Goal: Transaction & Acquisition: Purchase product/service

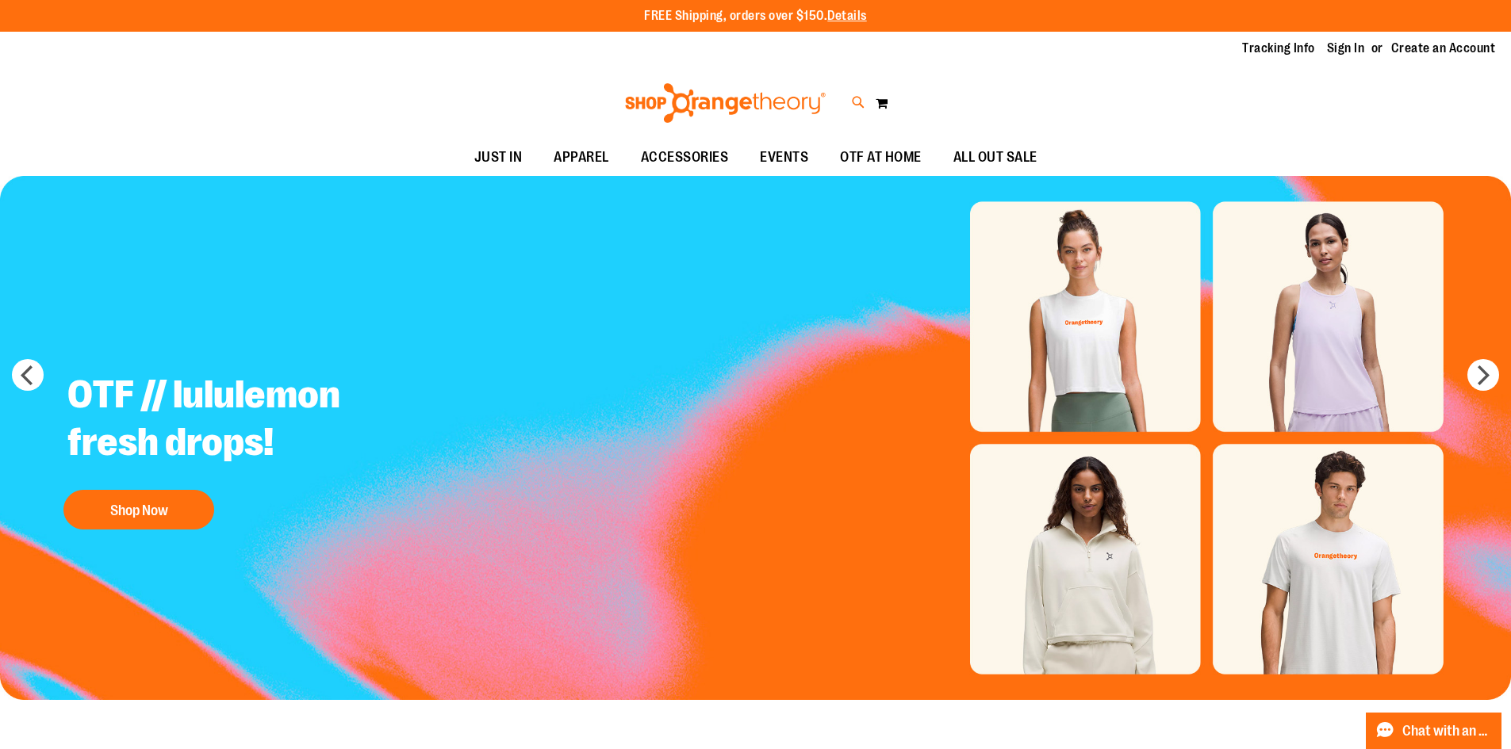
click at [856, 99] on icon at bounding box center [858, 103] width 13 height 18
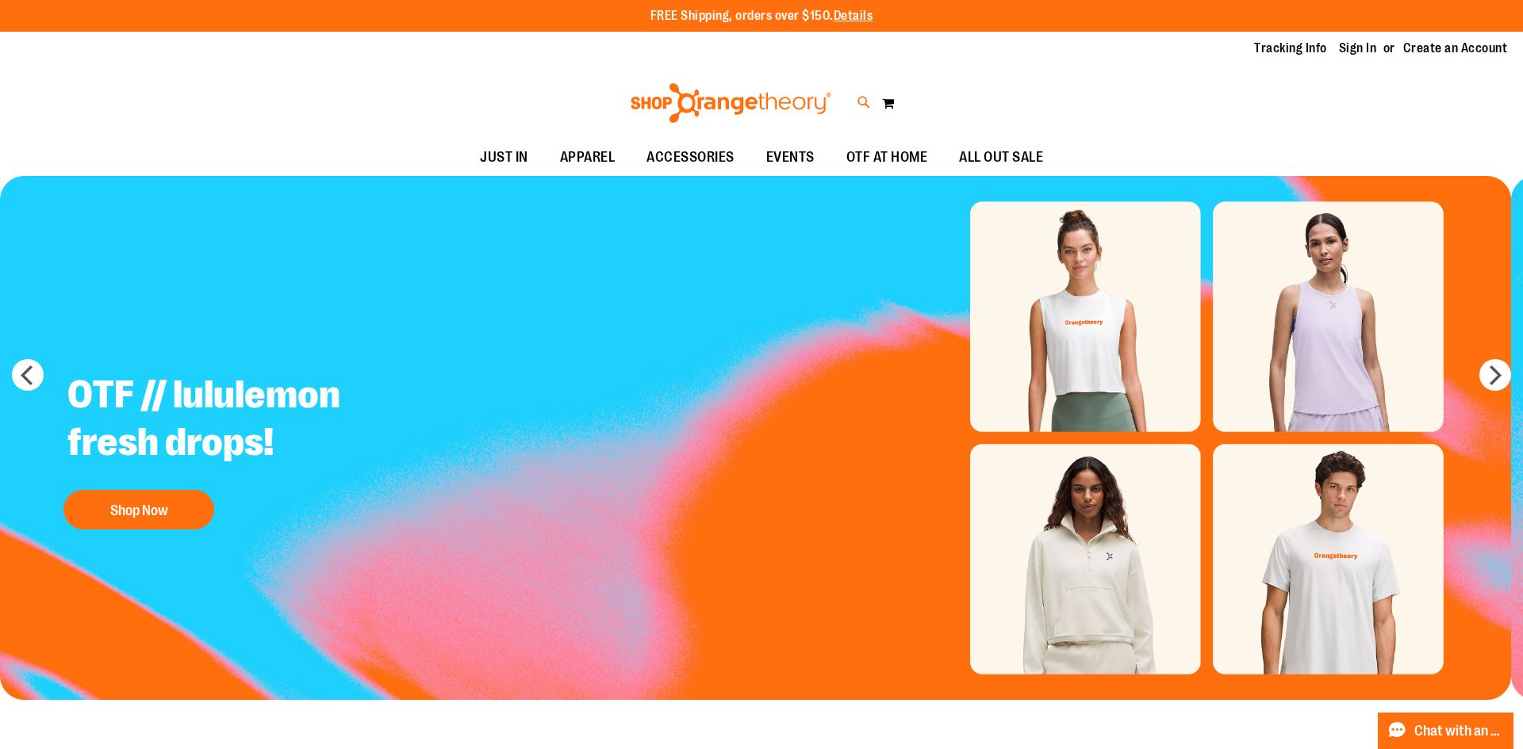
type input "**********"
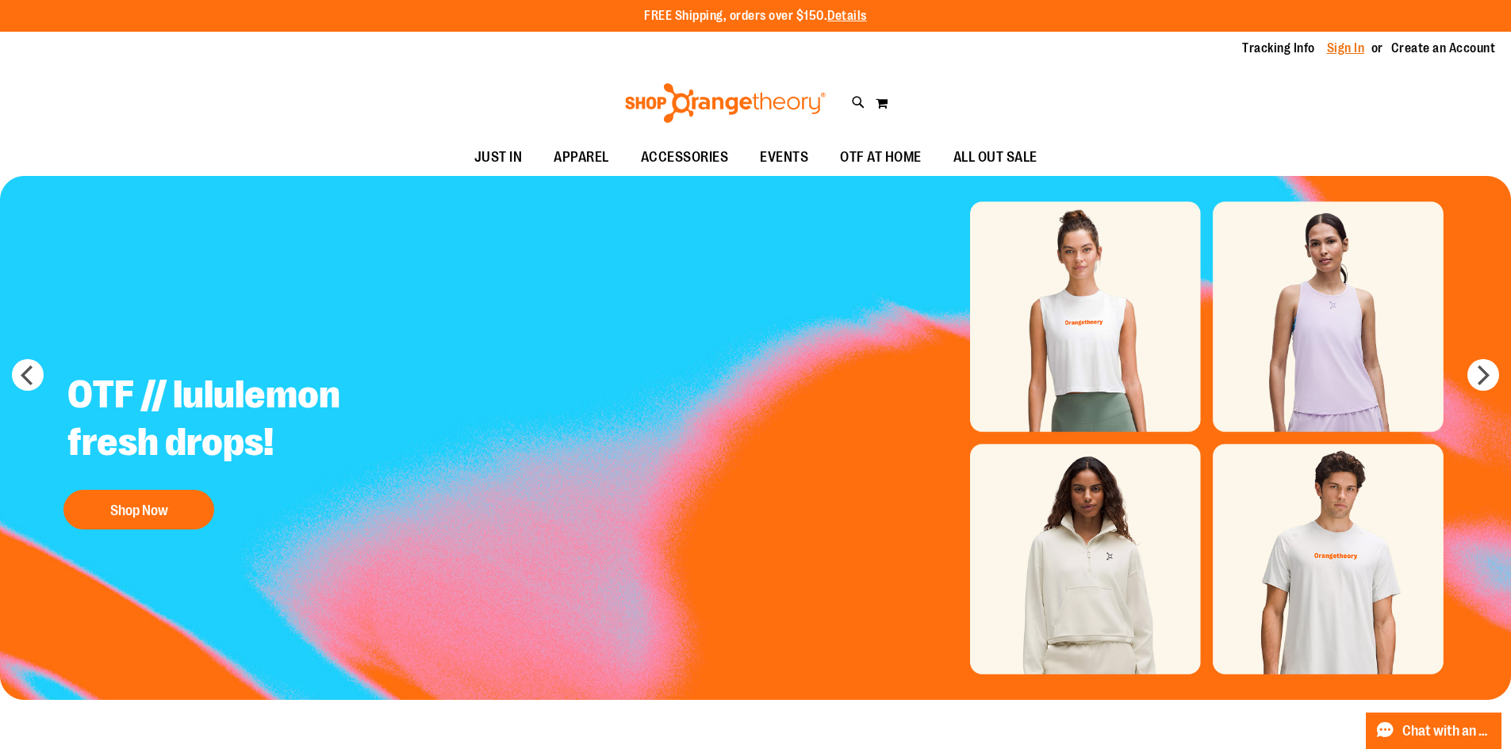
click at [1342, 52] on link "Sign In" at bounding box center [1346, 48] width 38 height 17
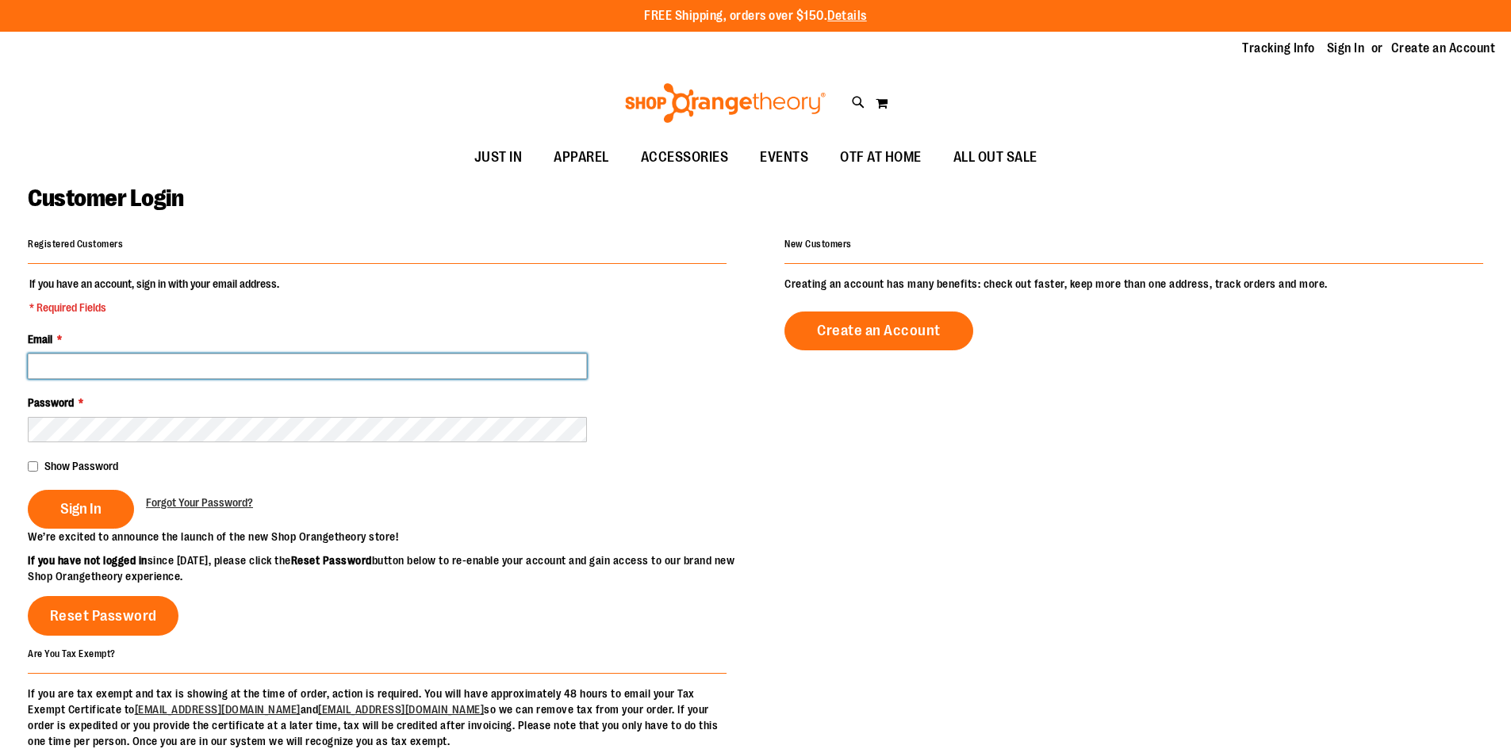
click at [241, 360] on input "Email *" at bounding box center [307, 366] width 559 height 25
type input "**********"
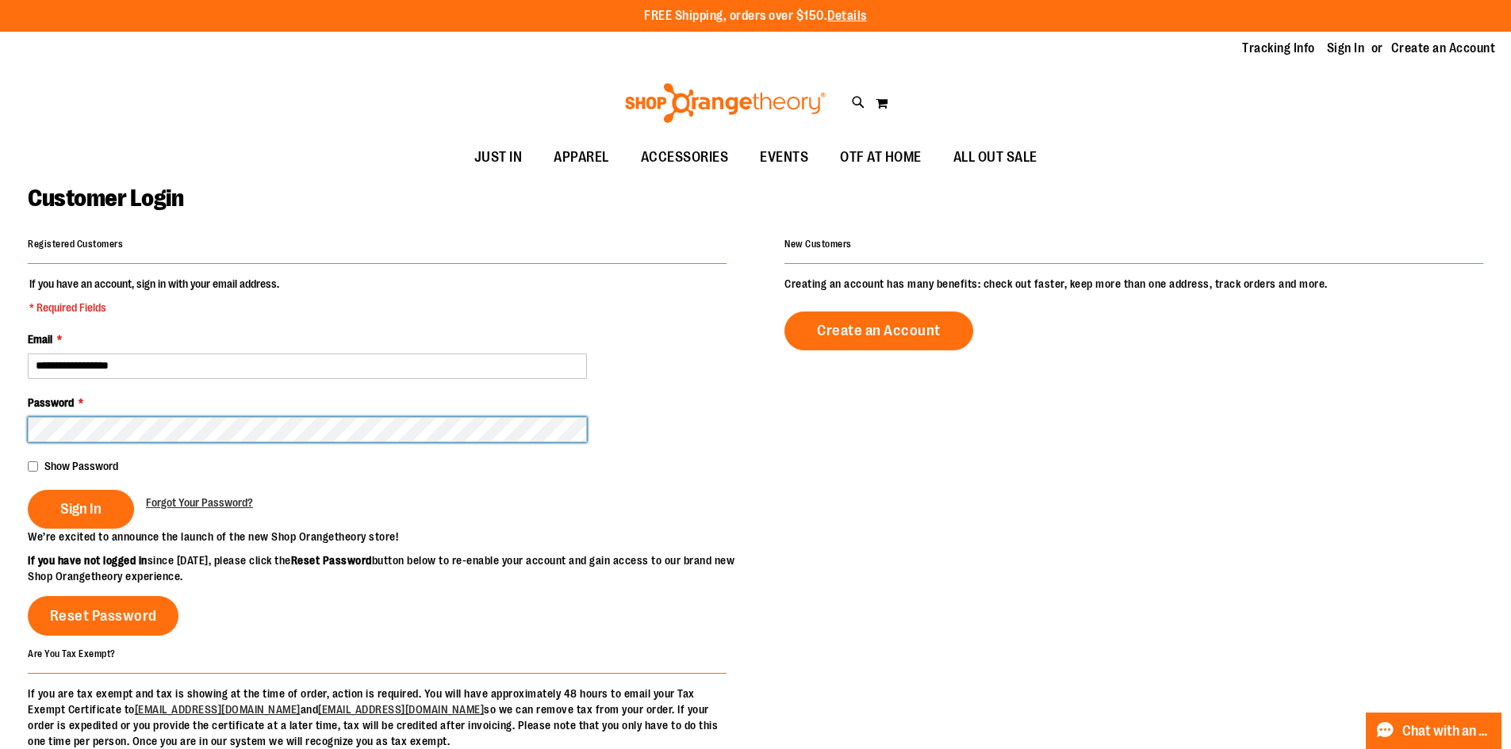
click at [28, 490] on button "Sign In" at bounding box center [81, 509] width 106 height 39
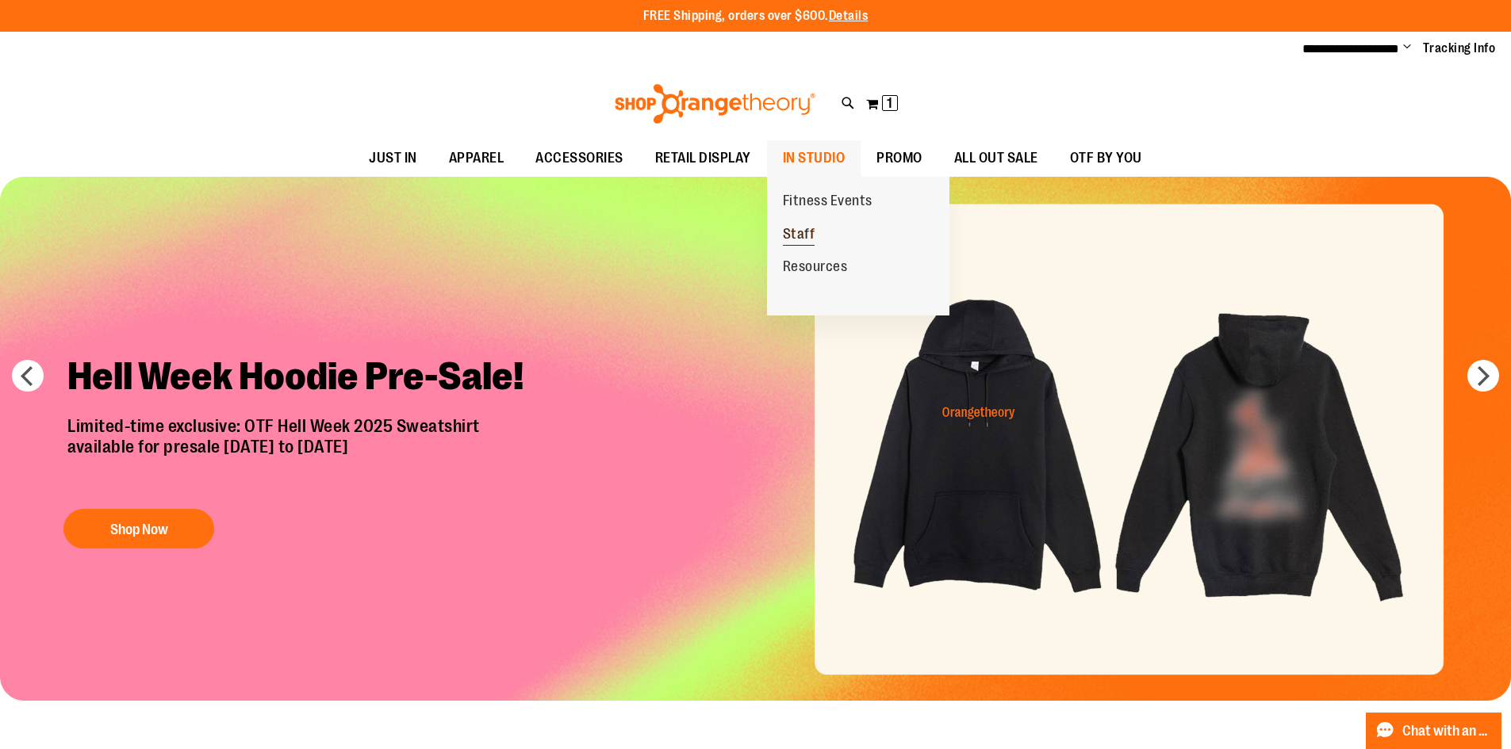
click at [803, 231] on span "Staff" at bounding box center [799, 236] width 33 height 20
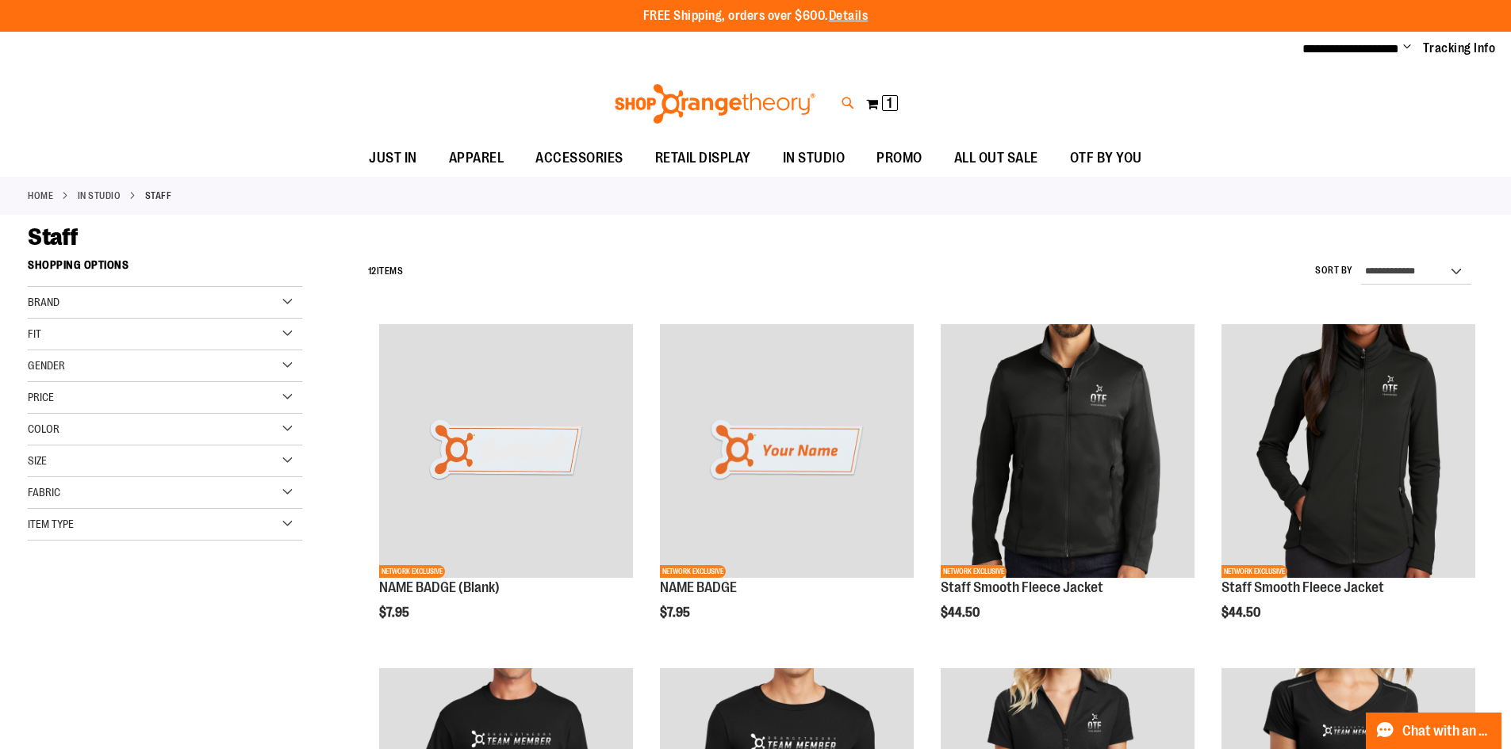
click at [852, 95] on icon at bounding box center [847, 103] width 13 height 18
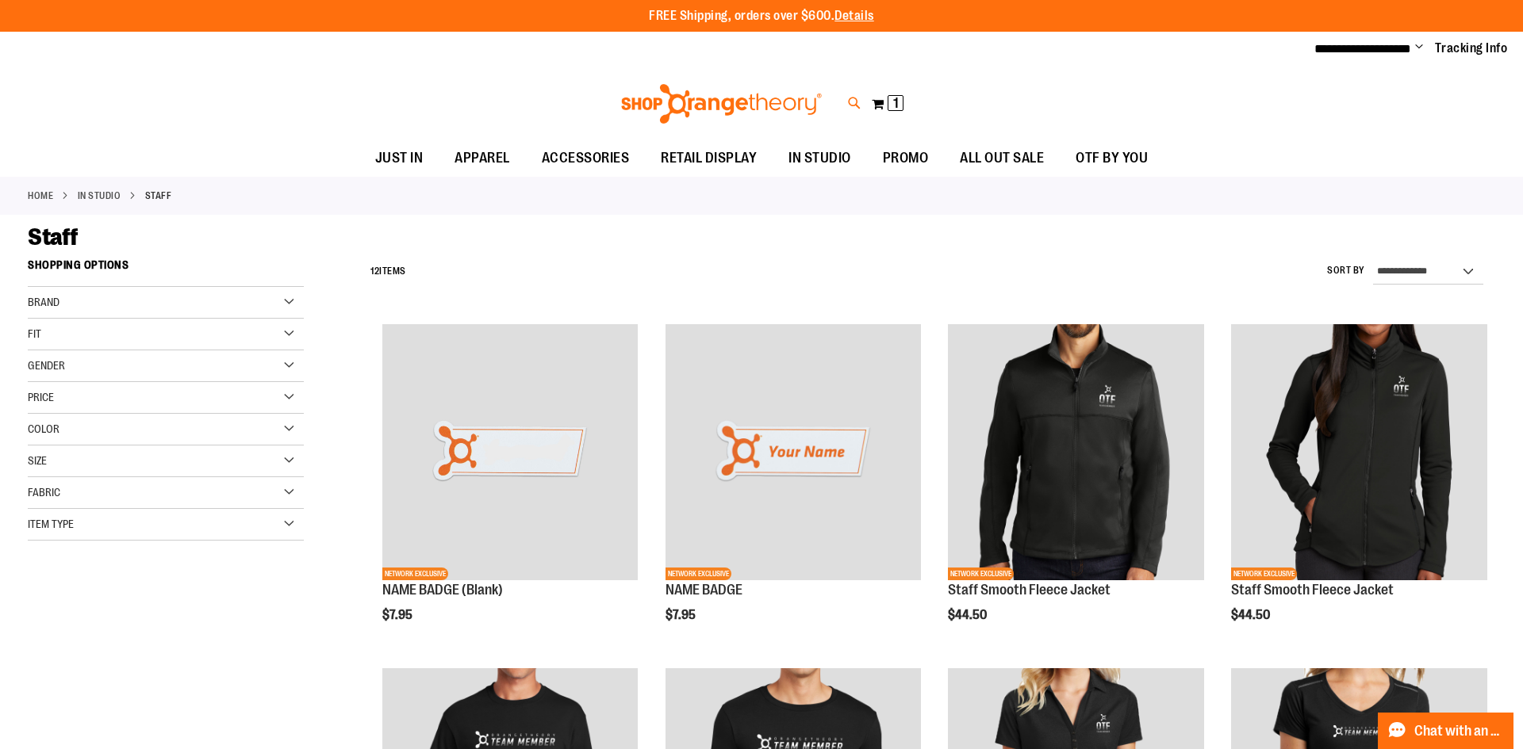
type input "*****"
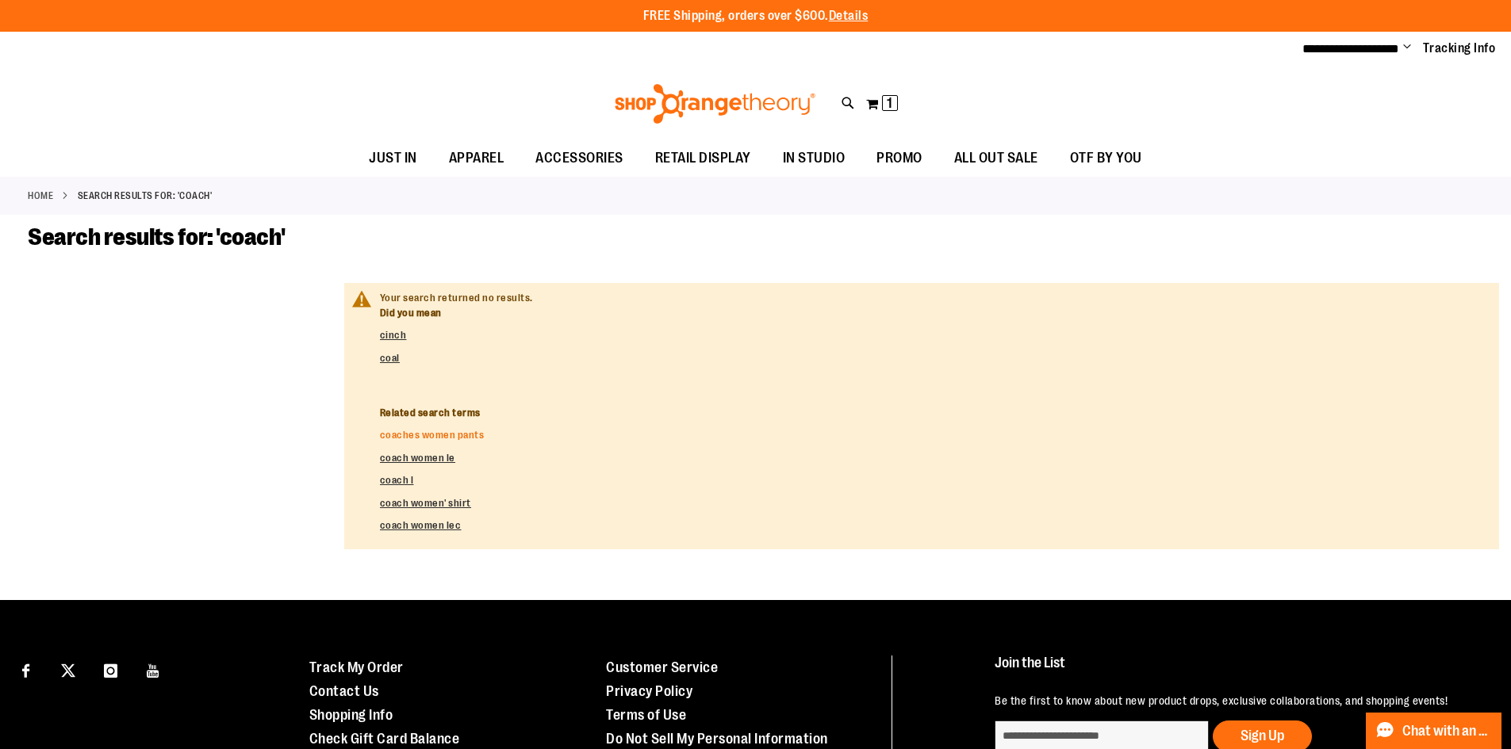
click at [452, 440] on link "coaches women pants" at bounding box center [432, 435] width 105 height 12
click at [847, 107] on icon at bounding box center [847, 103] width 13 height 18
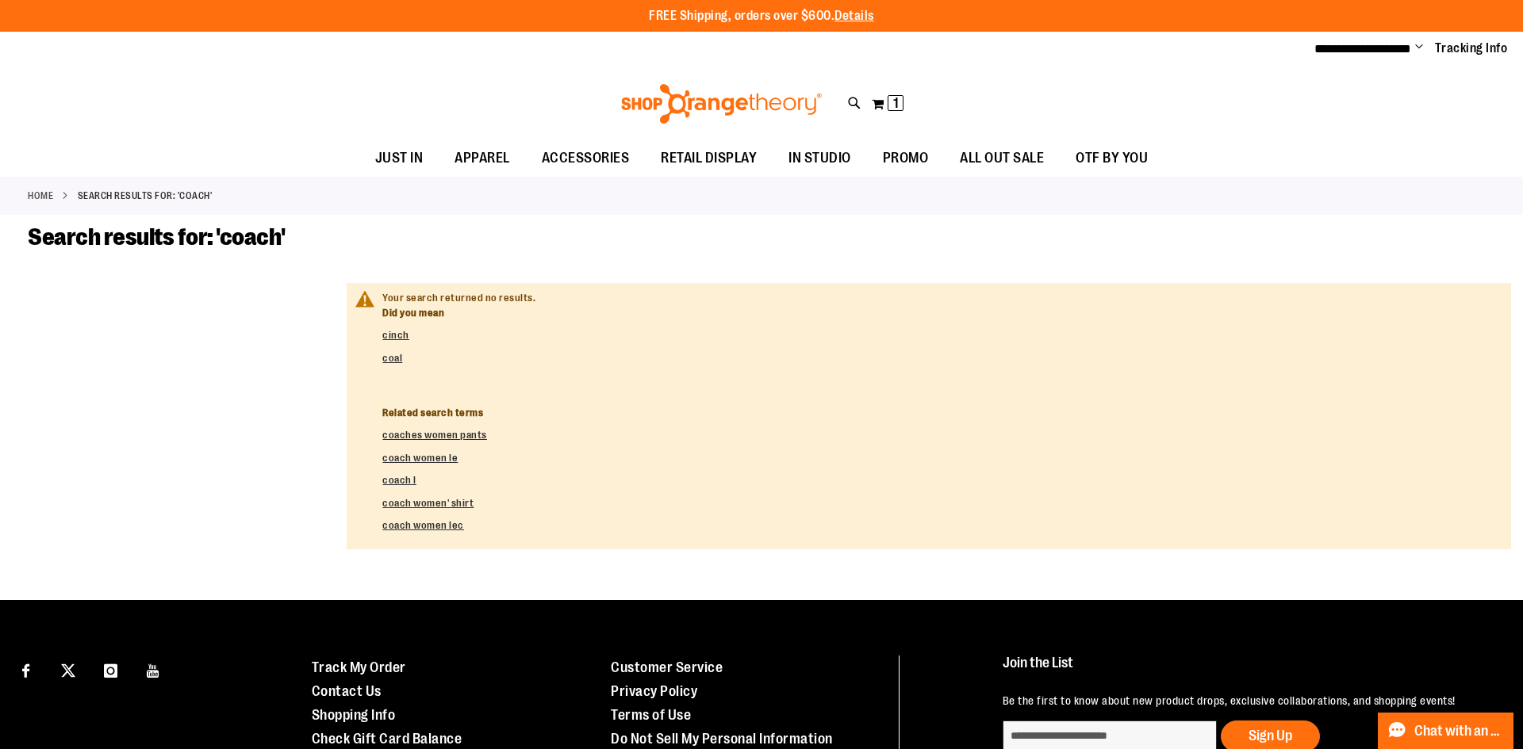
type input "*******"
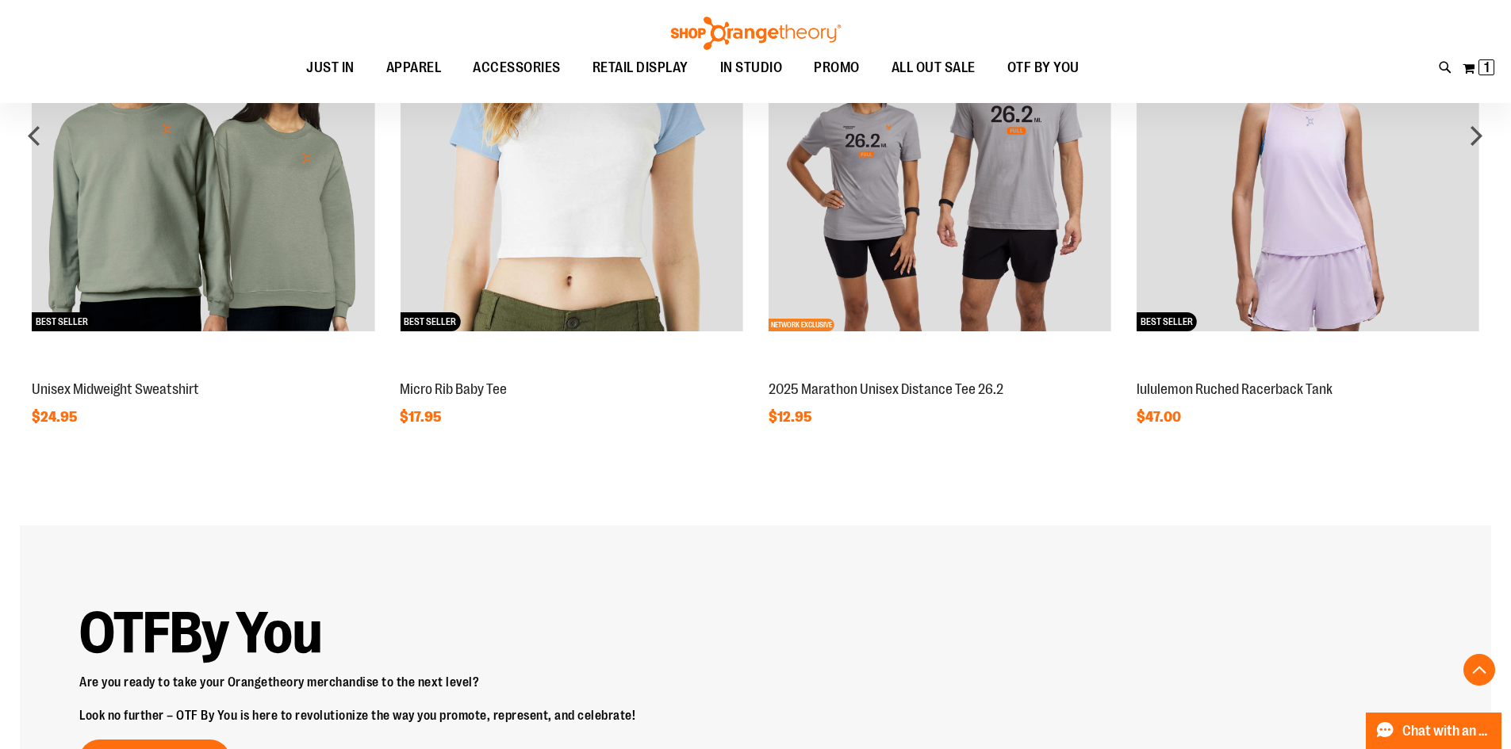
scroll to position [1585, 0]
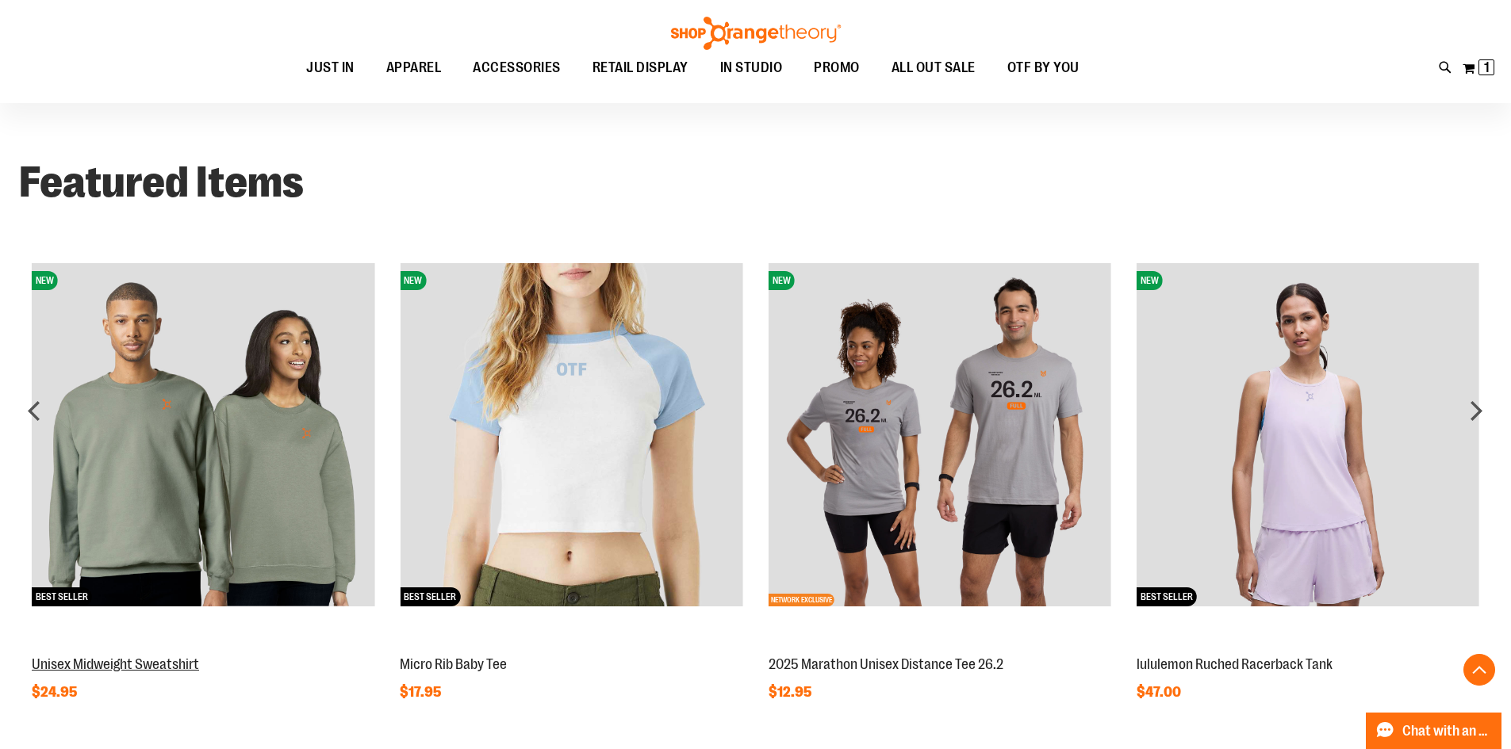
click at [169, 663] on link "Unisex Midweight Sweatshirt" at bounding box center [115, 665] width 167 height 16
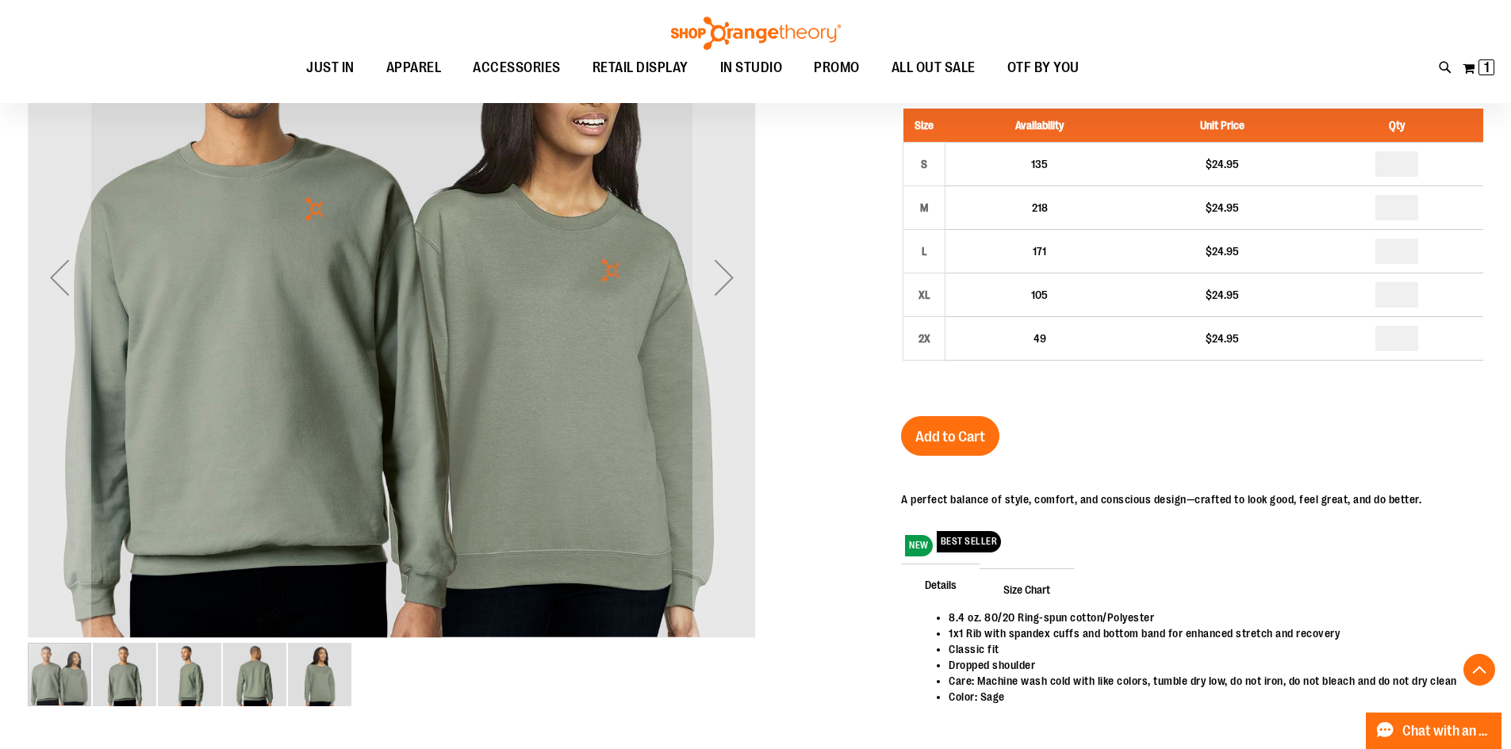
scroll to position [237, 0]
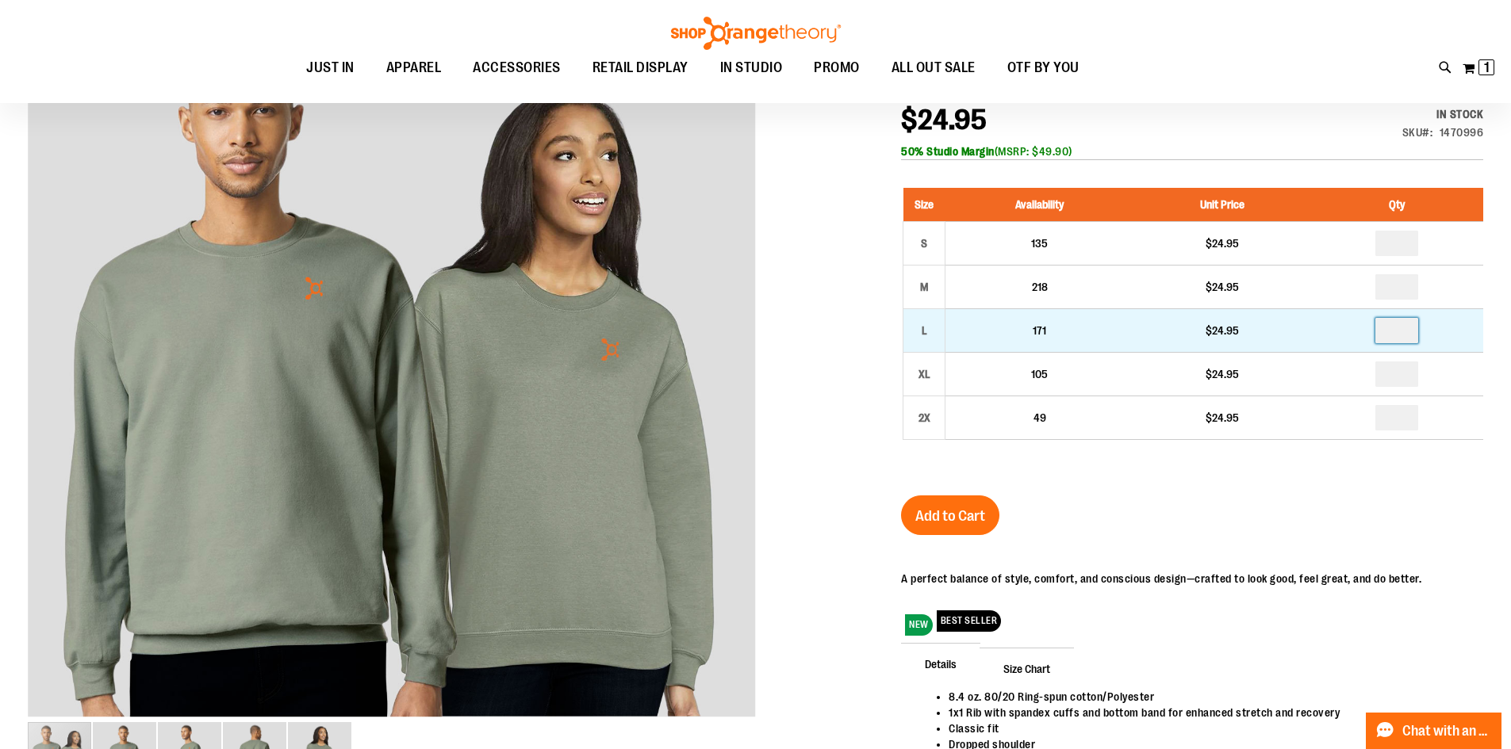
click at [1401, 331] on input "number" at bounding box center [1396, 330] width 43 height 25
type input "*"
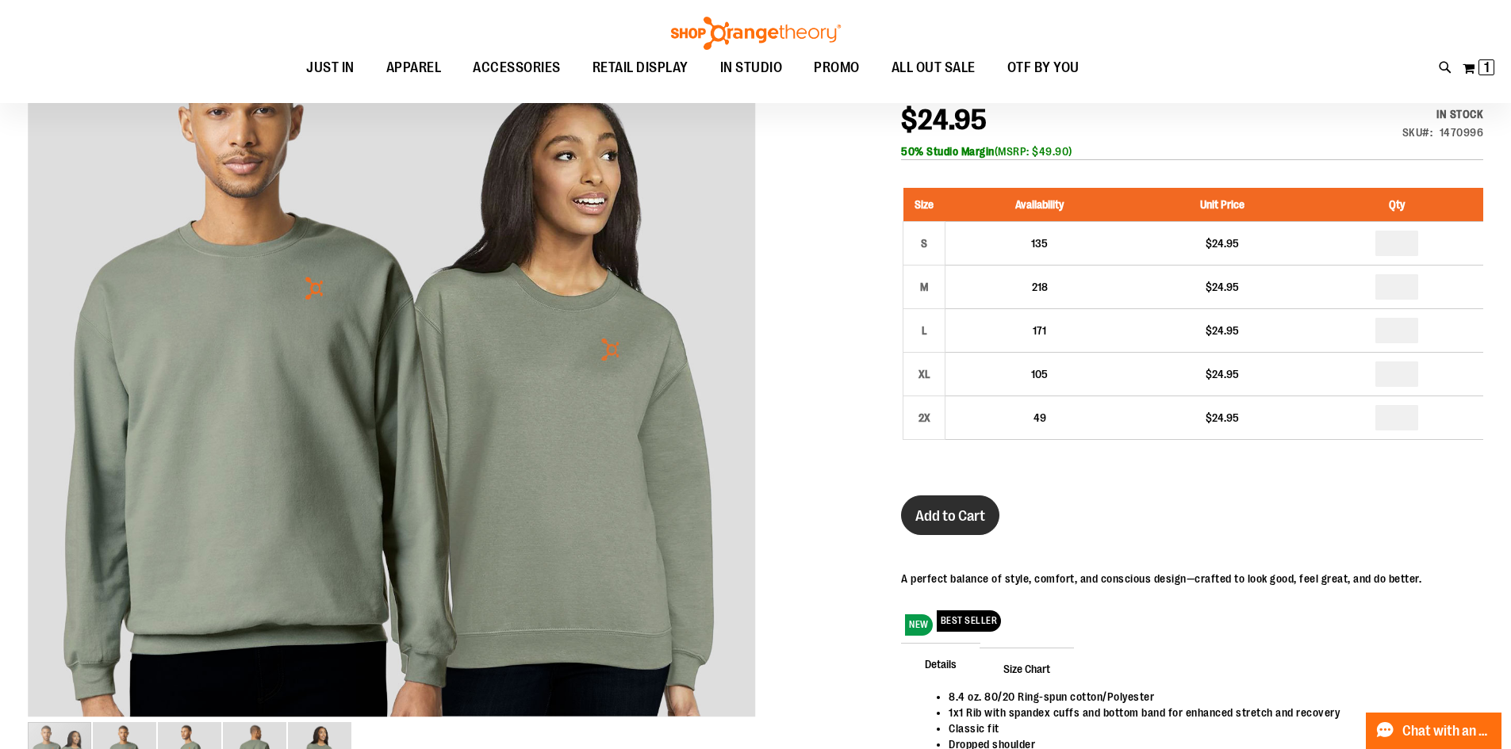
click at [927, 506] on button "Add to Cart" at bounding box center [950, 516] width 98 height 40
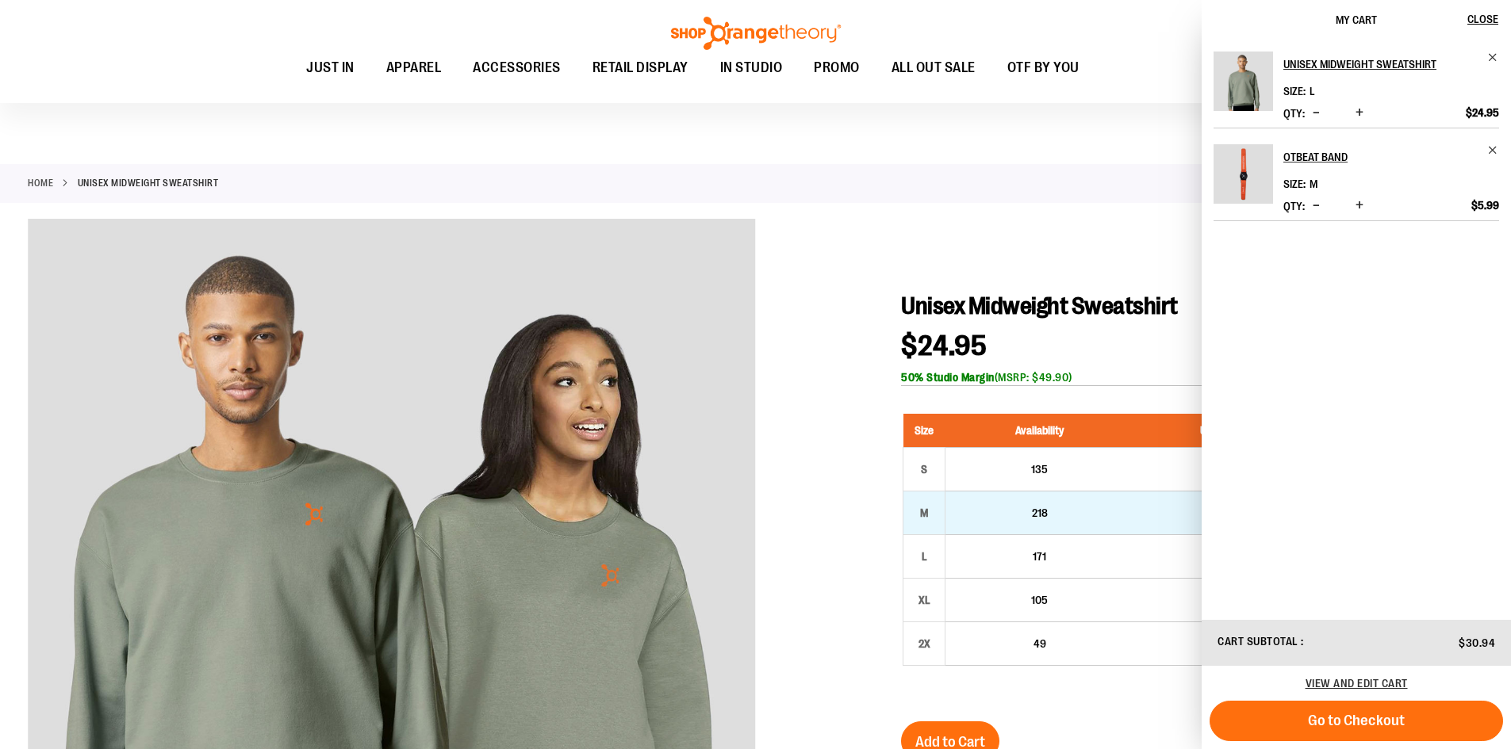
scroll to position [0, 0]
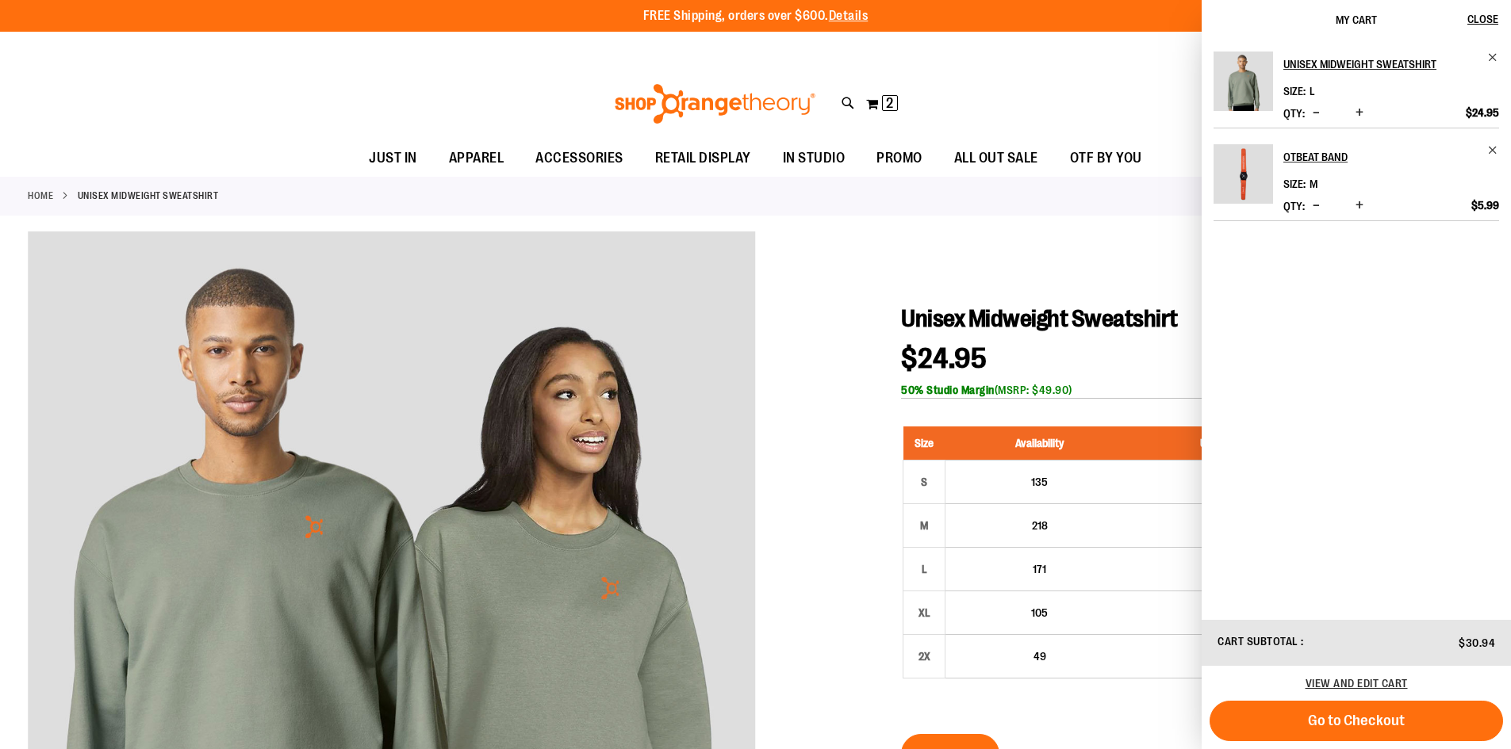
click at [1262, 176] on img "Product" at bounding box center [1242, 173] width 59 height 59
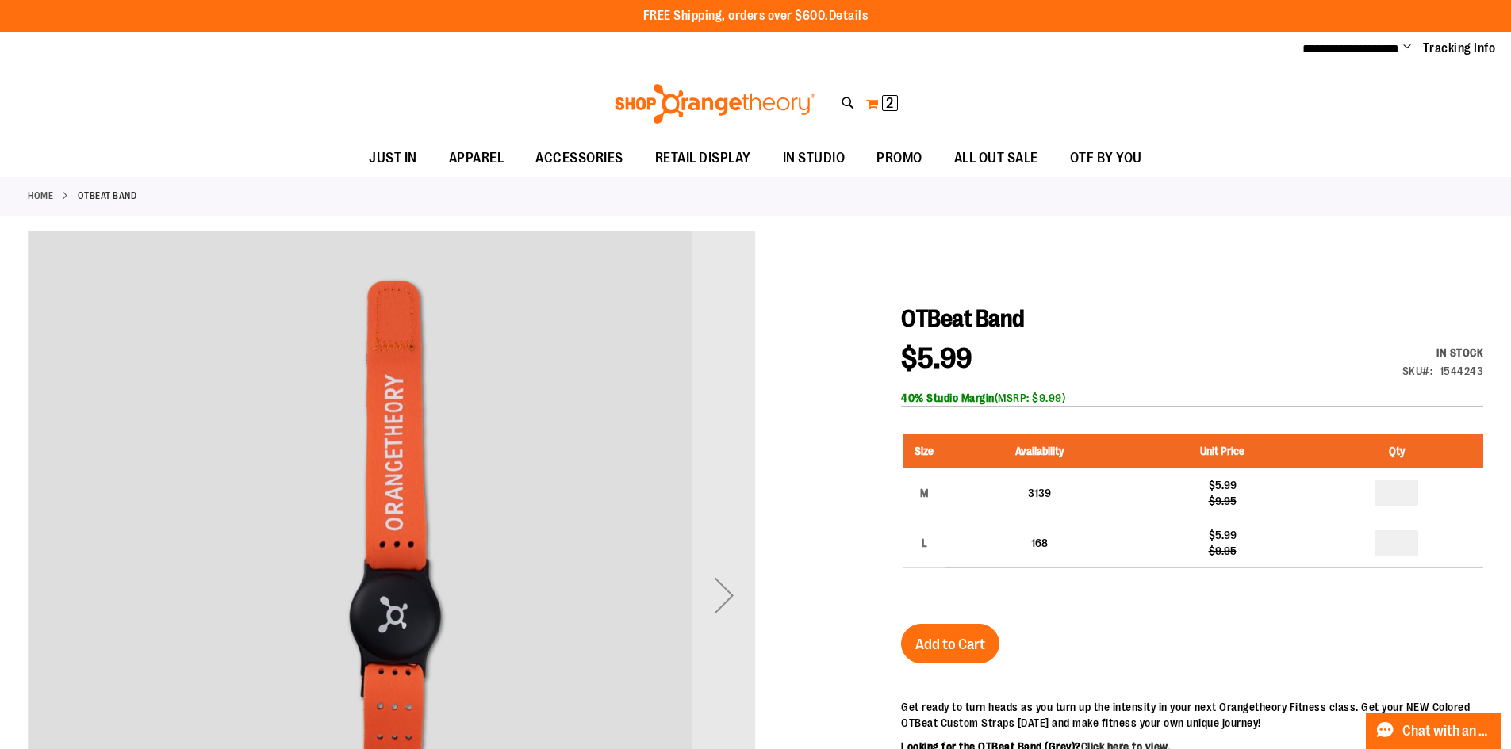
click at [883, 108] on span "2 2 items" at bounding box center [890, 103] width 16 height 16
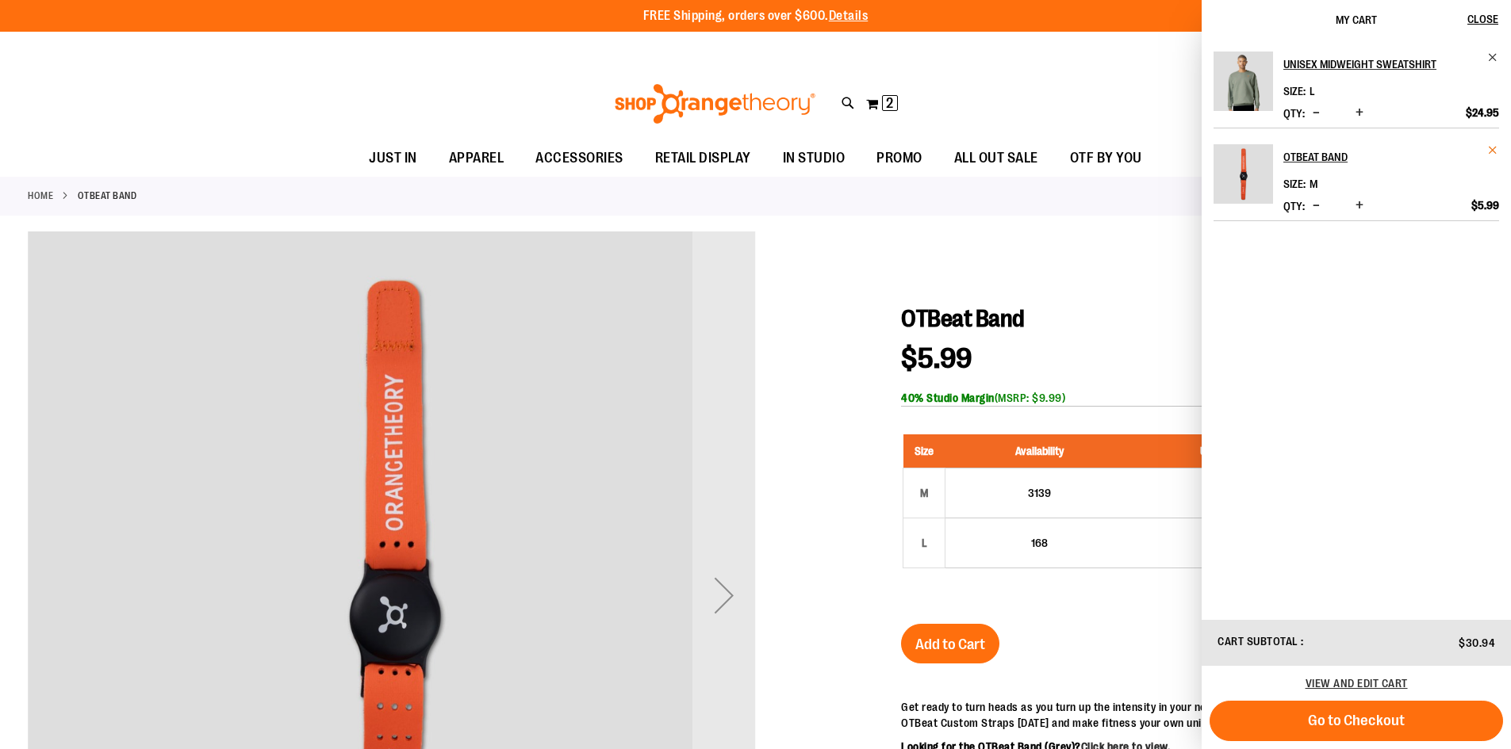
click at [1495, 151] on span "Remove item" at bounding box center [1493, 150] width 12 height 12
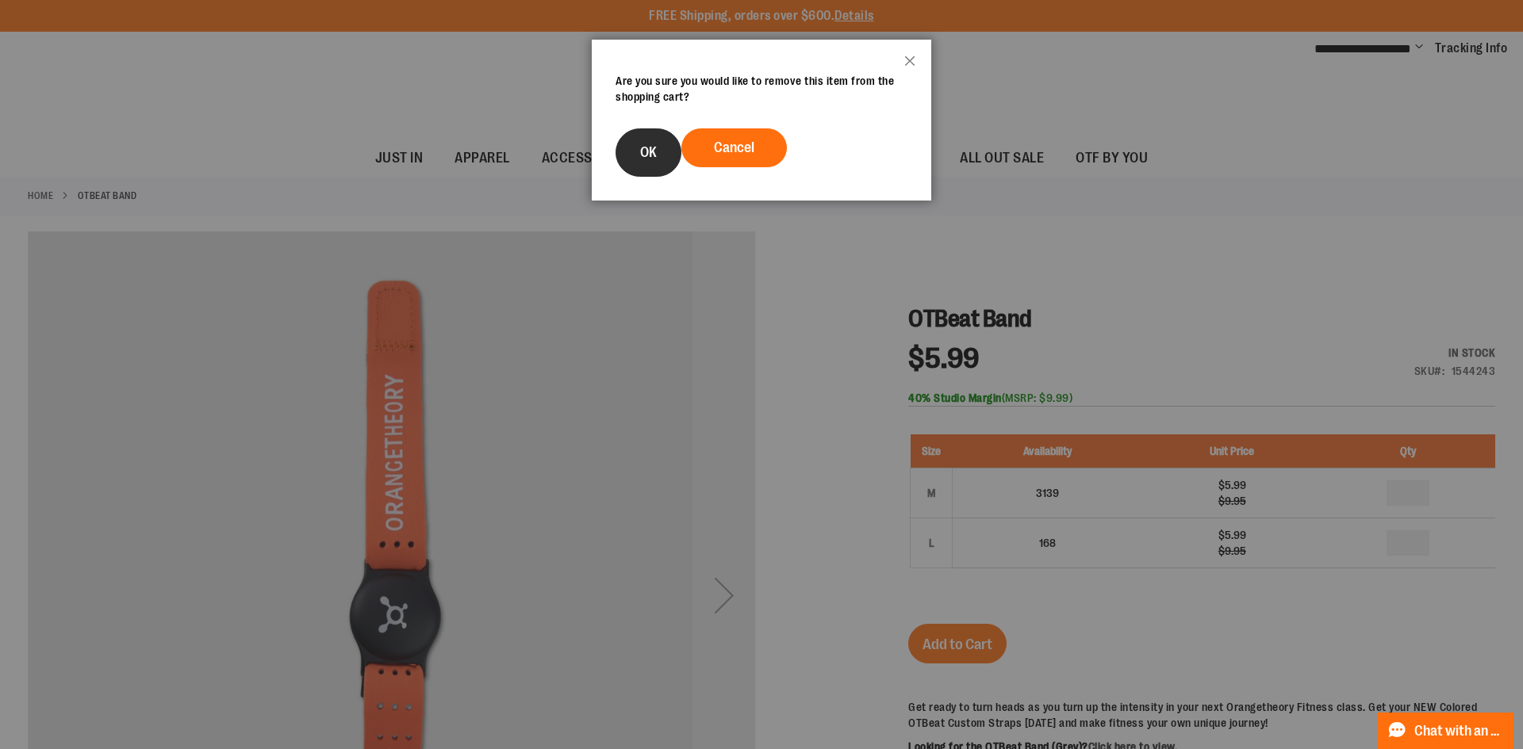
click at [653, 153] on span "OK" at bounding box center [648, 152] width 17 height 16
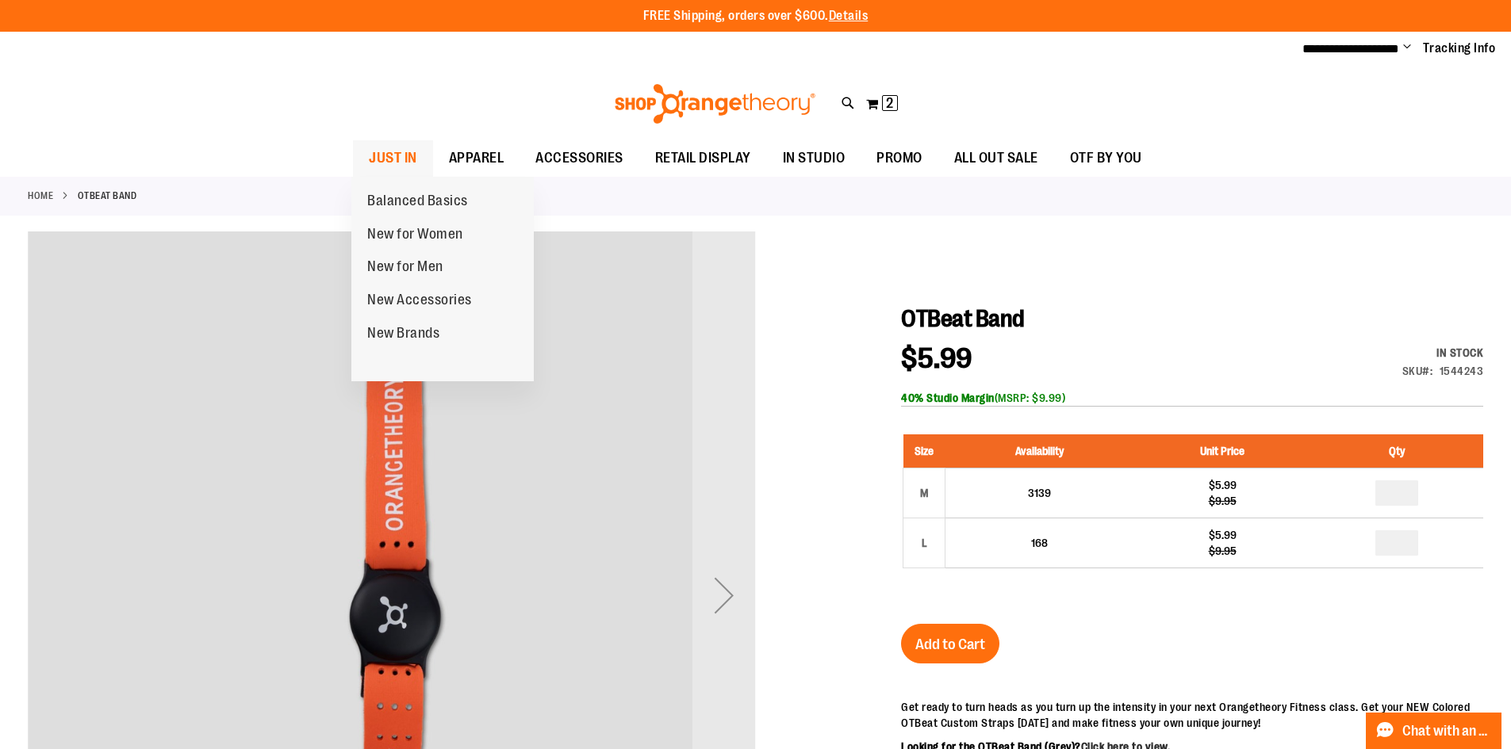
click at [410, 161] on span "JUST IN" at bounding box center [393, 158] width 48 height 36
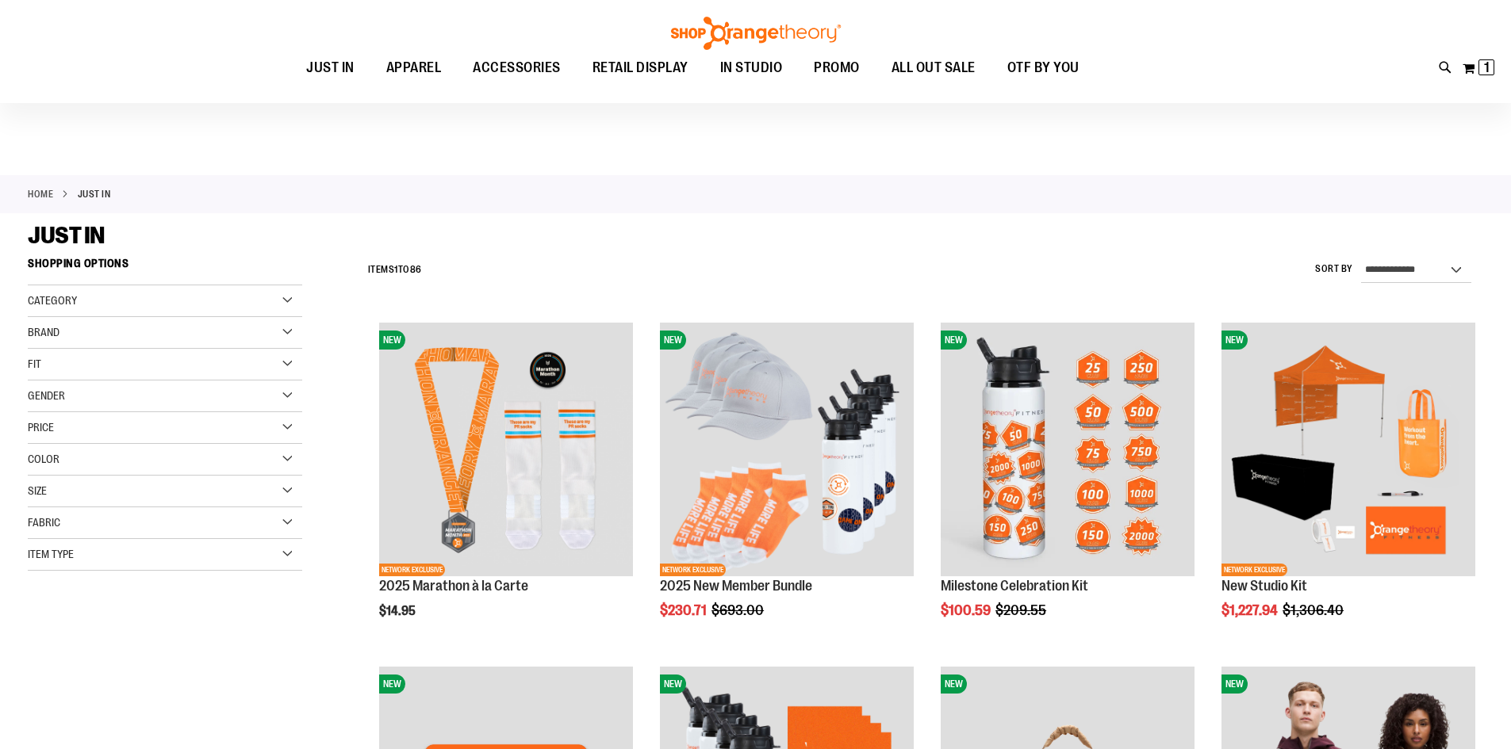
scroll to position [316, 0]
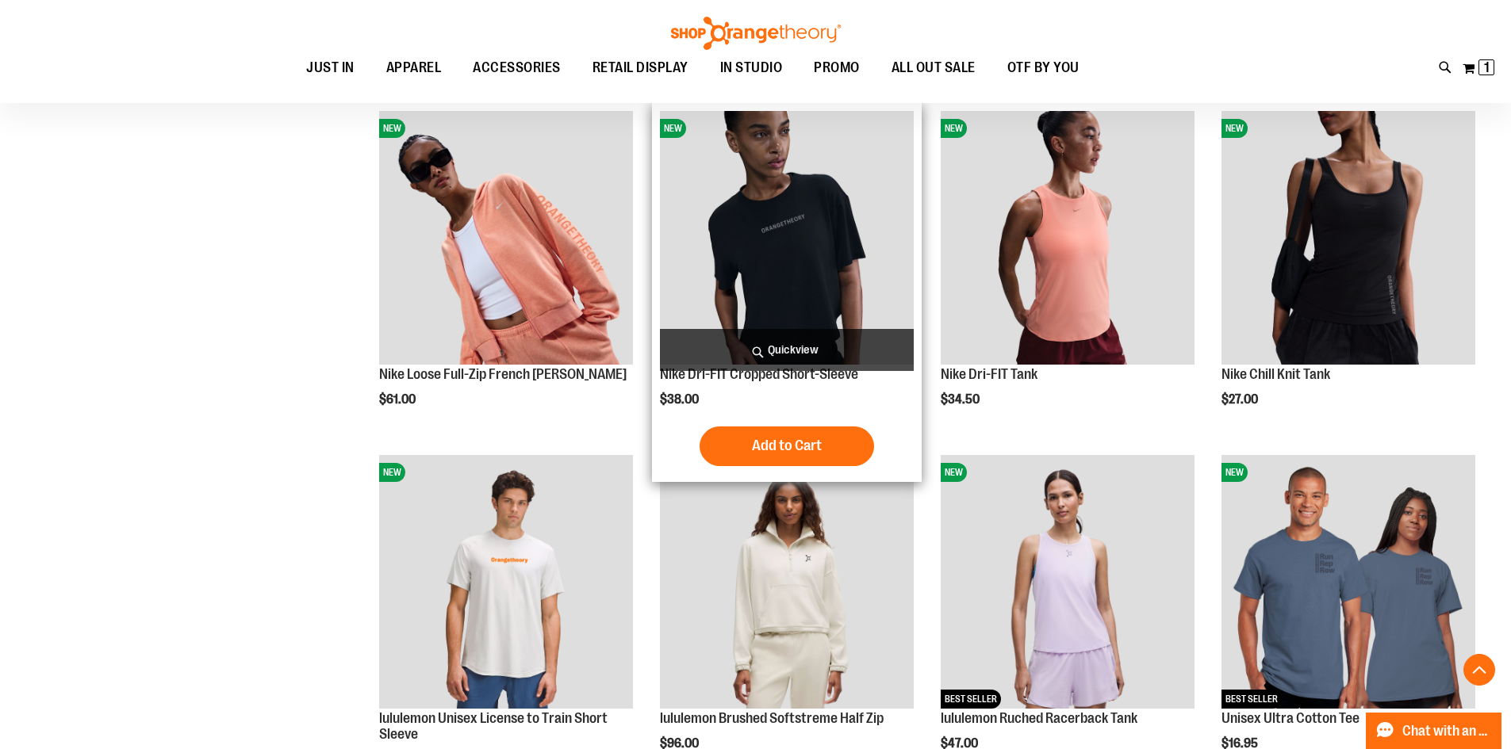
scroll to position [1268, 0]
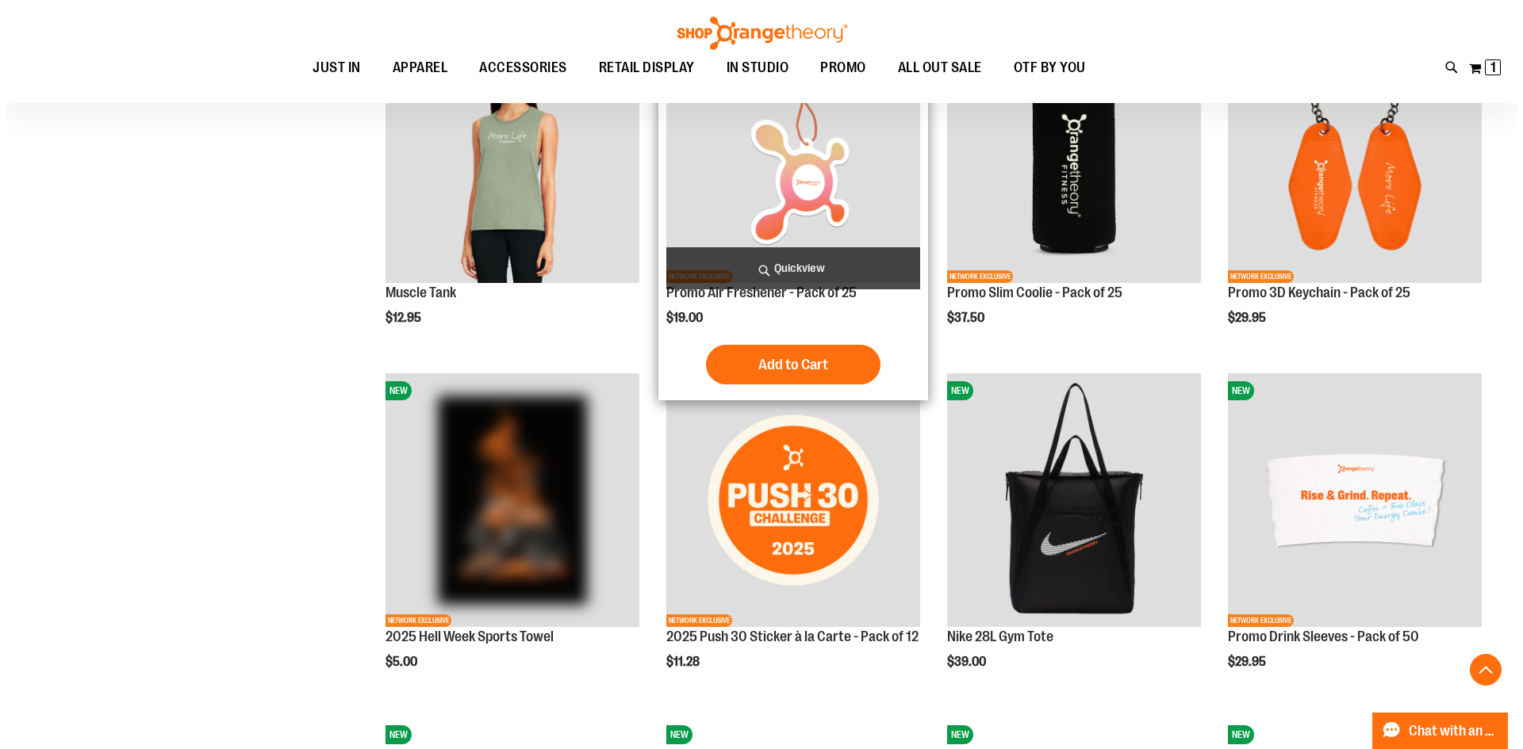
scroll to position [2061, 0]
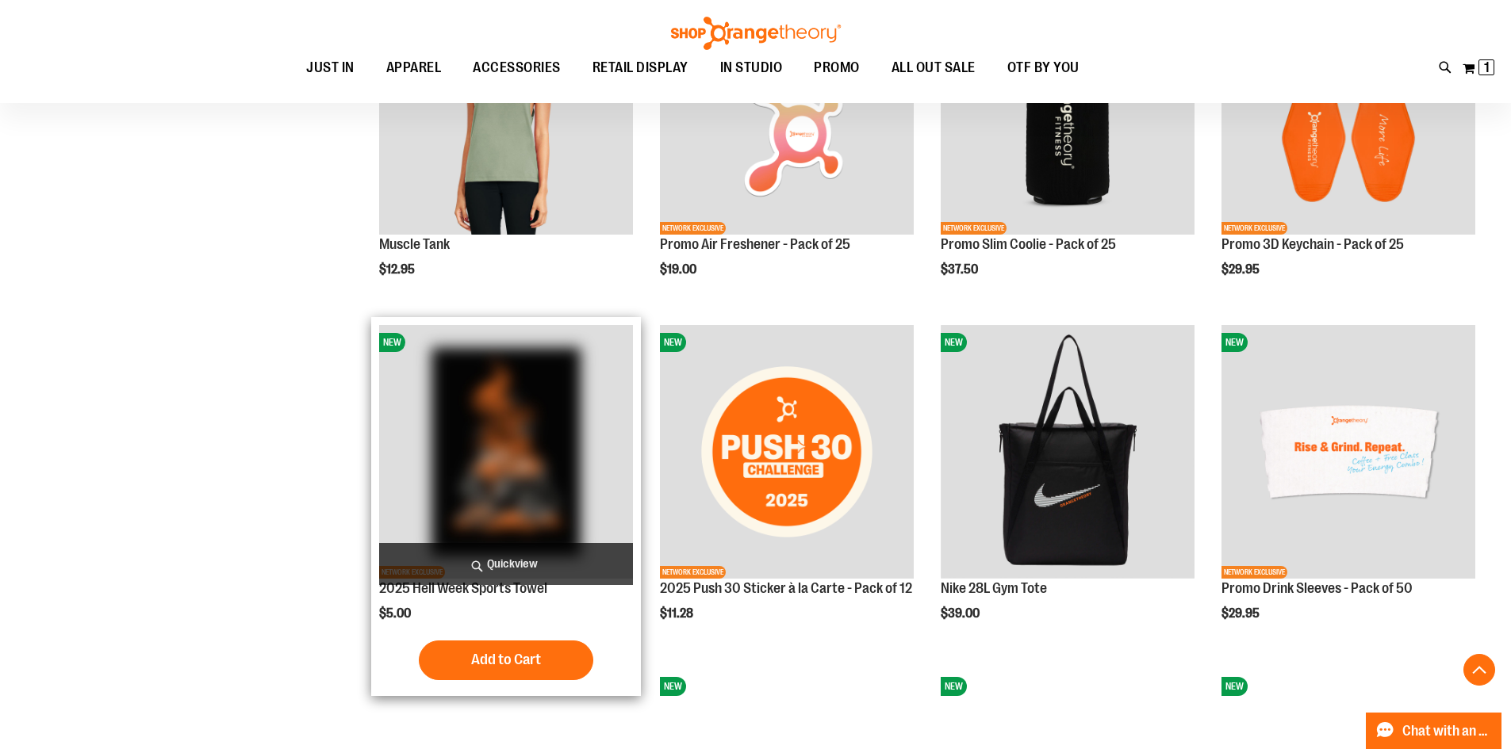
click at [496, 554] on span "Quickview" at bounding box center [506, 564] width 254 height 42
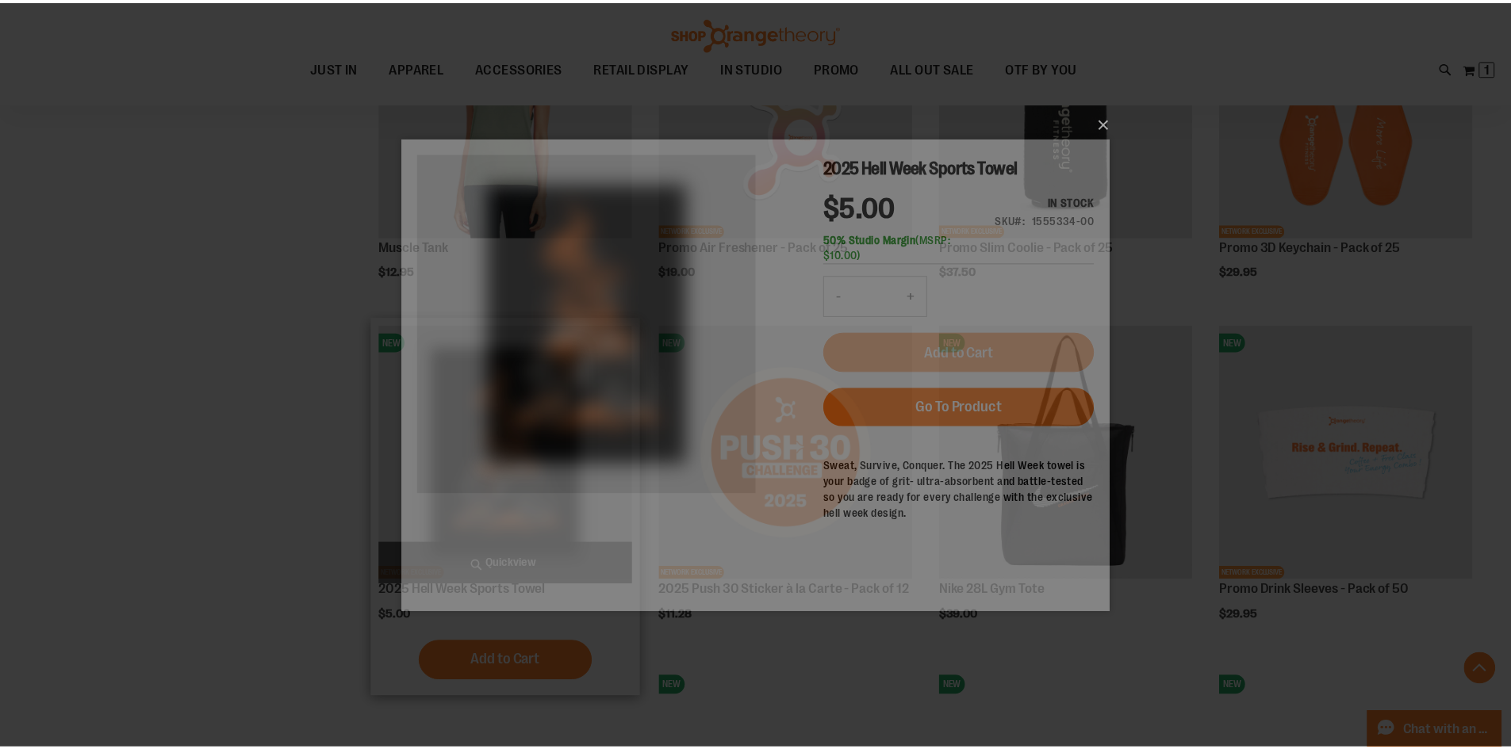
scroll to position [0, 0]
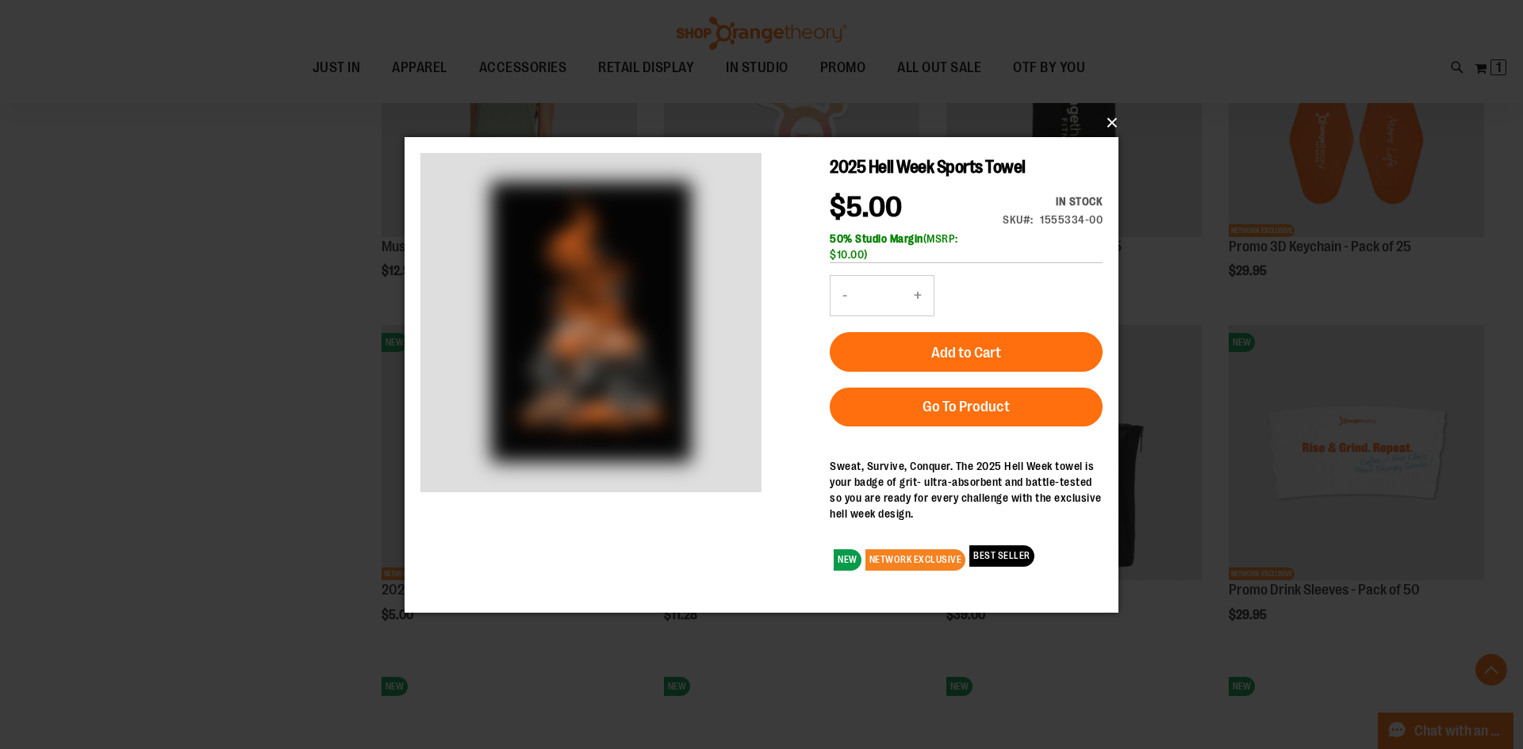
click at [1111, 122] on button "×" at bounding box center [766, 122] width 714 height 35
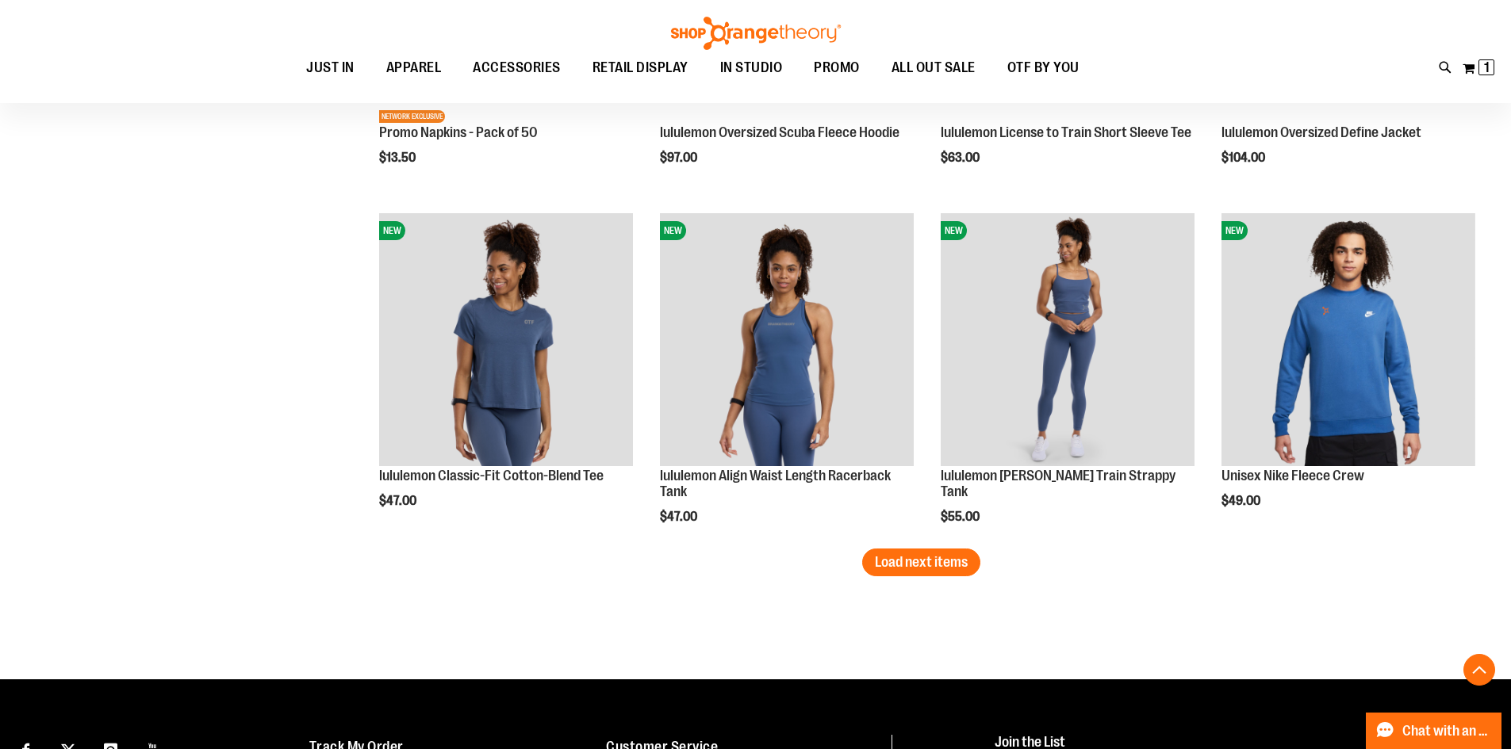
scroll to position [3092, 0]
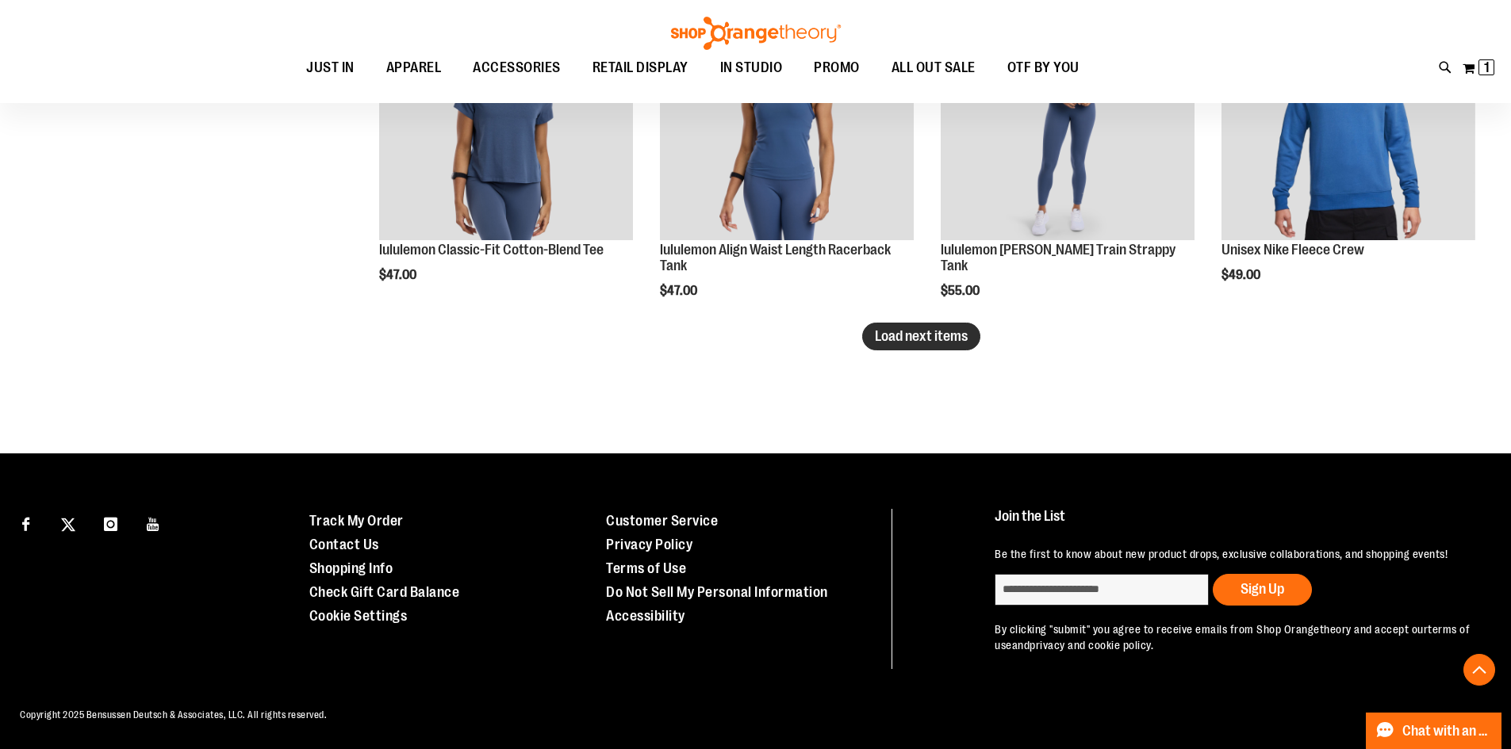
click at [939, 339] on span "Load next items" at bounding box center [921, 336] width 93 height 16
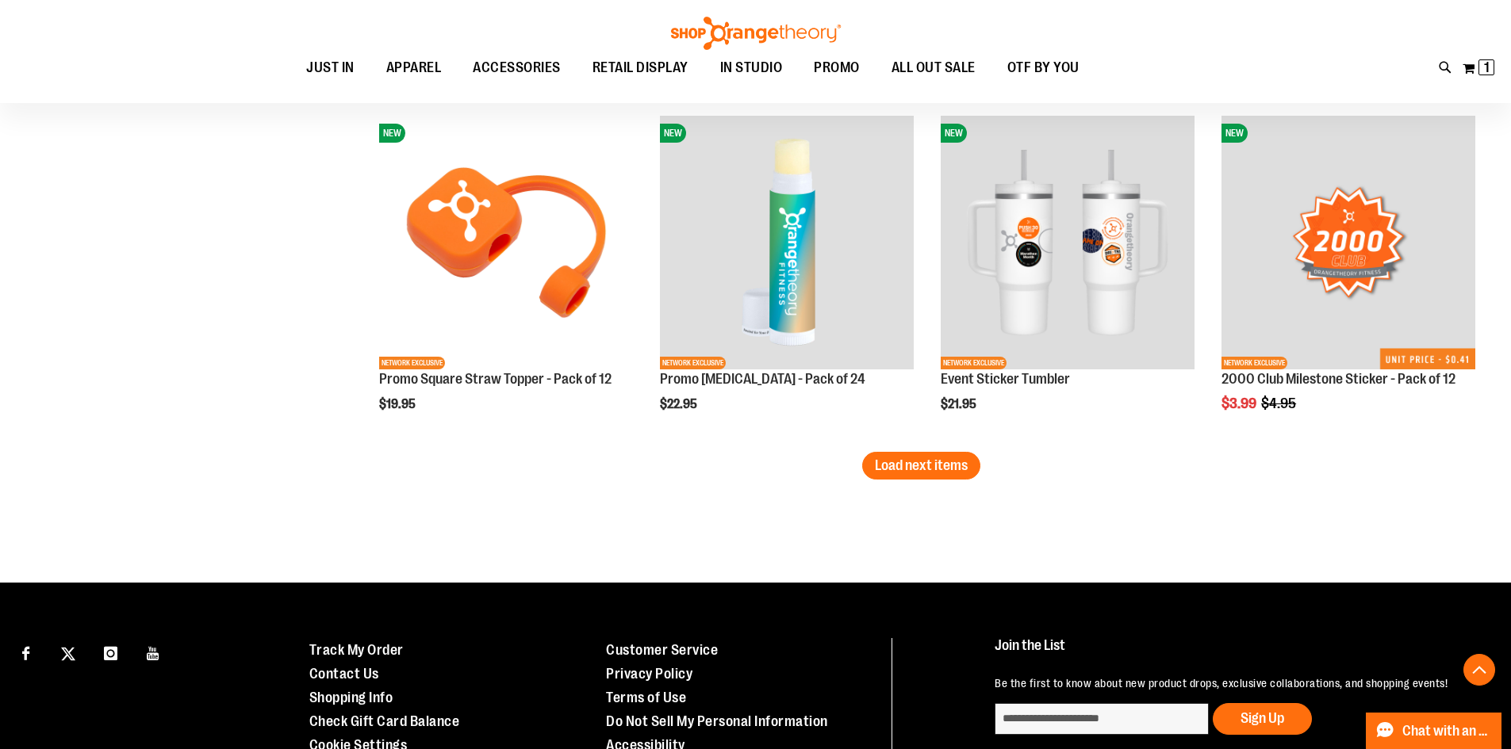
scroll to position [4044, 0]
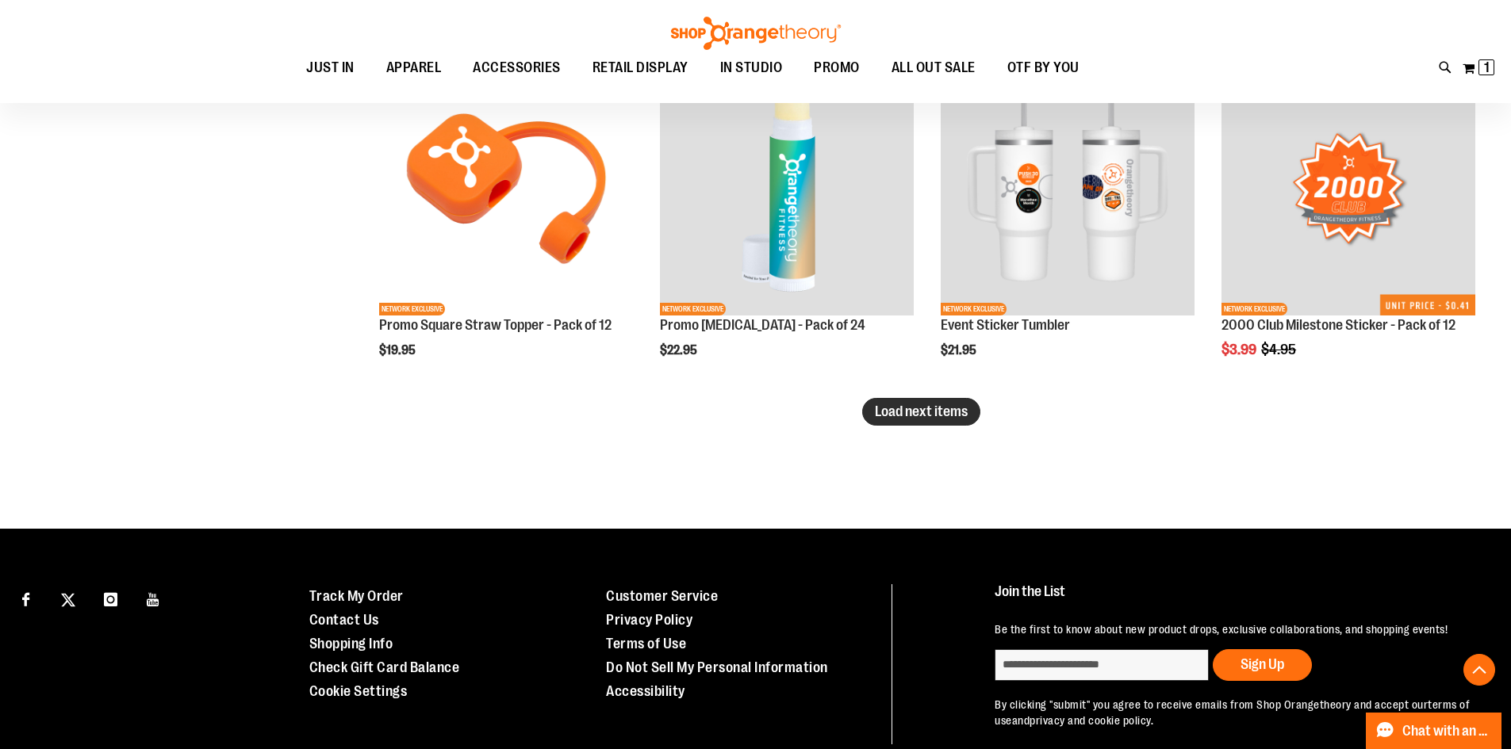
click at [901, 417] on span "Load next items" at bounding box center [921, 412] width 93 height 16
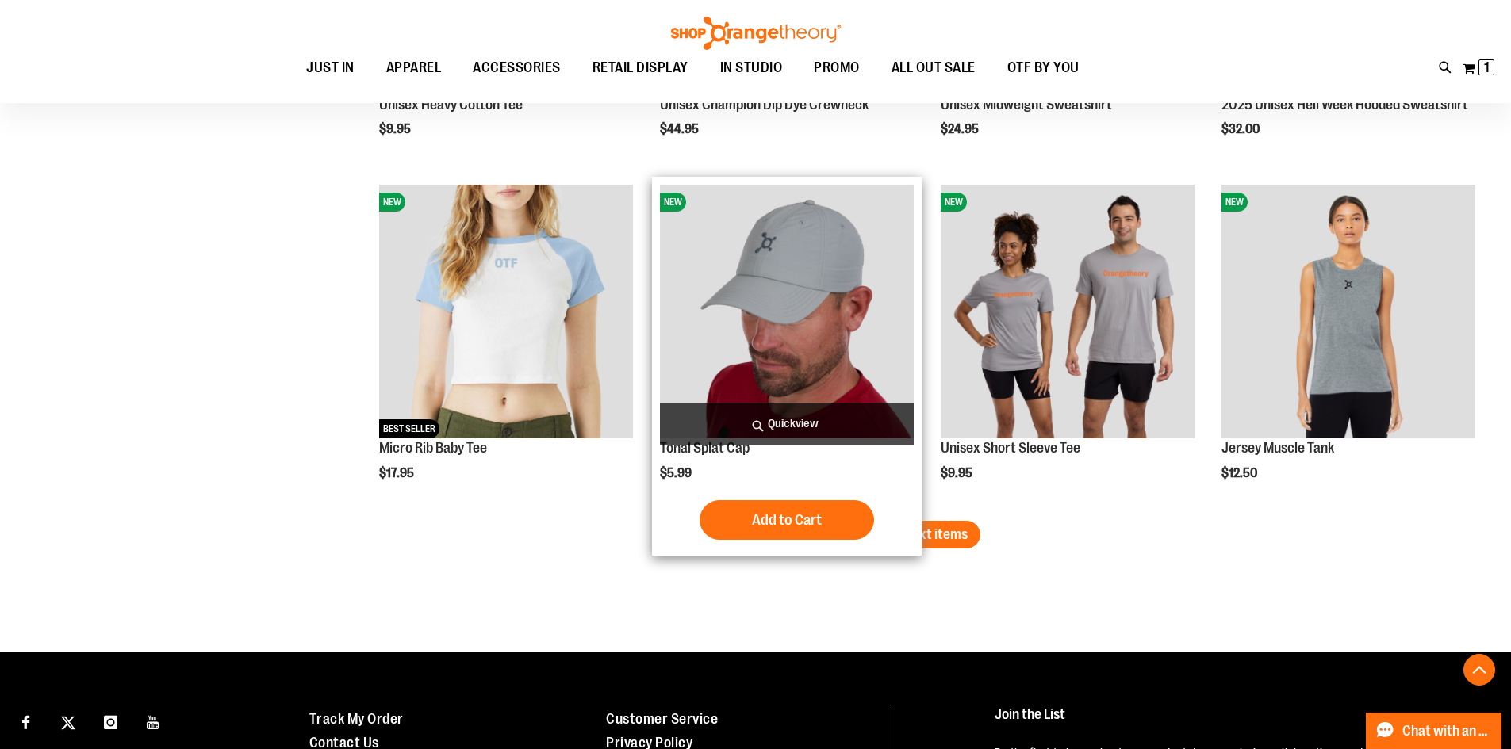
scroll to position [4995, 0]
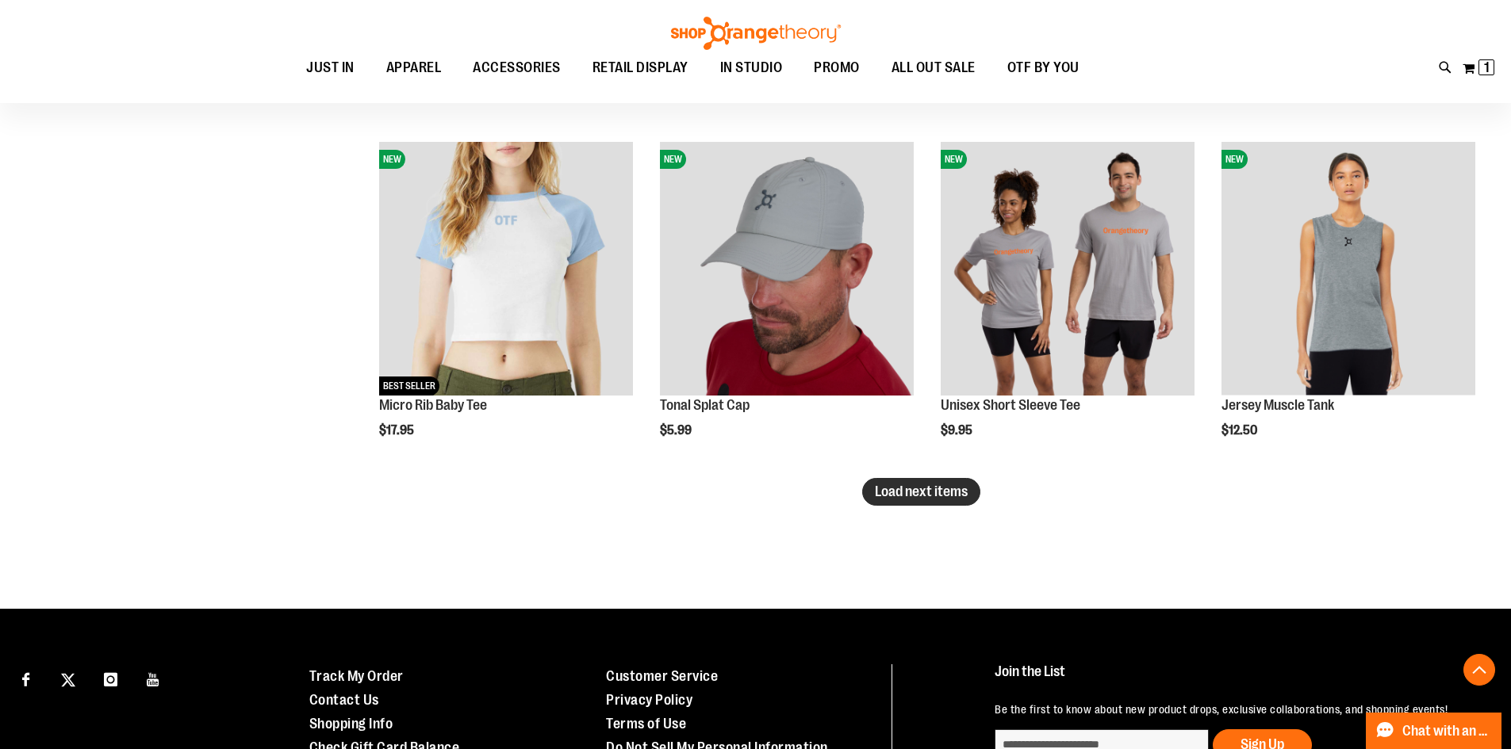
click at [933, 502] on button "Load next items" at bounding box center [921, 492] width 118 height 28
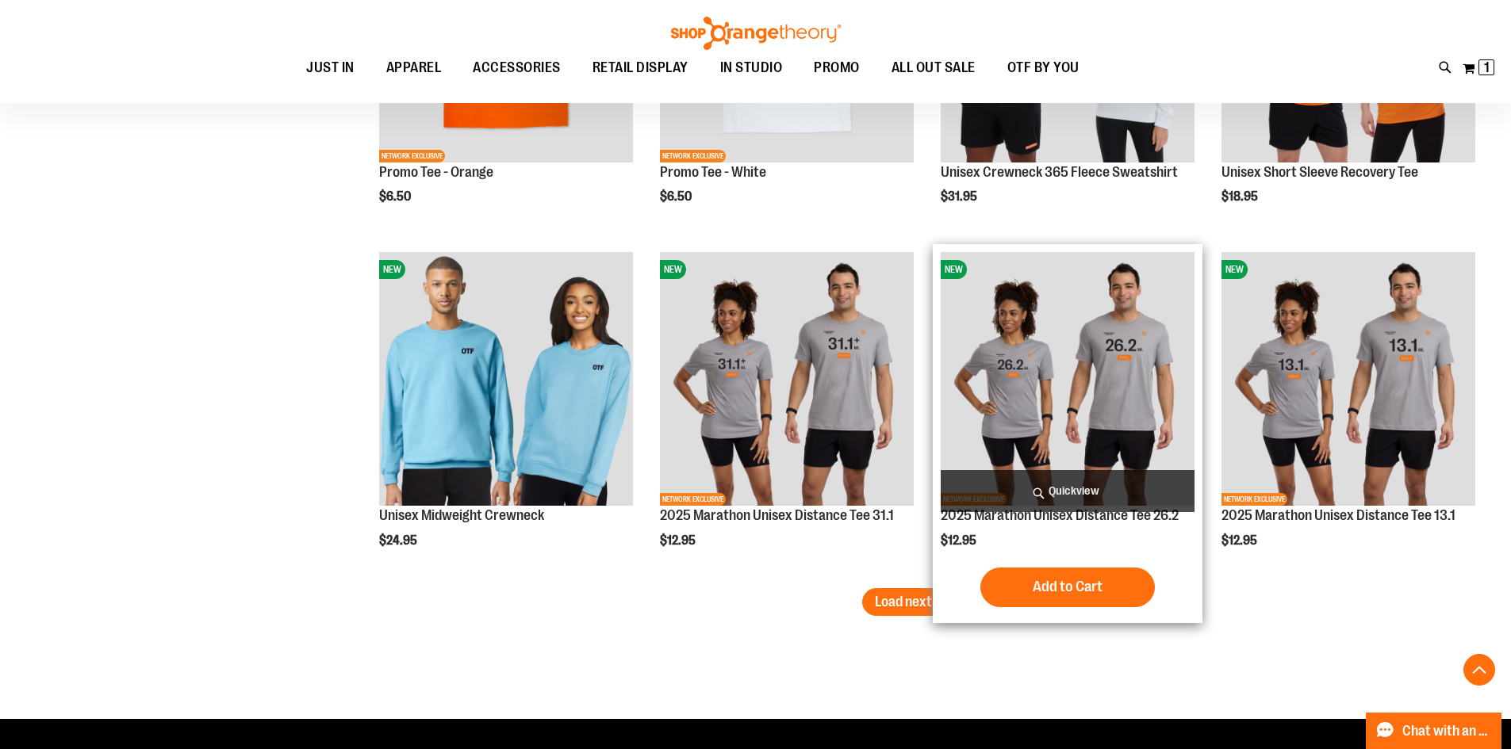
scroll to position [5947, 0]
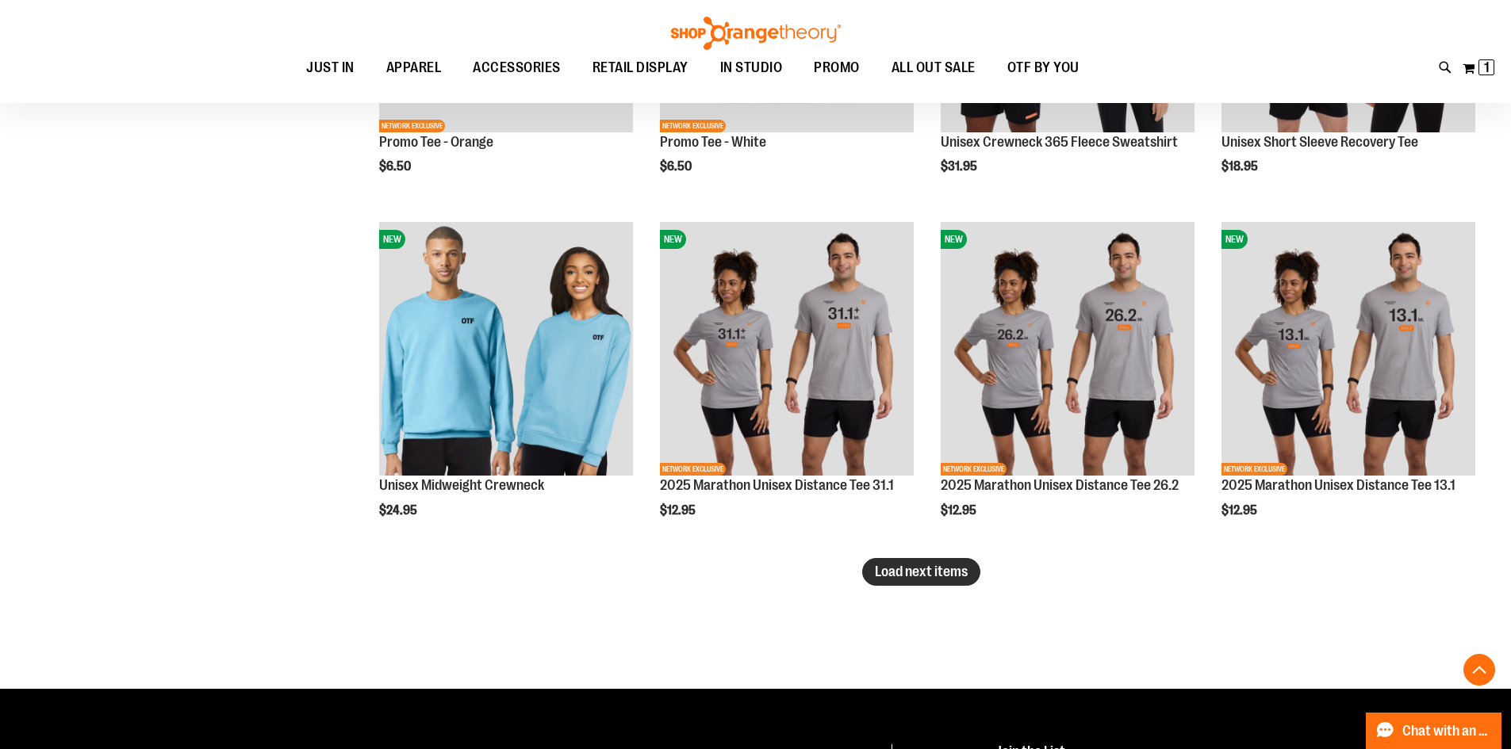
click at [927, 573] on span "Load next items" at bounding box center [921, 572] width 93 height 16
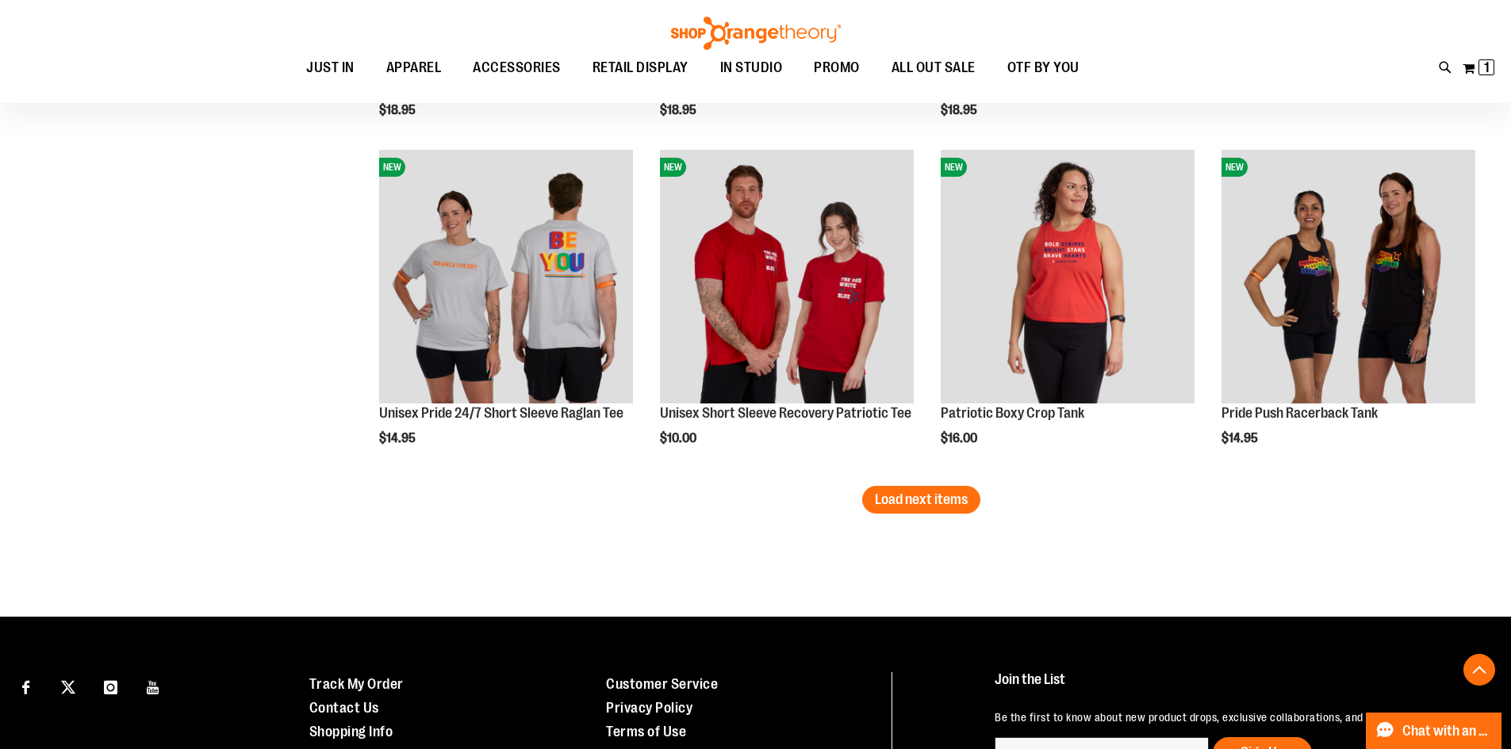
scroll to position [7136, 0]
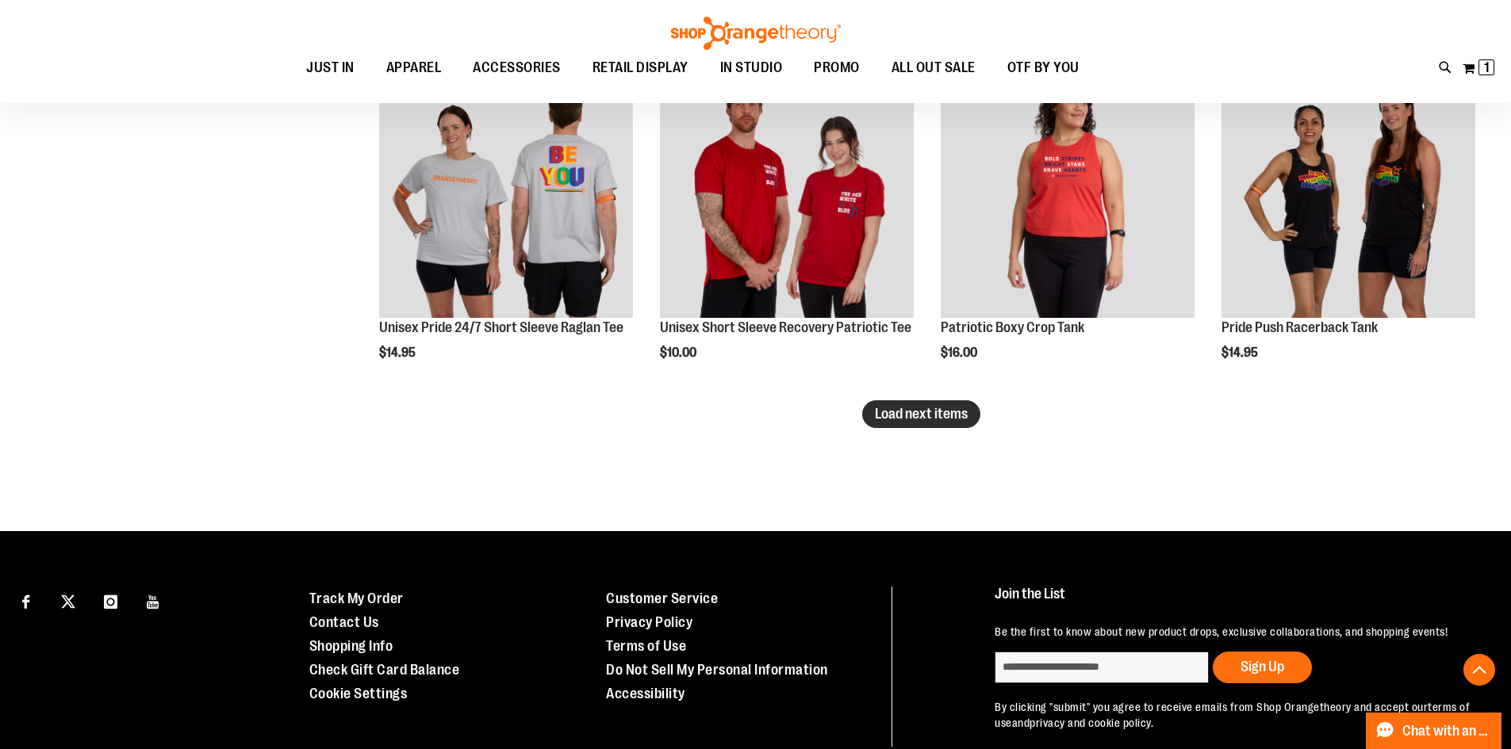
click at [943, 419] on span "Load next items" at bounding box center [921, 414] width 93 height 16
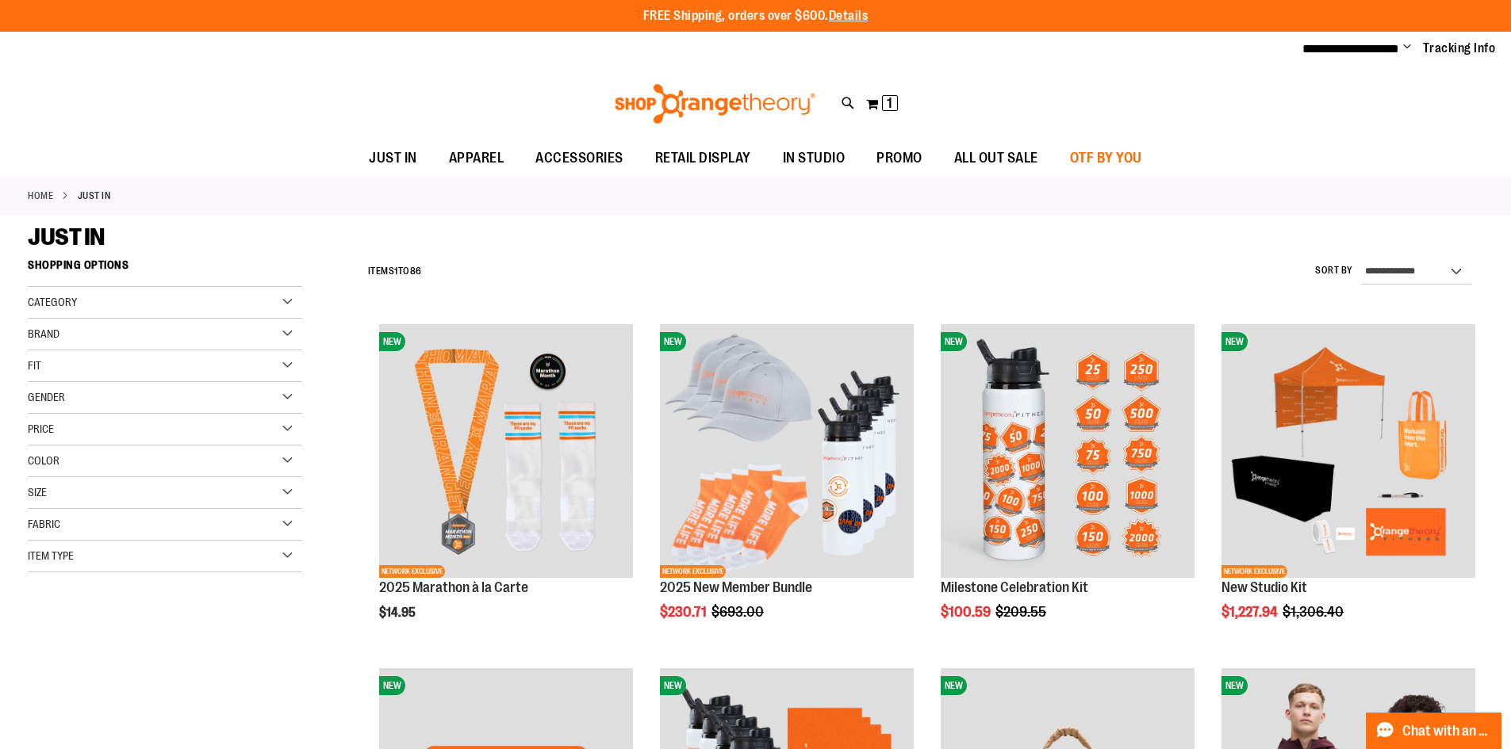
click at [1082, 150] on span "OTF BY YOU" at bounding box center [1106, 158] width 72 height 36
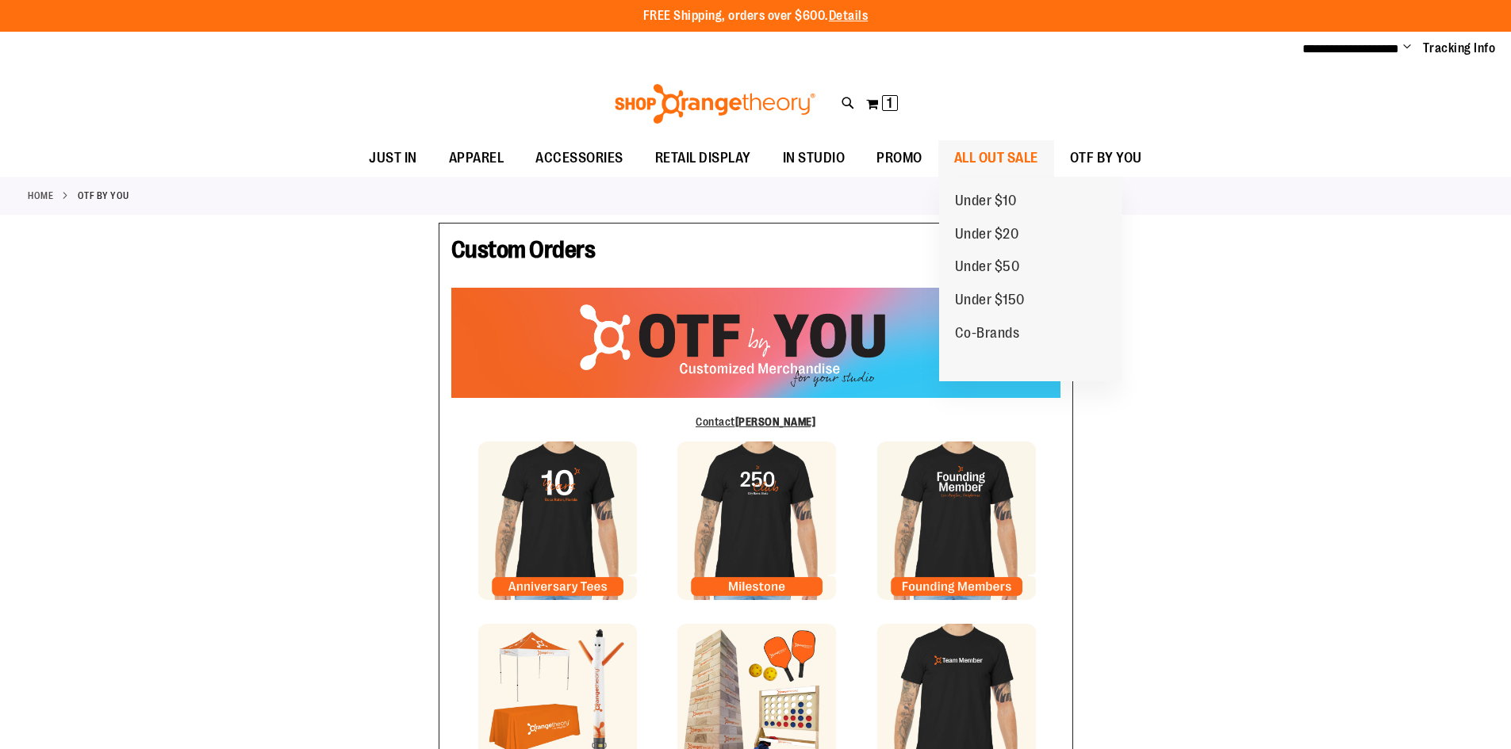
click at [978, 155] on span "ALL OUT SALE" at bounding box center [996, 158] width 84 height 36
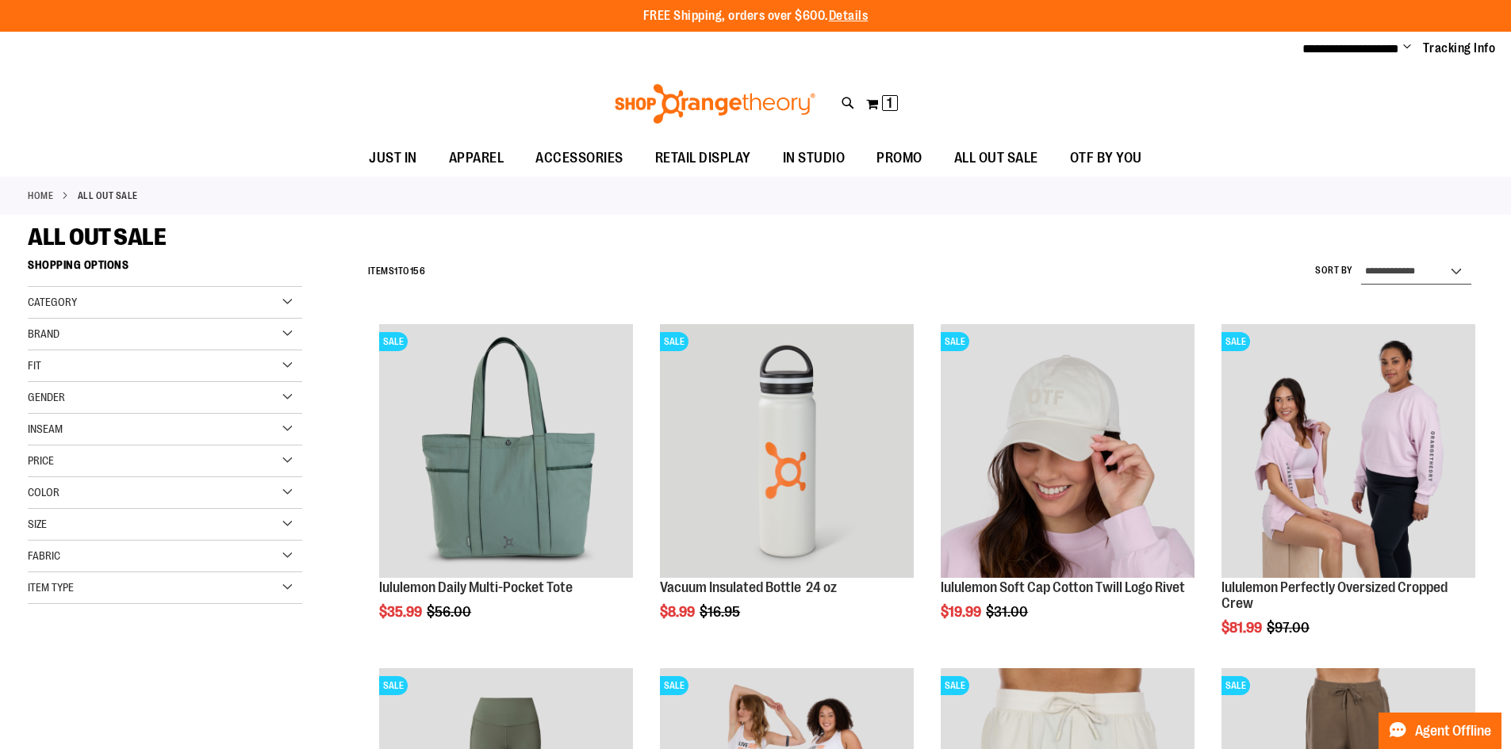
click at [1458, 266] on select "**********" at bounding box center [1416, 271] width 110 height 25
select select "*********"
click at [1361, 259] on select "**********" at bounding box center [1416, 271] width 110 height 25
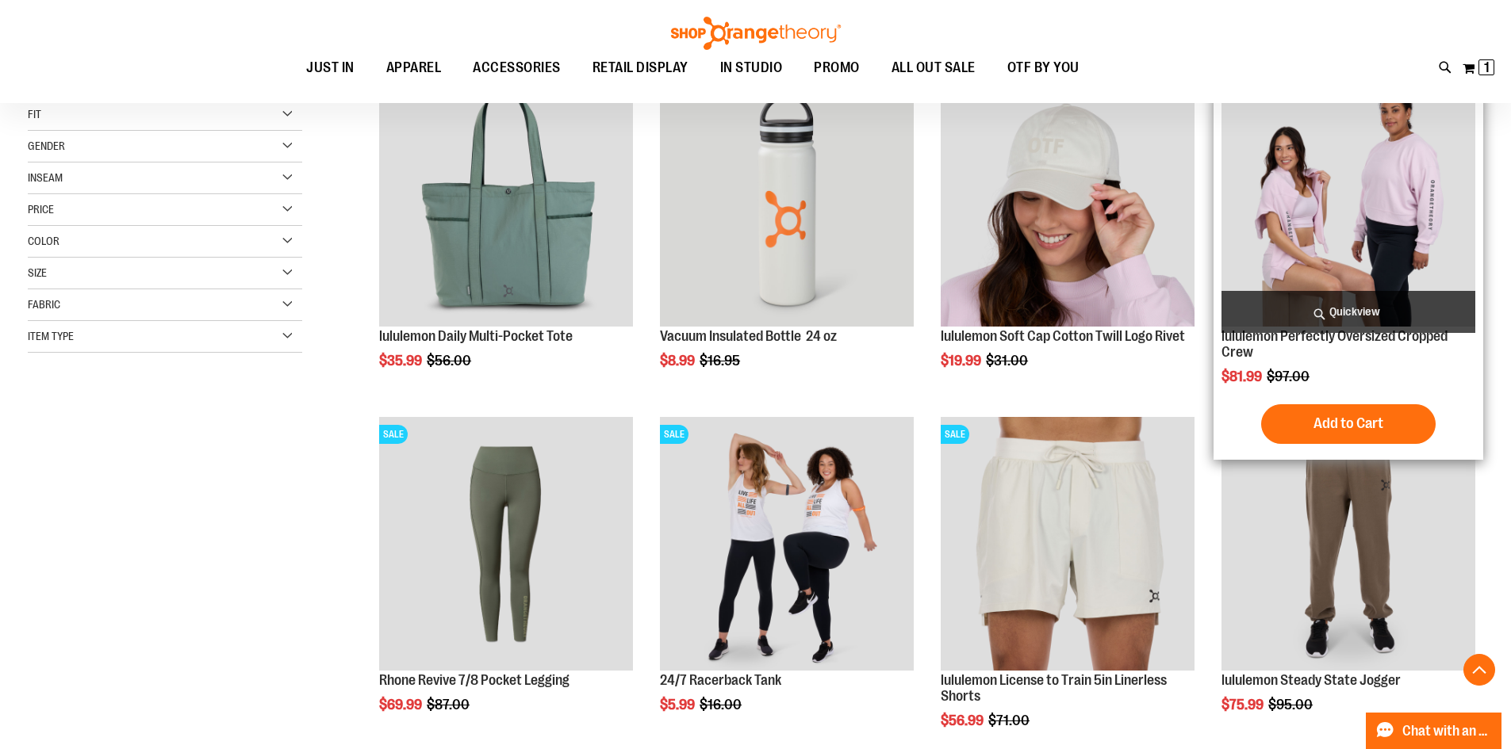
scroll to position [251, 0]
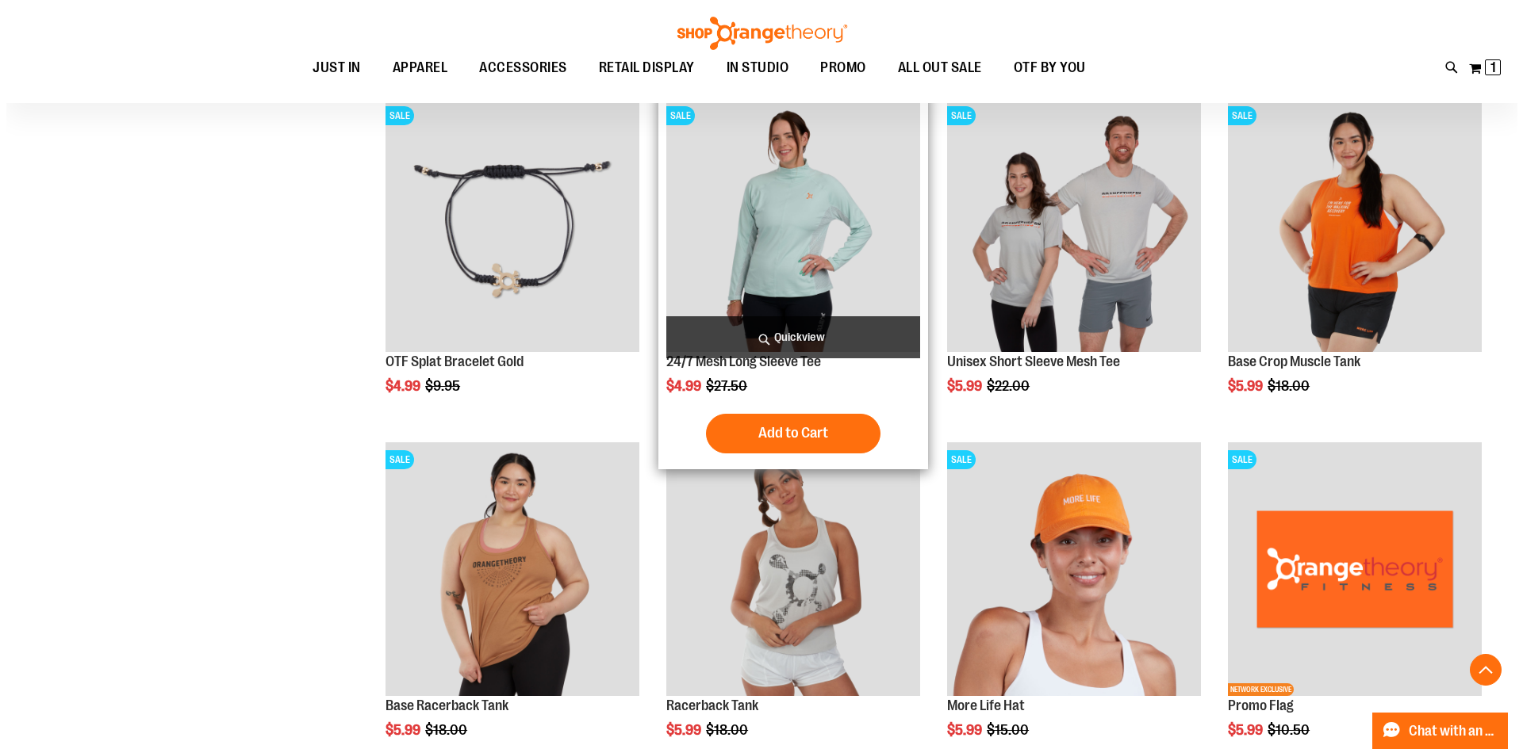
scroll to position [1266, 0]
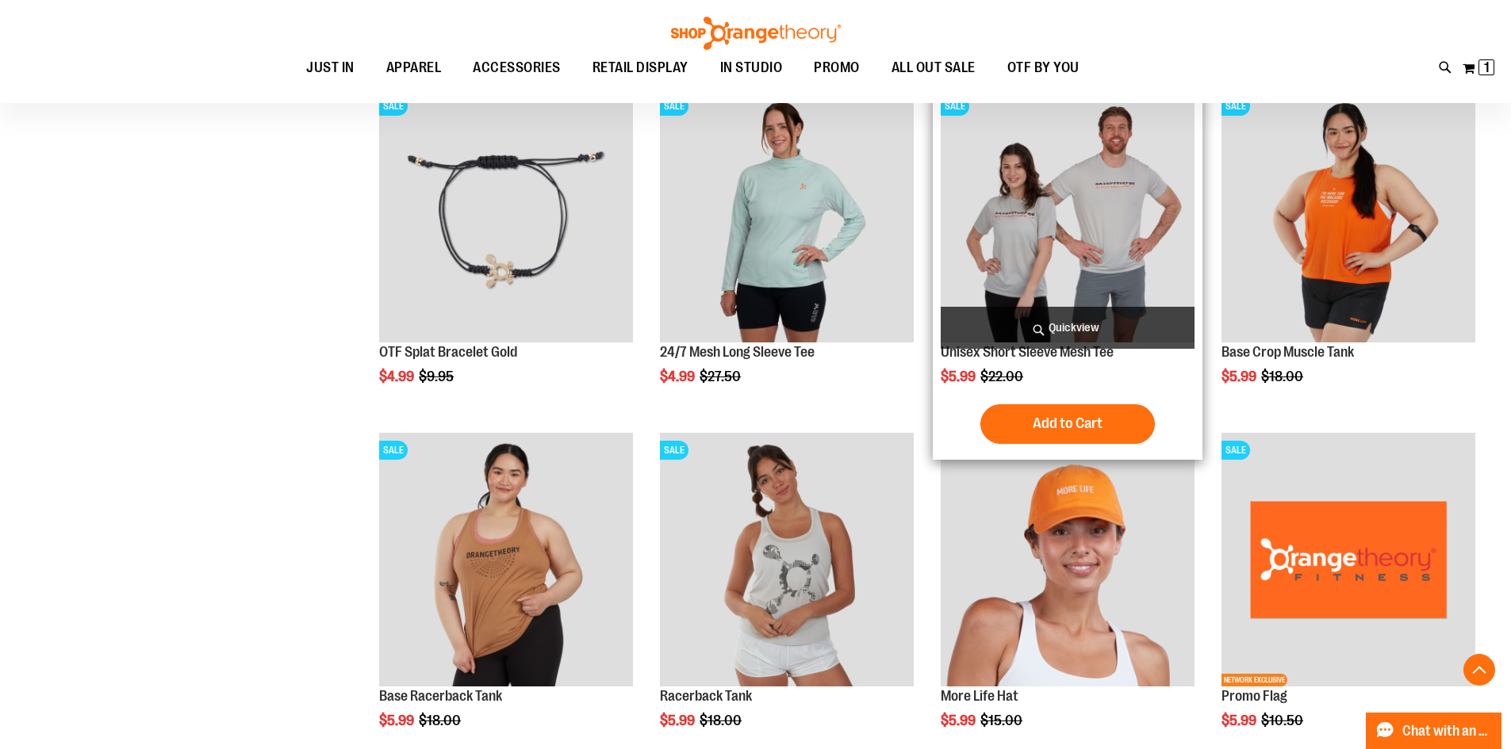
click at [1074, 324] on span "Quickview" at bounding box center [1068, 328] width 254 height 42
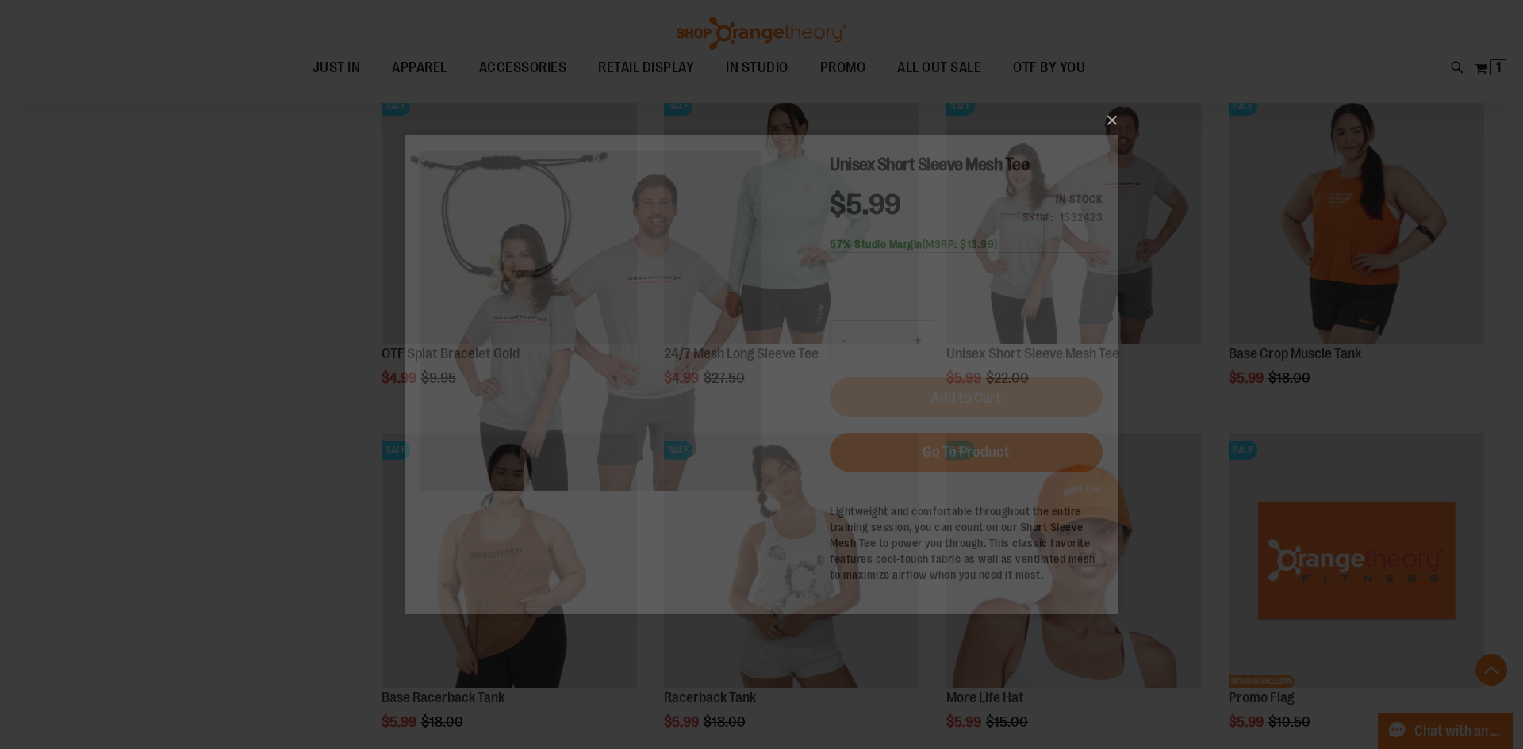
scroll to position [0, 0]
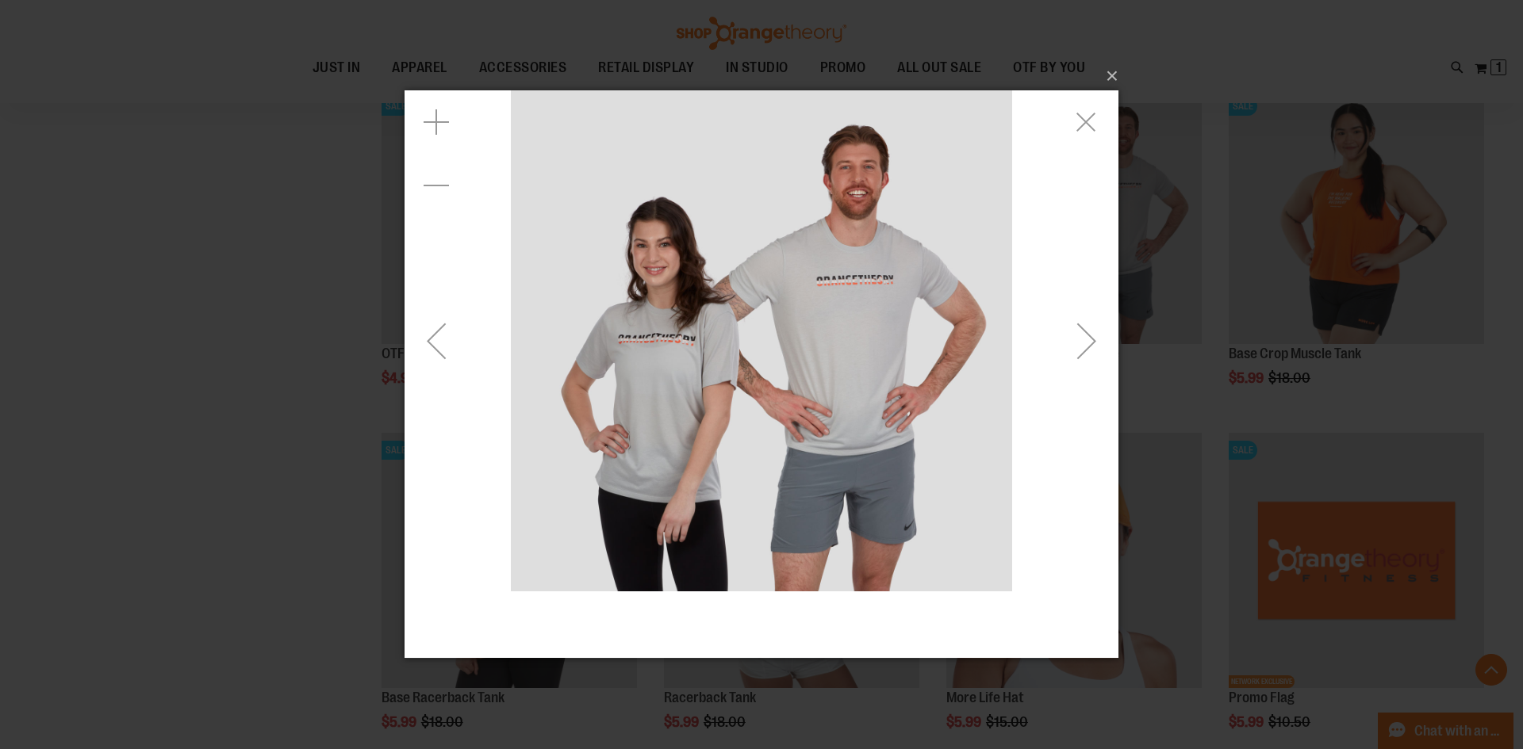
click at [1087, 338] on div "Next" at bounding box center [1086, 340] width 63 height 63
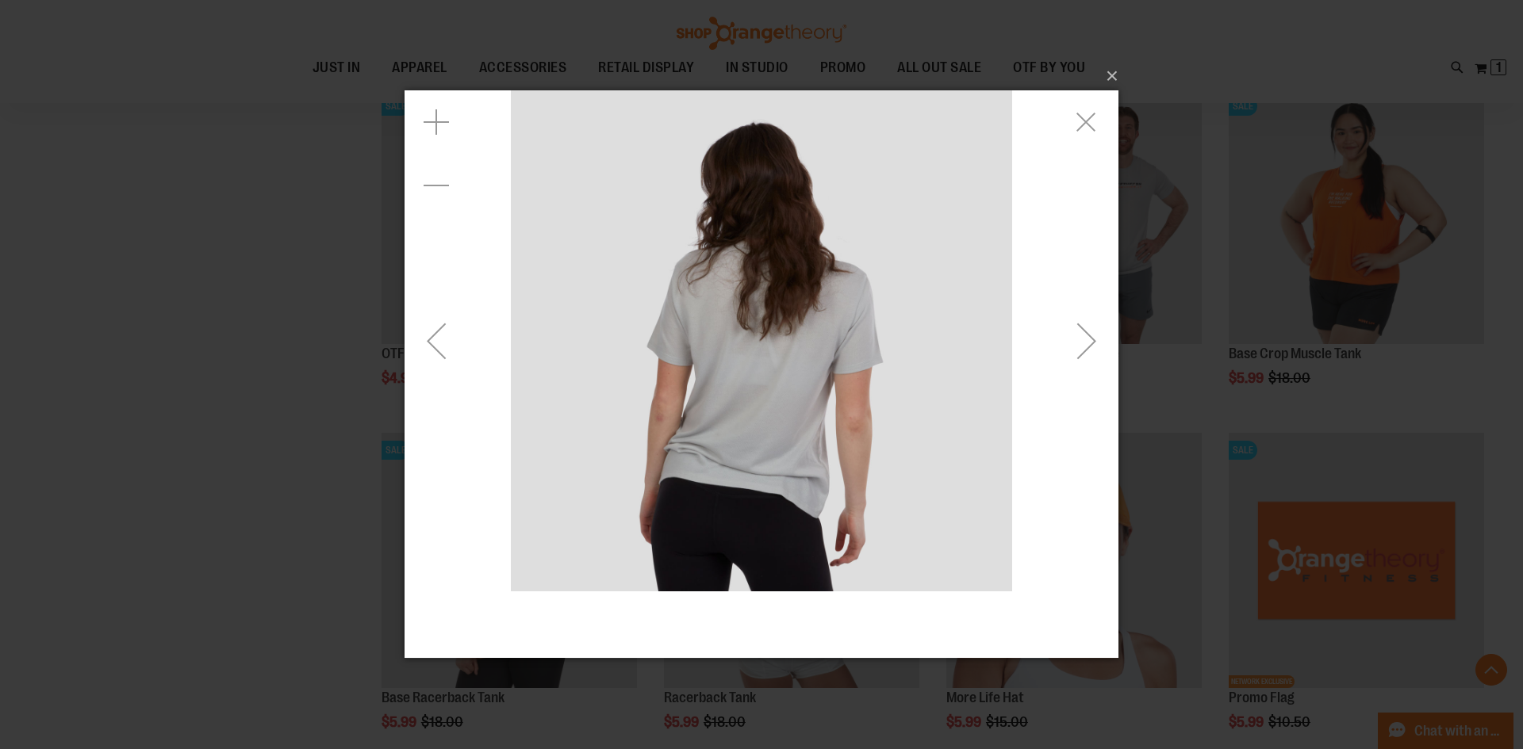
click at [1087, 338] on div "Next" at bounding box center [1086, 340] width 63 height 63
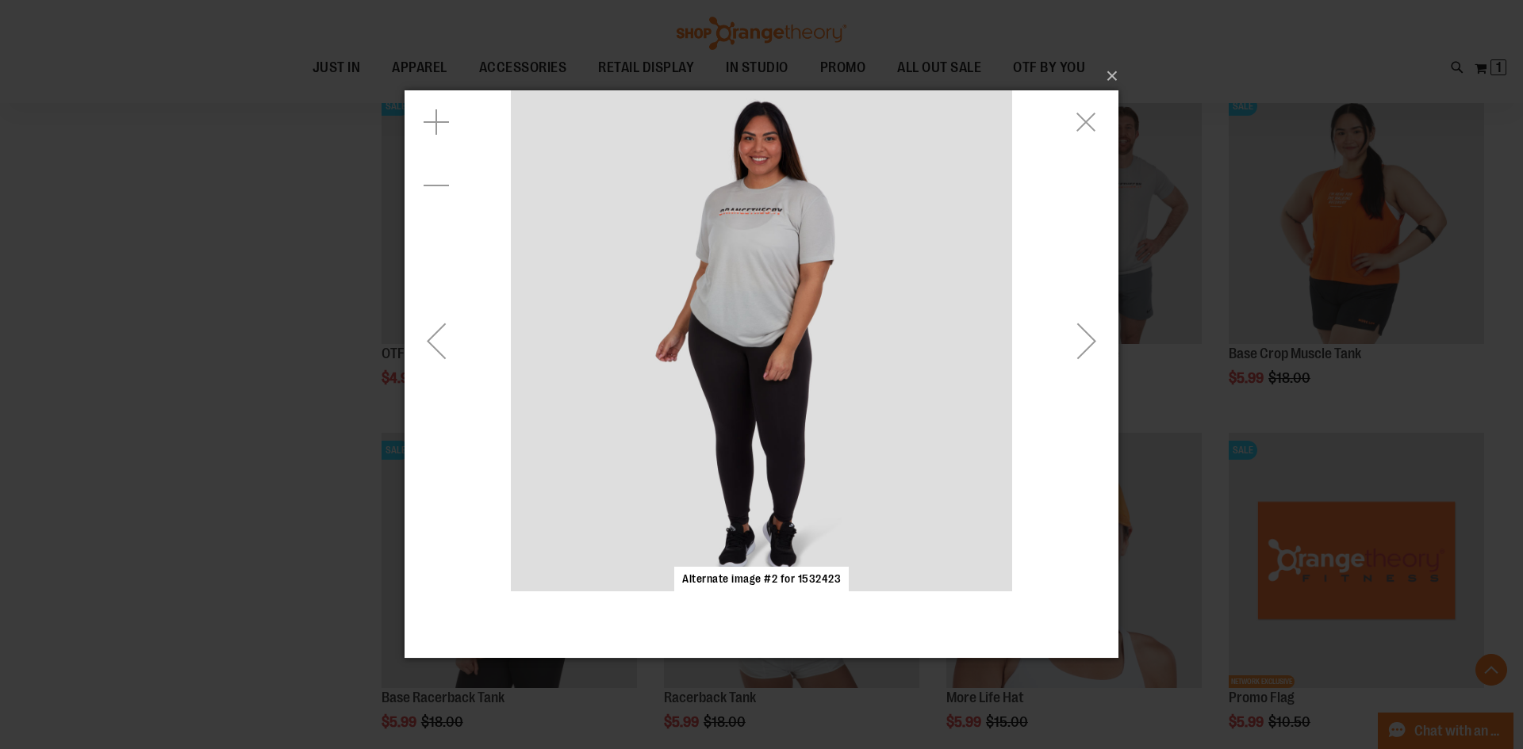
click at [1087, 338] on div "Next" at bounding box center [1086, 340] width 63 height 63
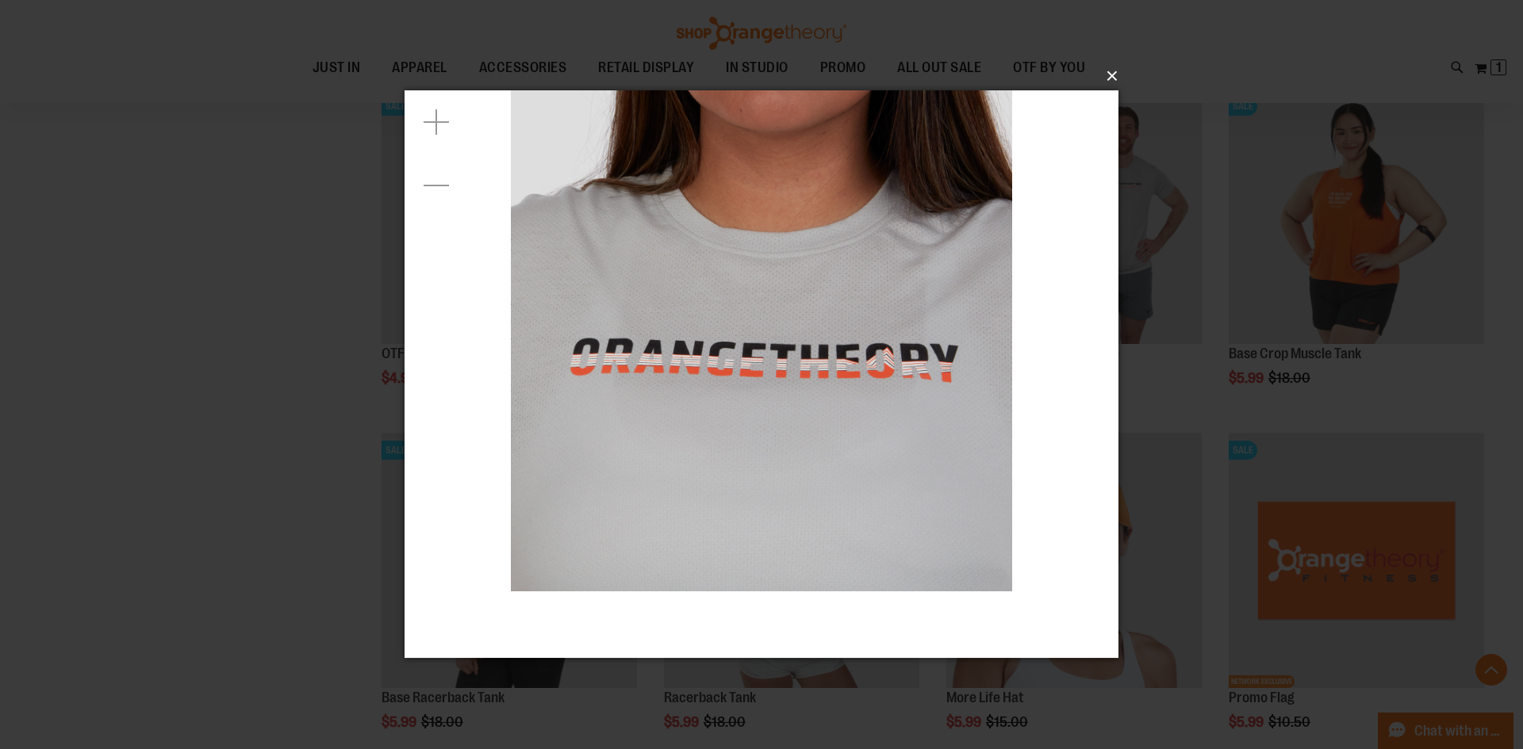
click at [1105, 83] on button "×" at bounding box center [766, 76] width 714 height 35
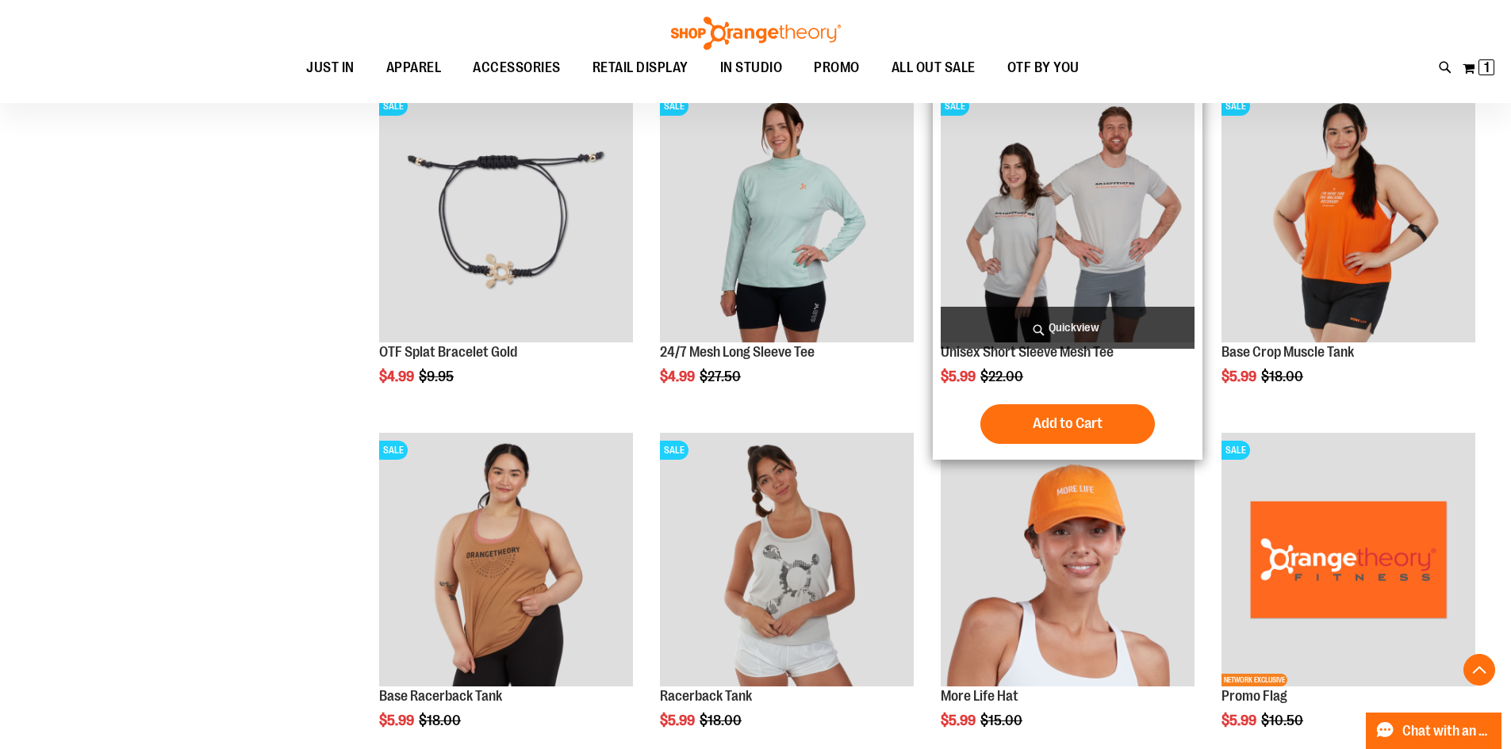
click at [1063, 325] on span "Quickview" at bounding box center [1068, 328] width 254 height 42
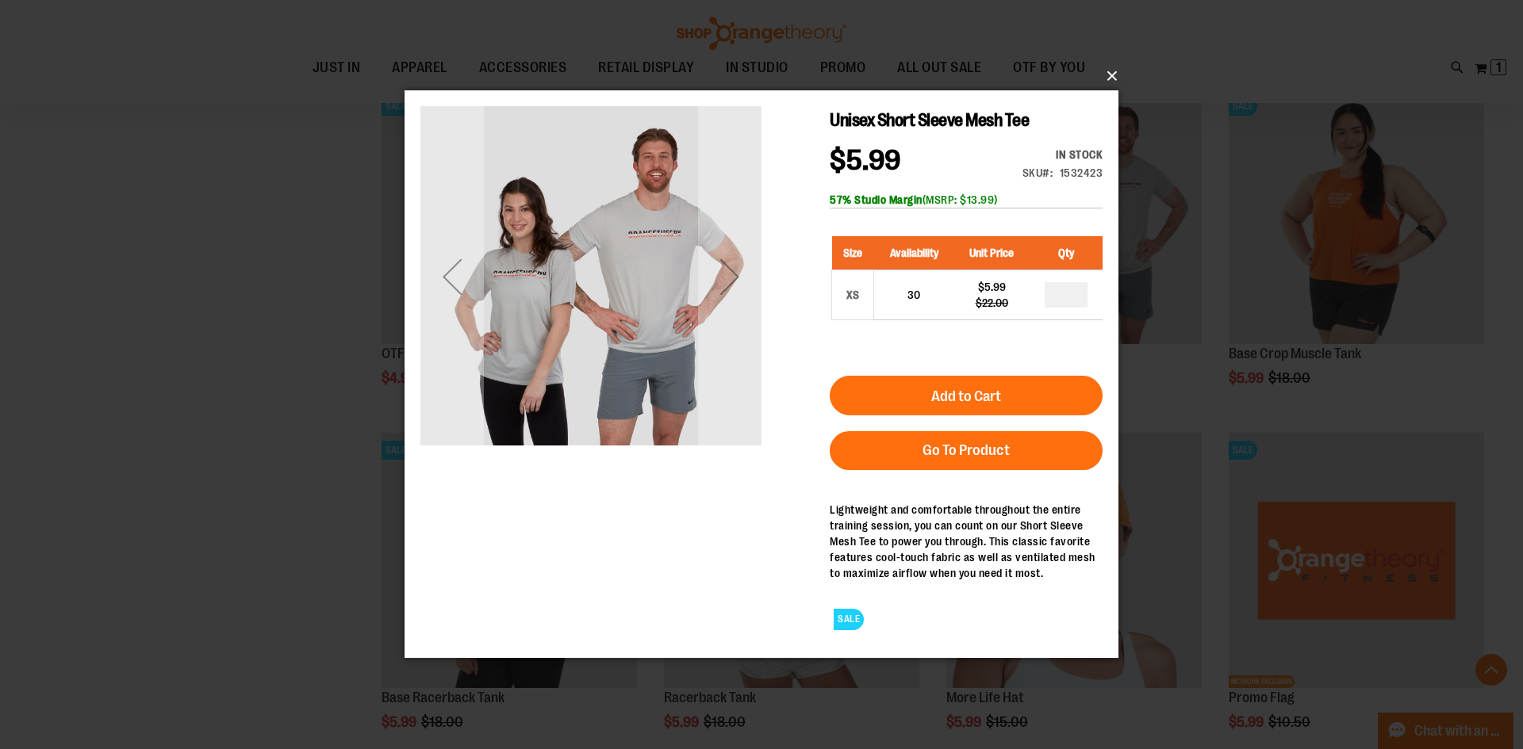
click at [1113, 73] on button "×" at bounding box center [766, 76] width 714 height 35
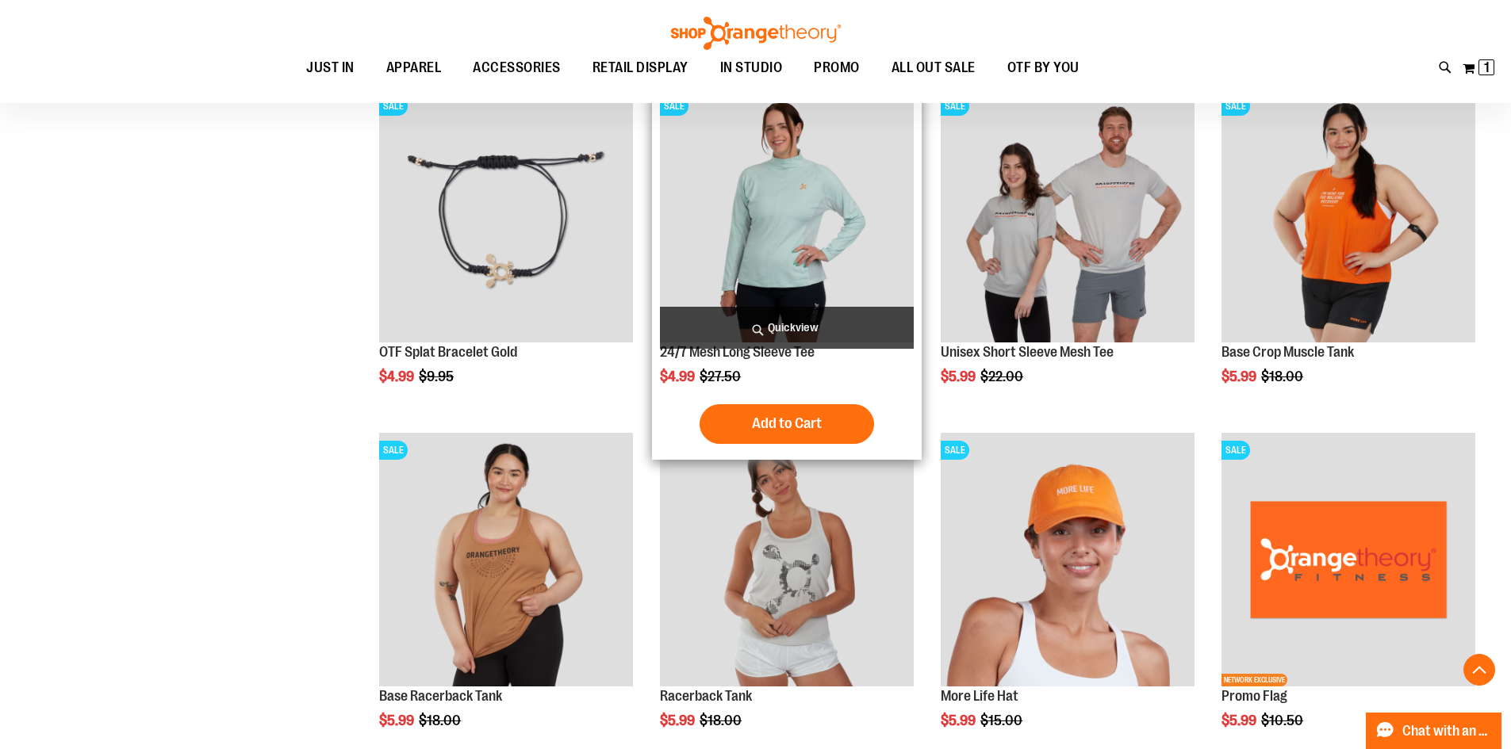
click at [774, 323] on span "Quickview" at bounding box center [787, 328] width 254 height 42
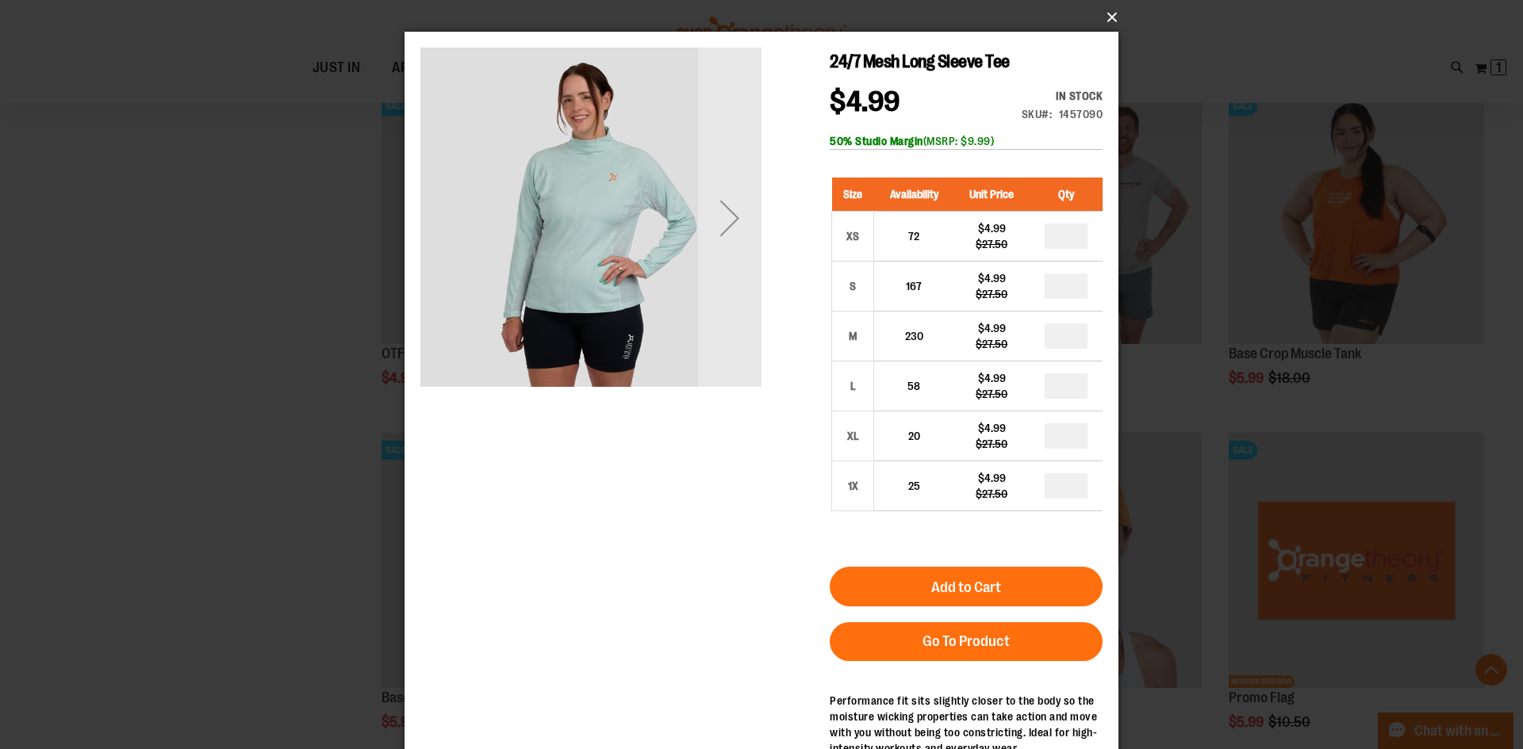
click at [1115, 13] on button "×" at bounding box center [766, 17] width 714 height 35
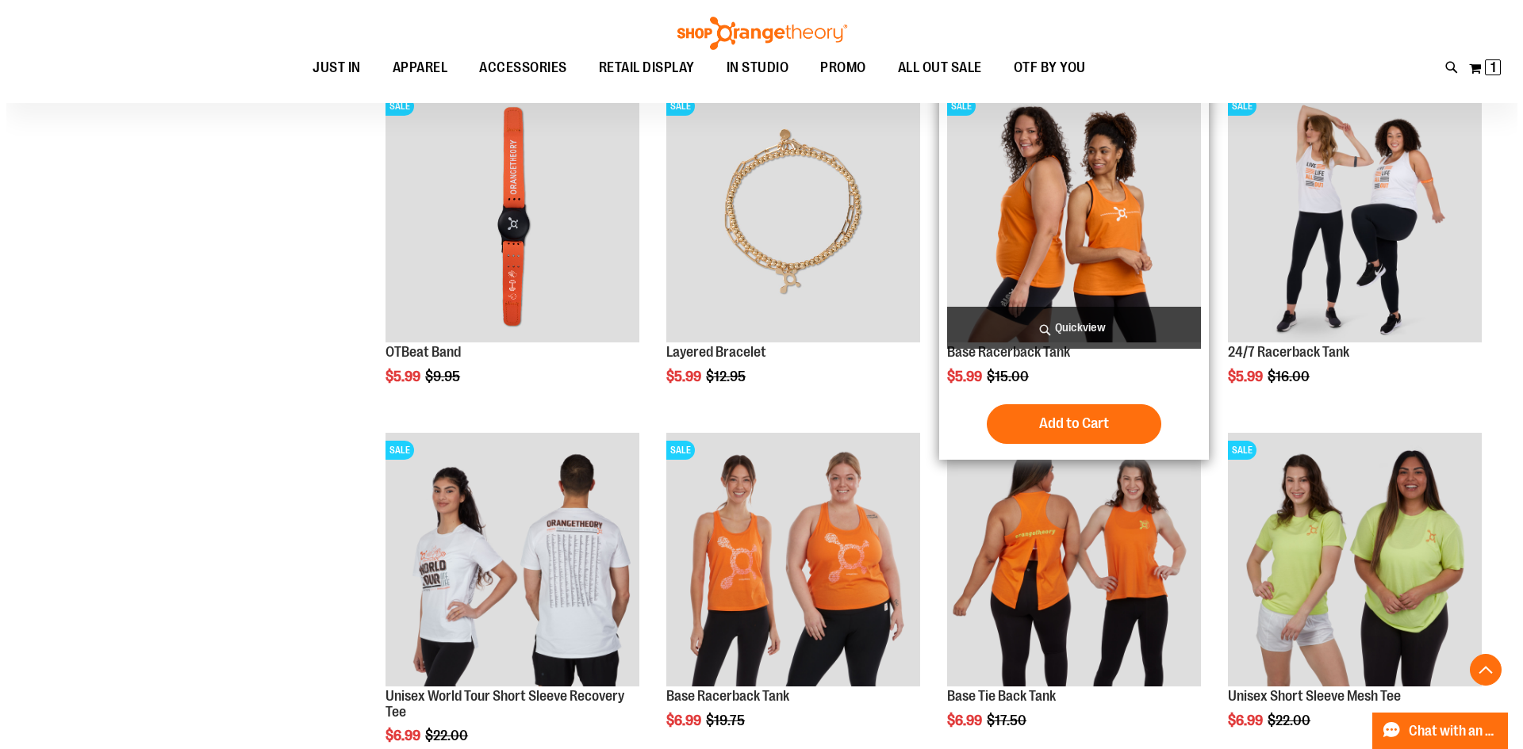
scroll to position [2297, 0]
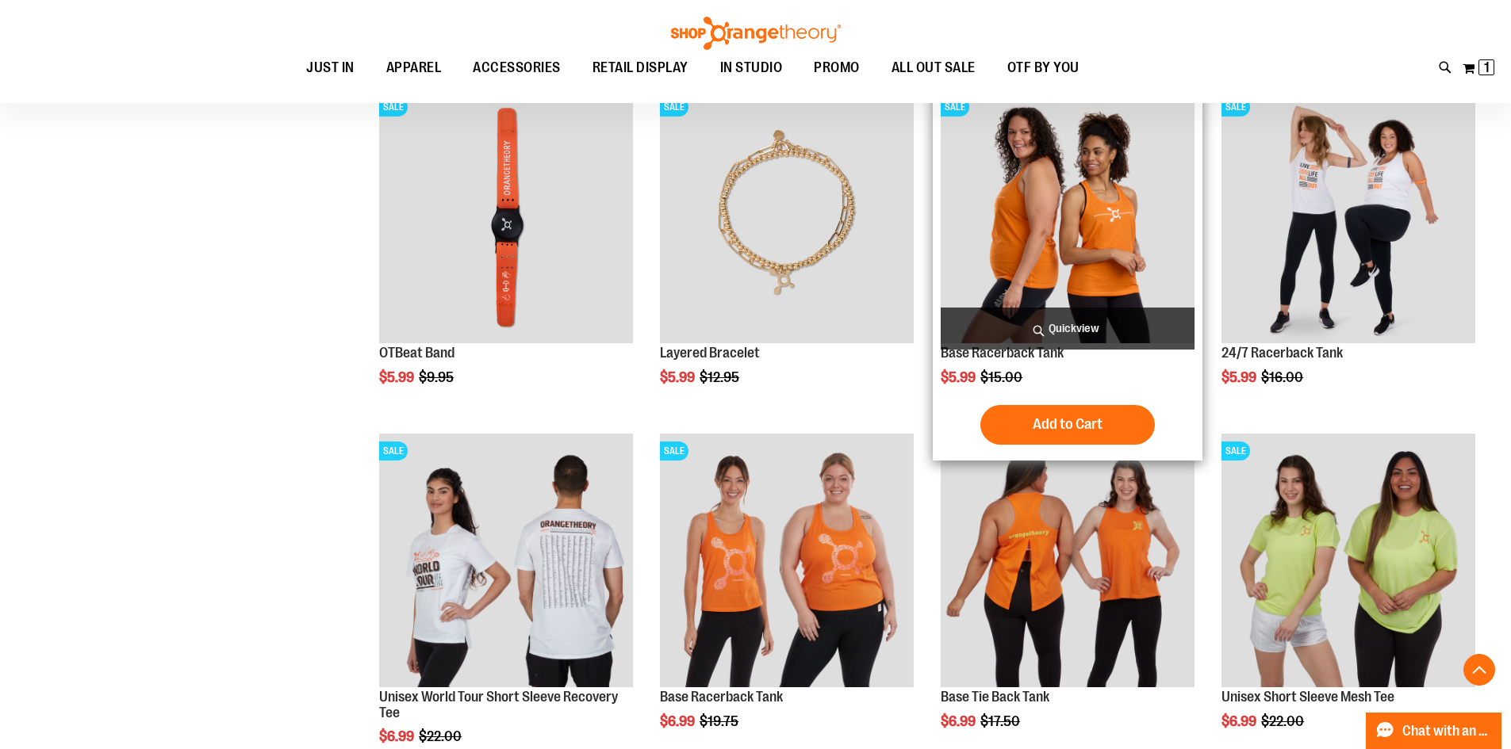
click at [1074, 328] on span "Quickview" at bounding box center [1068, 329] width 254 height 42
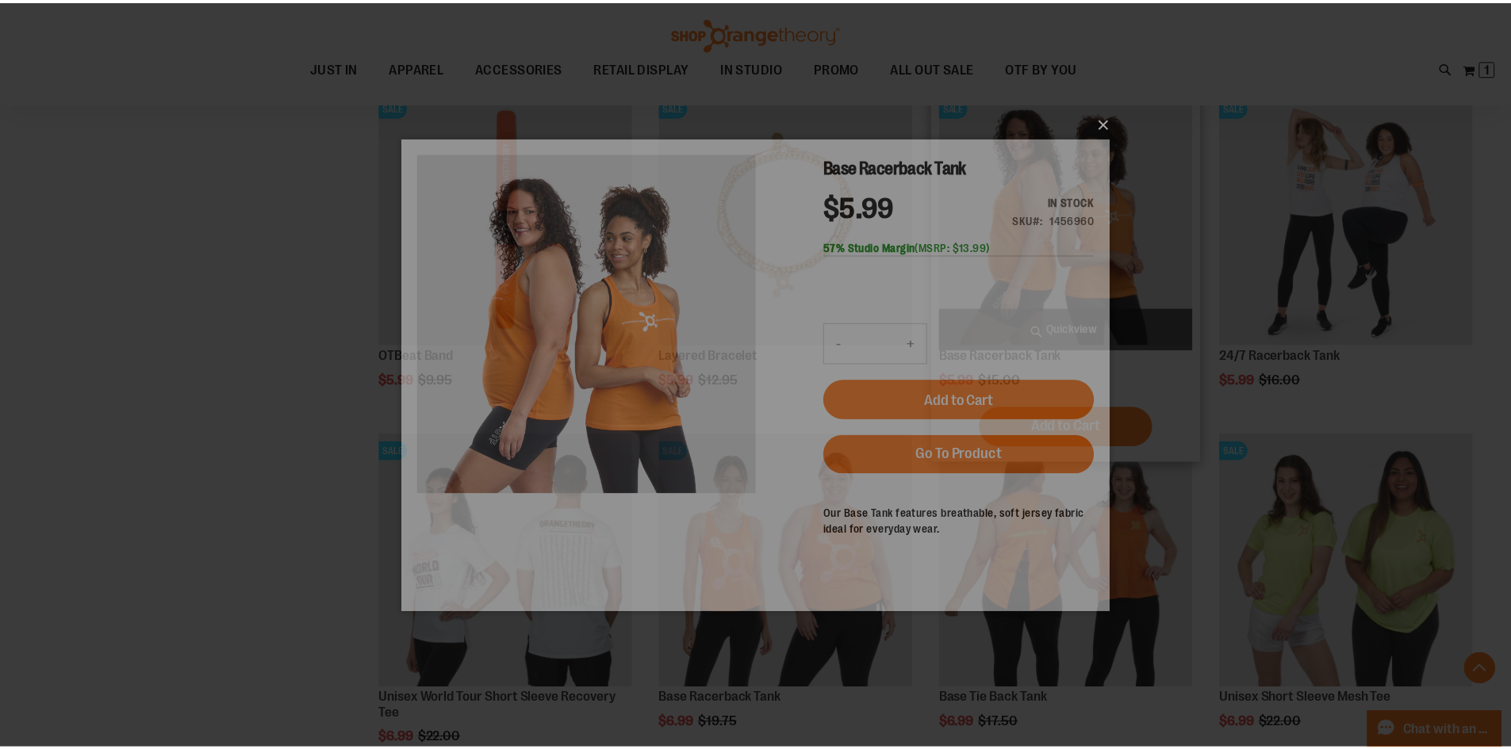
scroll to position [0, 0]
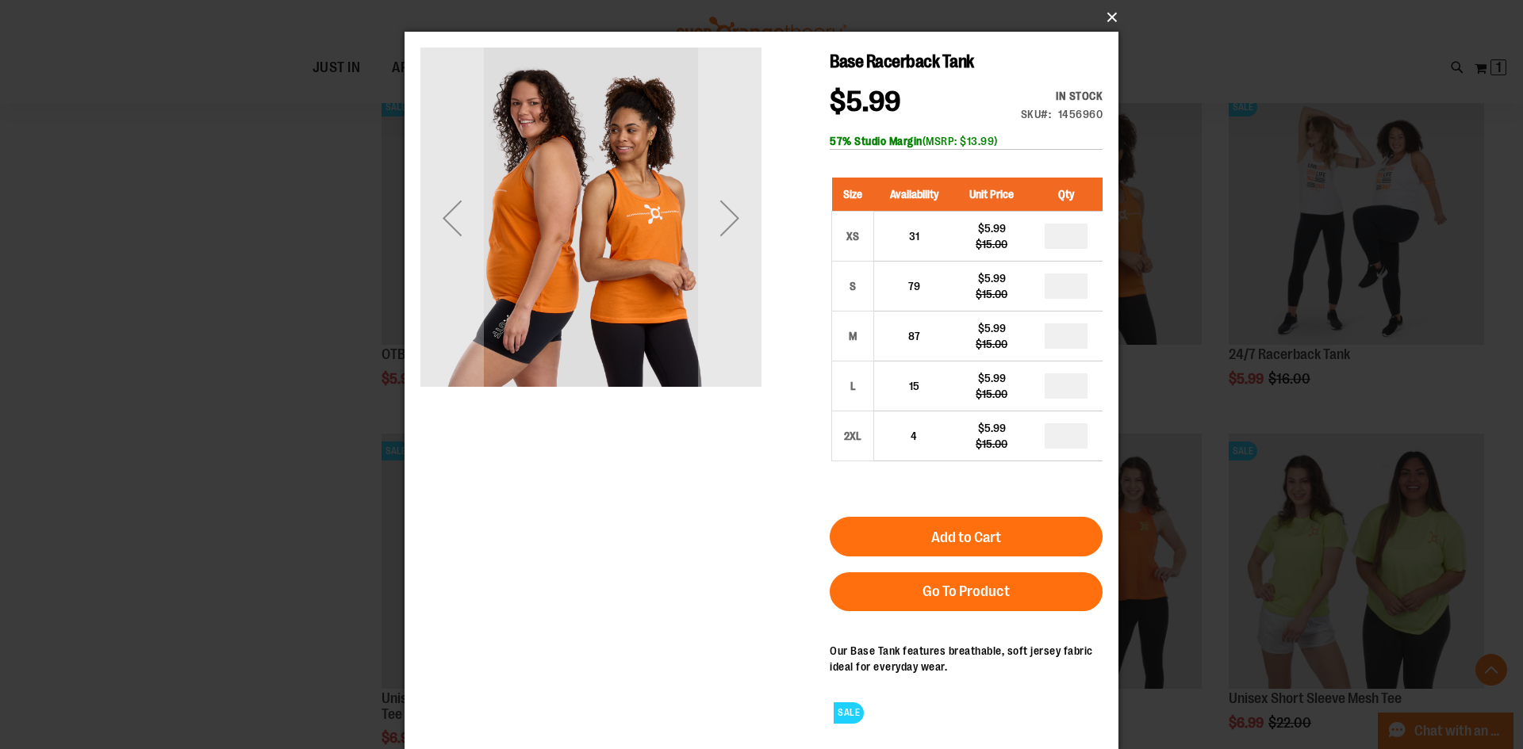
click at [1109, 17] on button "×" at bounding box center [766, 17] width 714 height 35
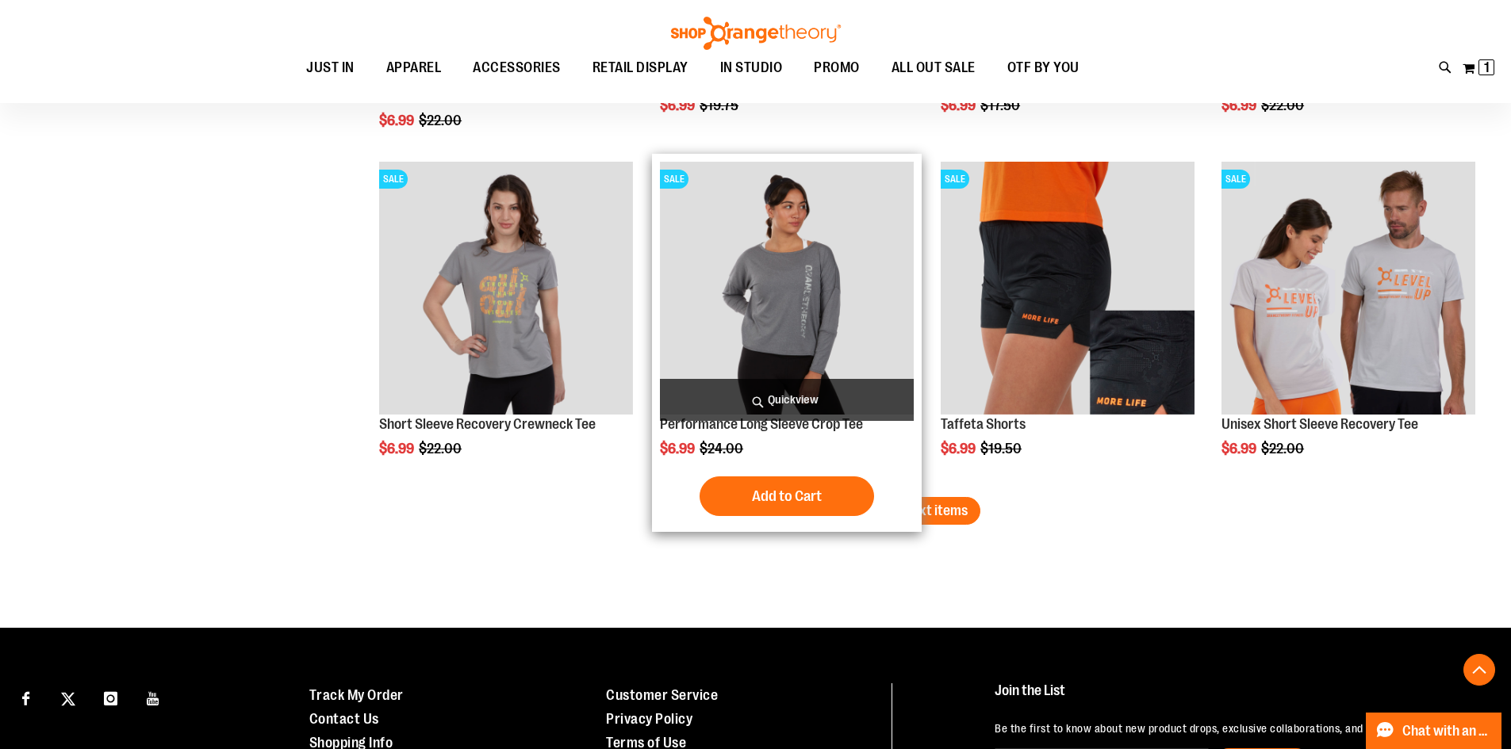
scroll to position [2931, 0]
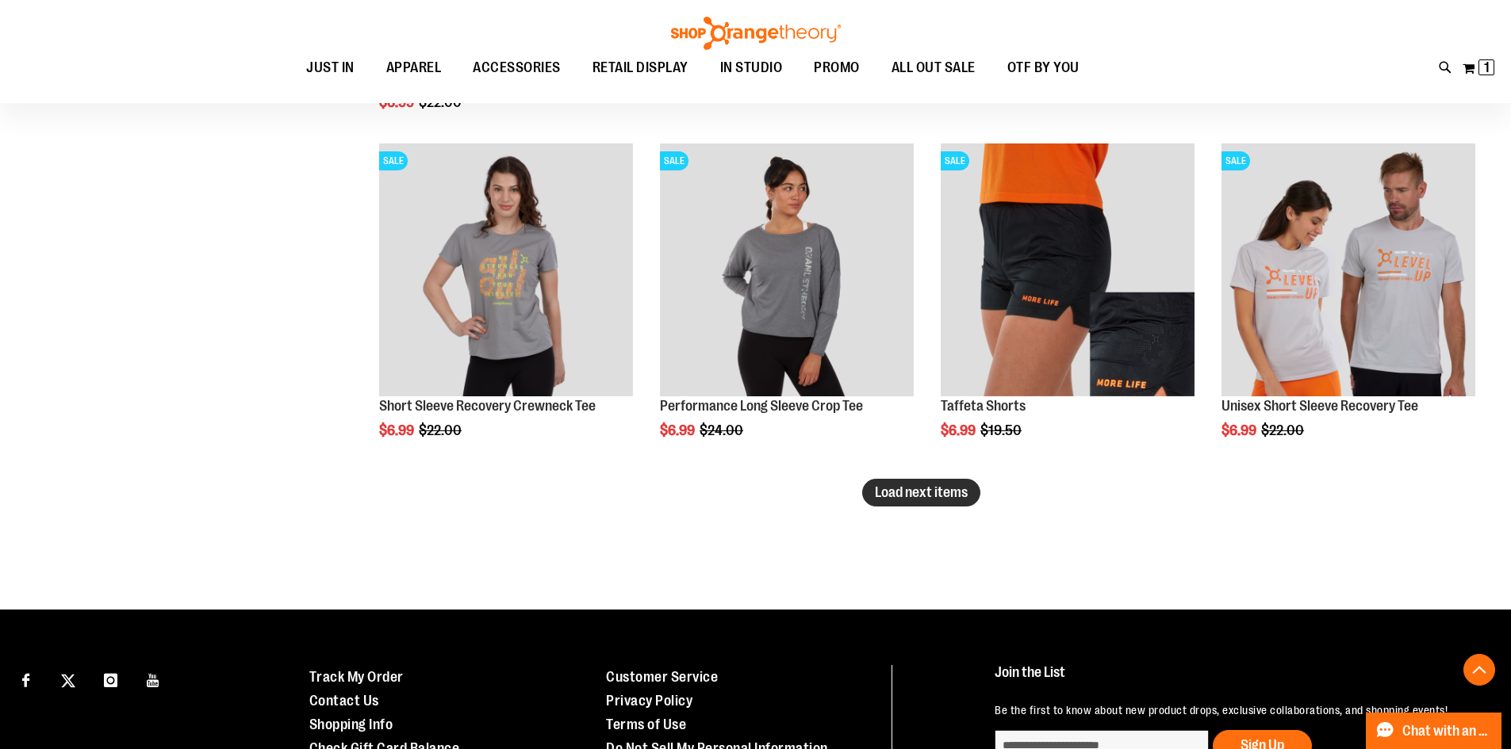
click at [887, 485] on span "Load next items" at bounding box center [921, 493] width 93 height 16
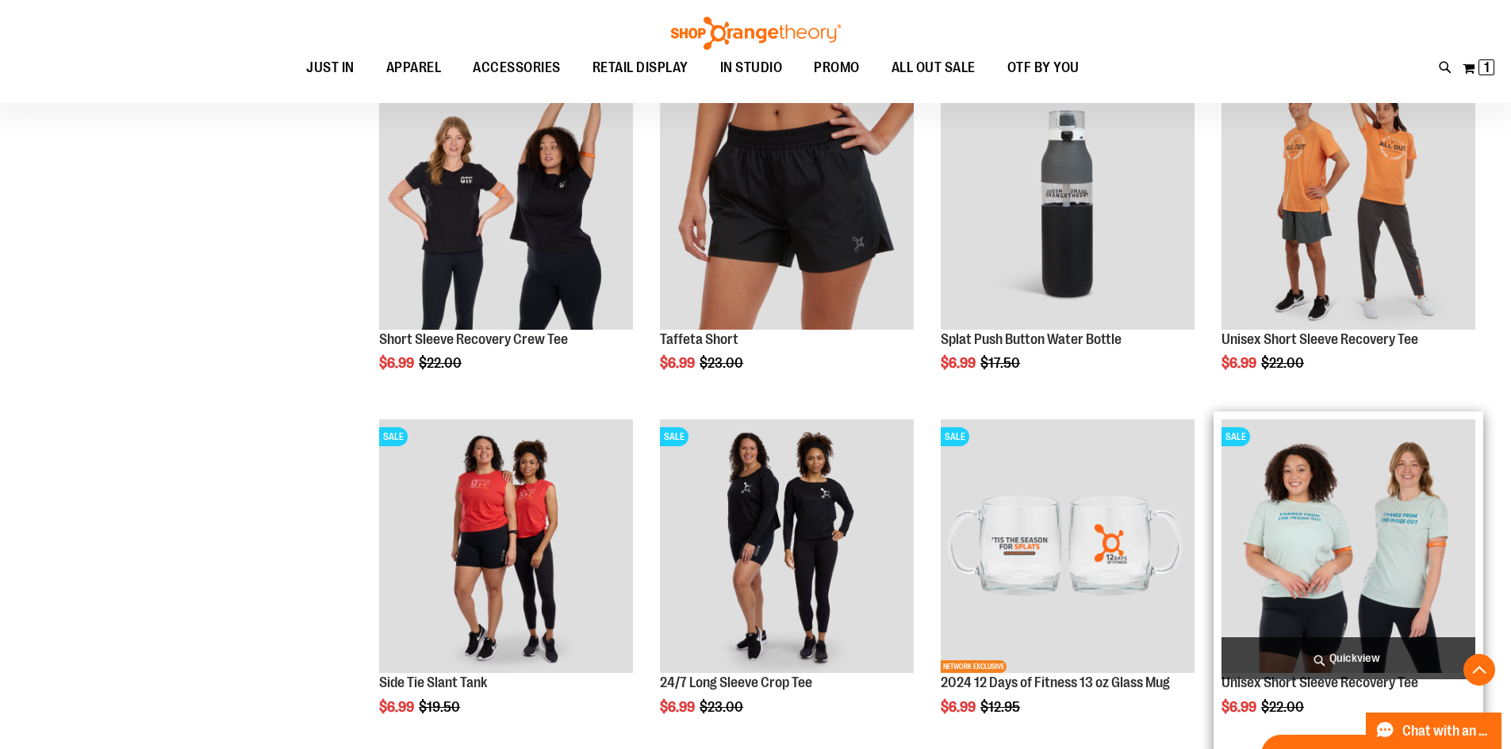
scroll to position [3883, 0]
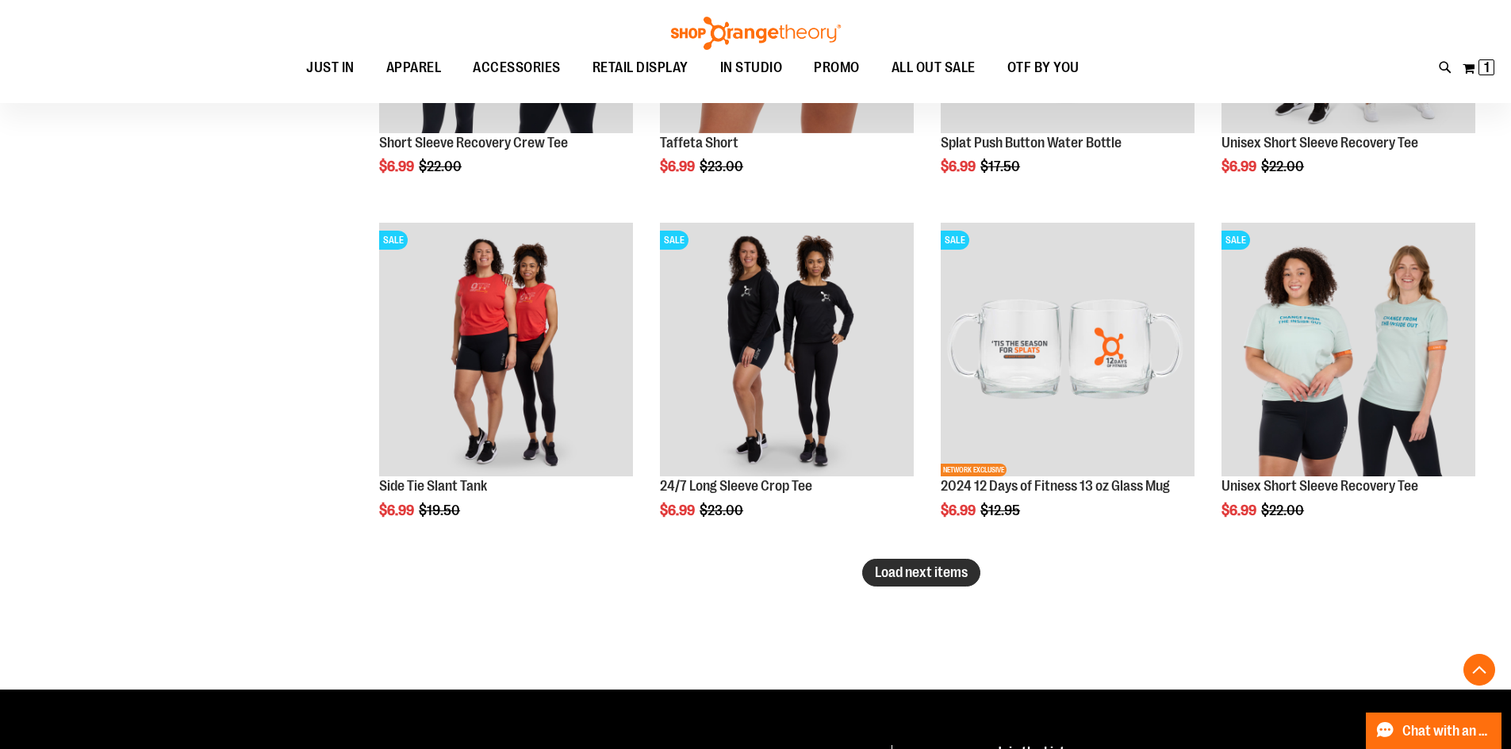
click at [947, 576] on span "Load next items" at bounding box center [921, 573] width 93 height 16
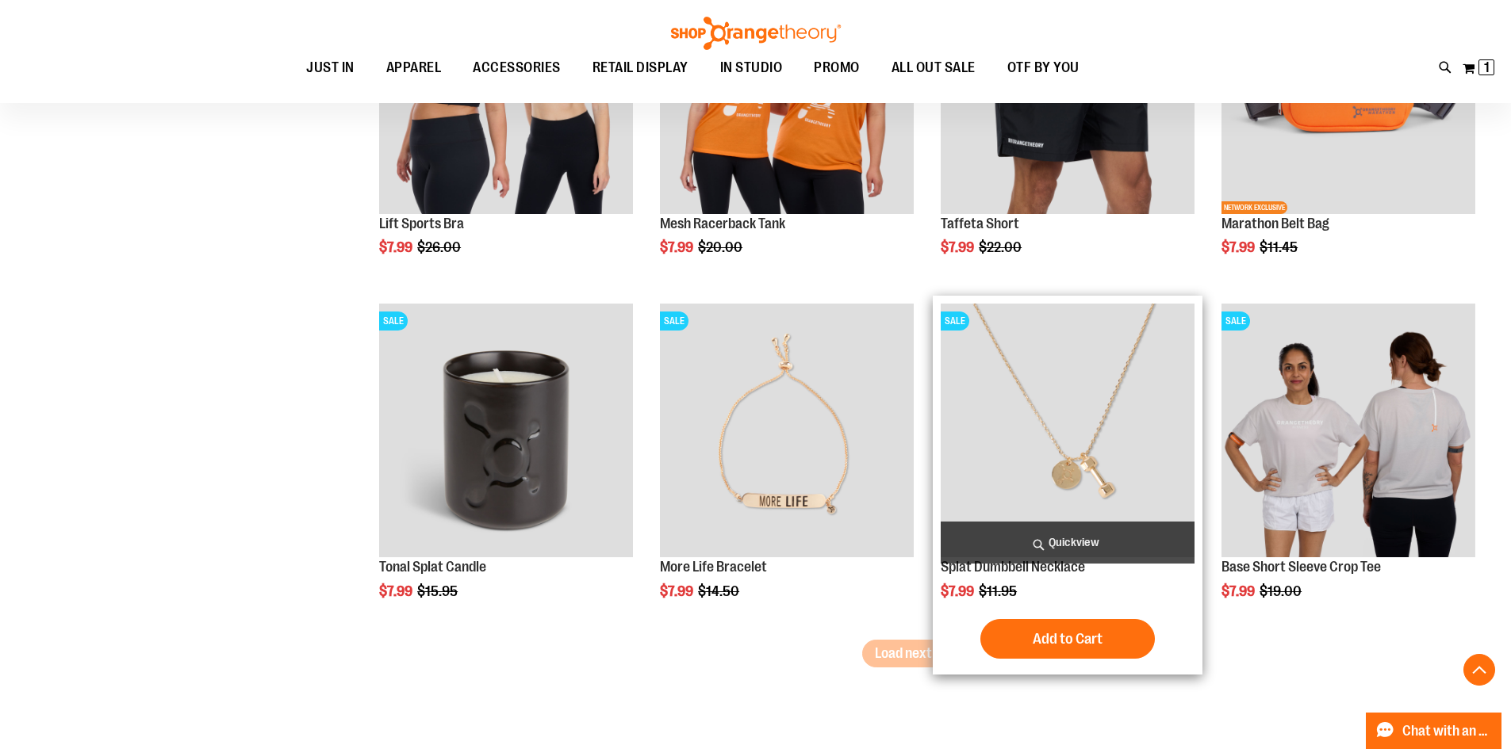
scroll to position [4834, 0]
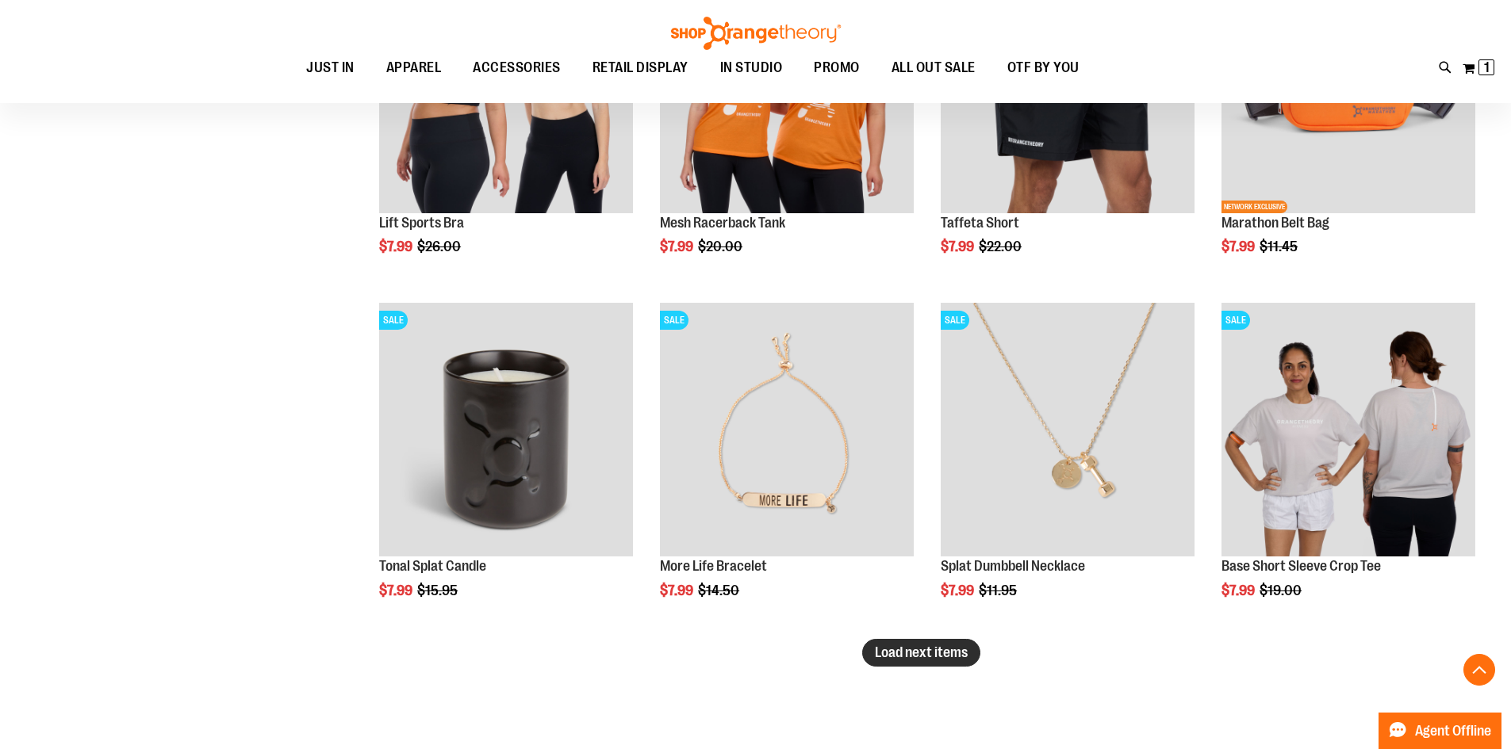
click at [956, 659] on span "Load next items" at bounding box center [921, 653] width 93 height 16
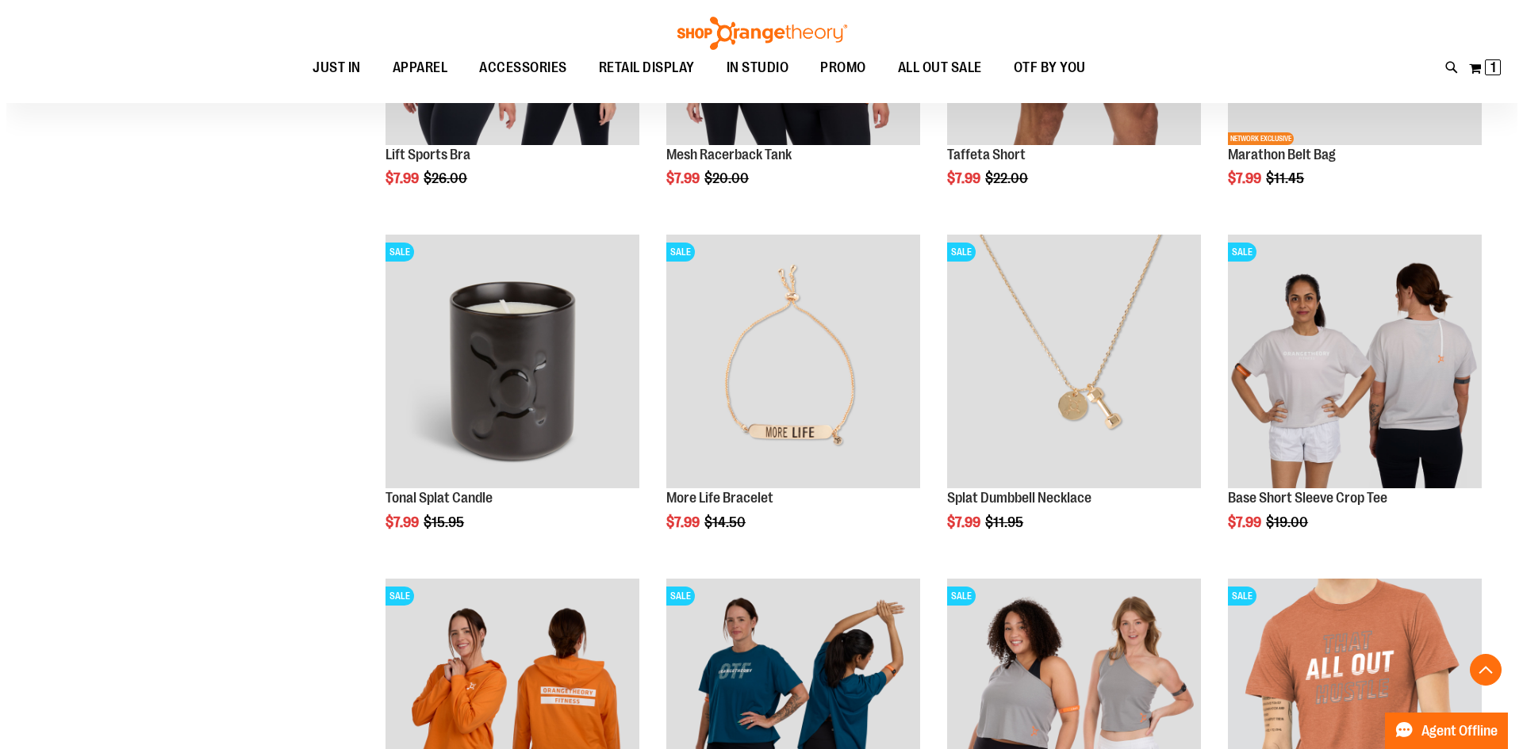
scroll to position [5072, 0]
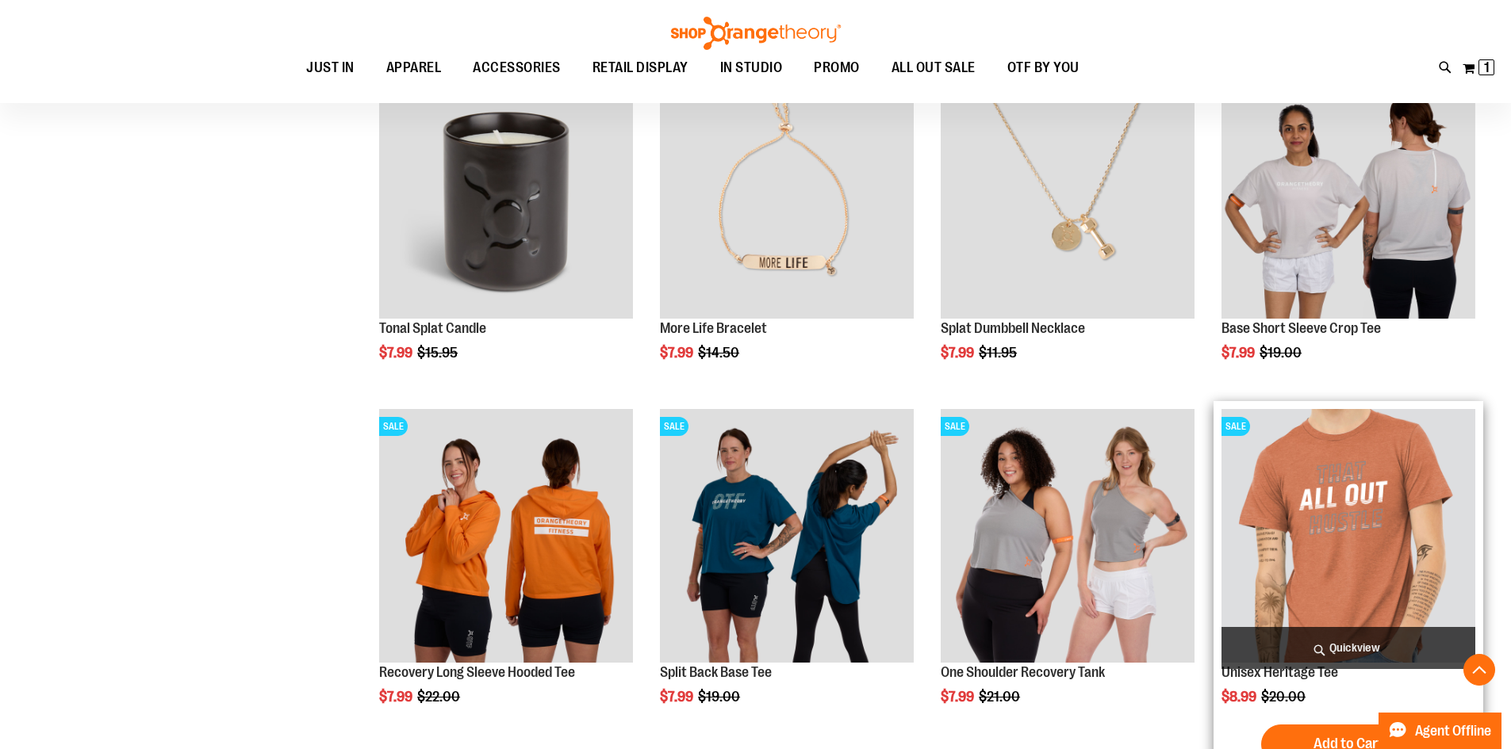
click at [1337, 649] on span "Quickview" at bounding box center [1348, 648] width 254 height 42
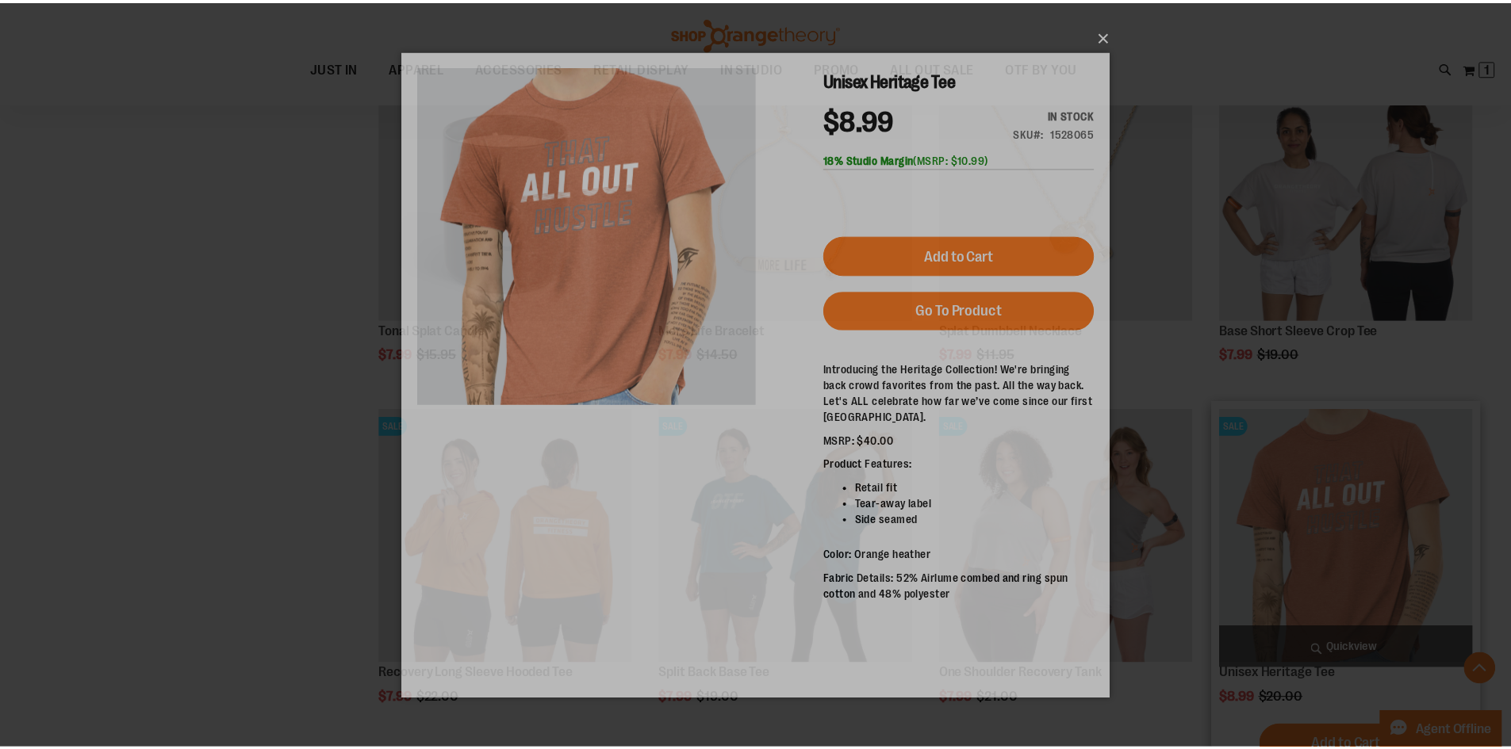
scroll to position [0, 0]
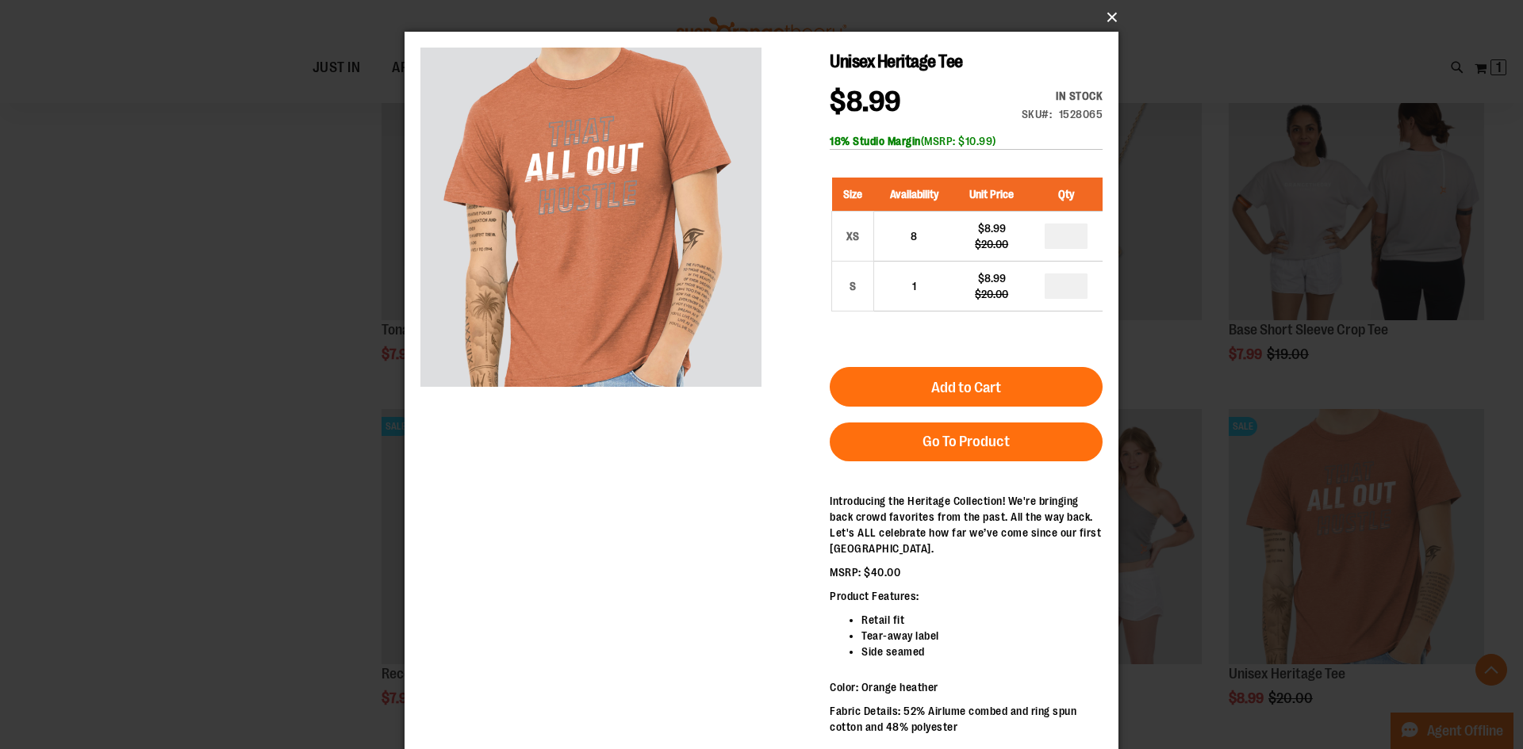
click at [1111, 17] on button "×" at bounding box center [766, 17] width 714 height 35
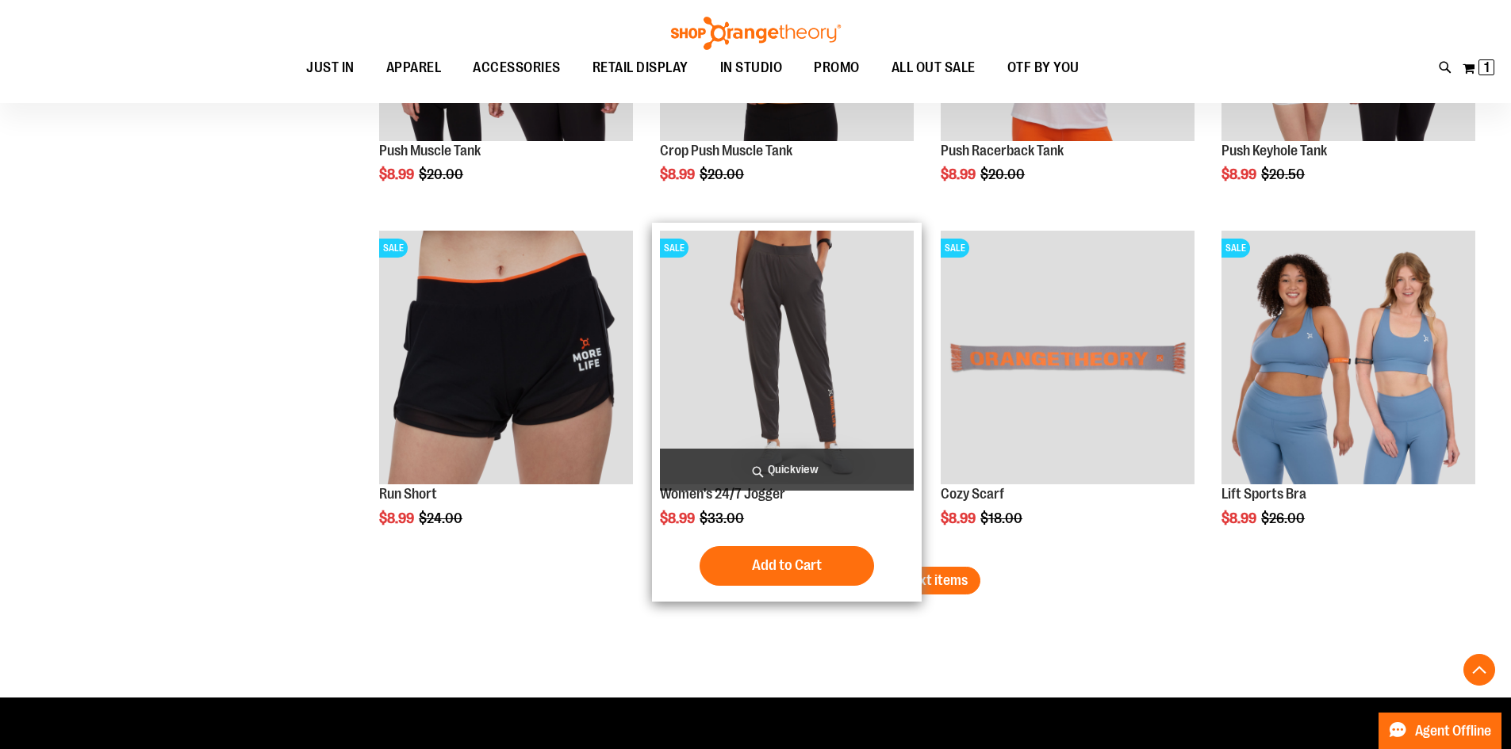
scroll to position [5944, 0]
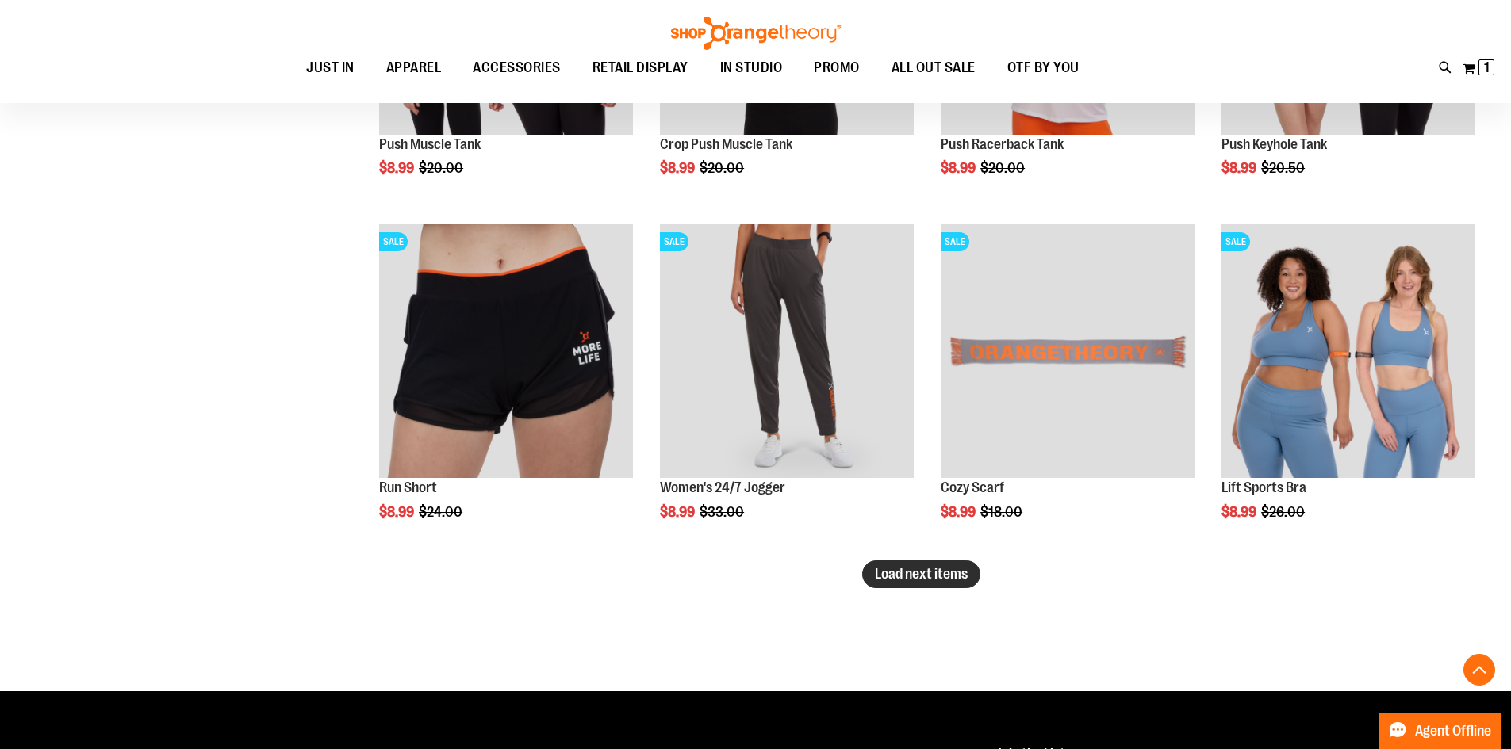
click at [960, 580] on span "Load next items" at bounding box center [921, 574] width 93 height 16
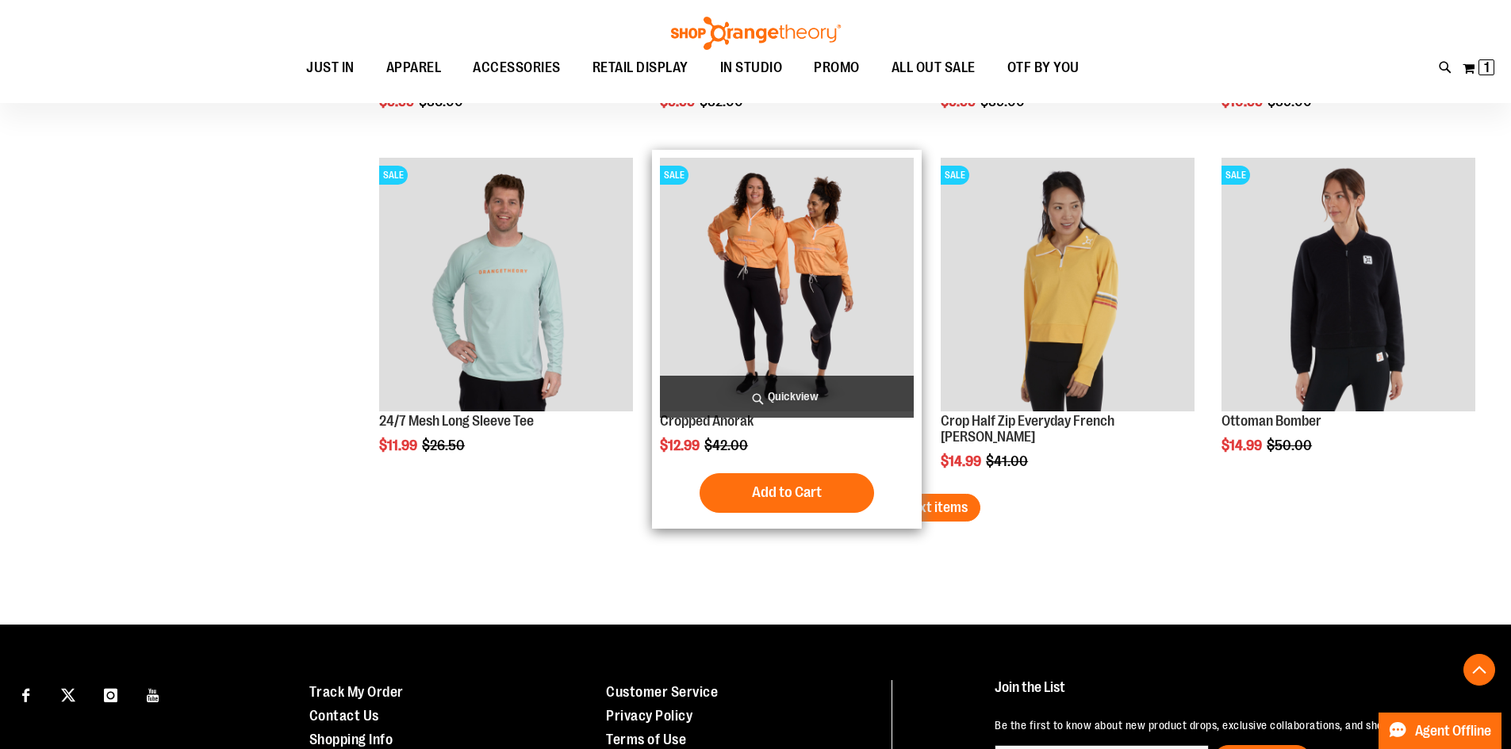
scroll to position [7134, 0]
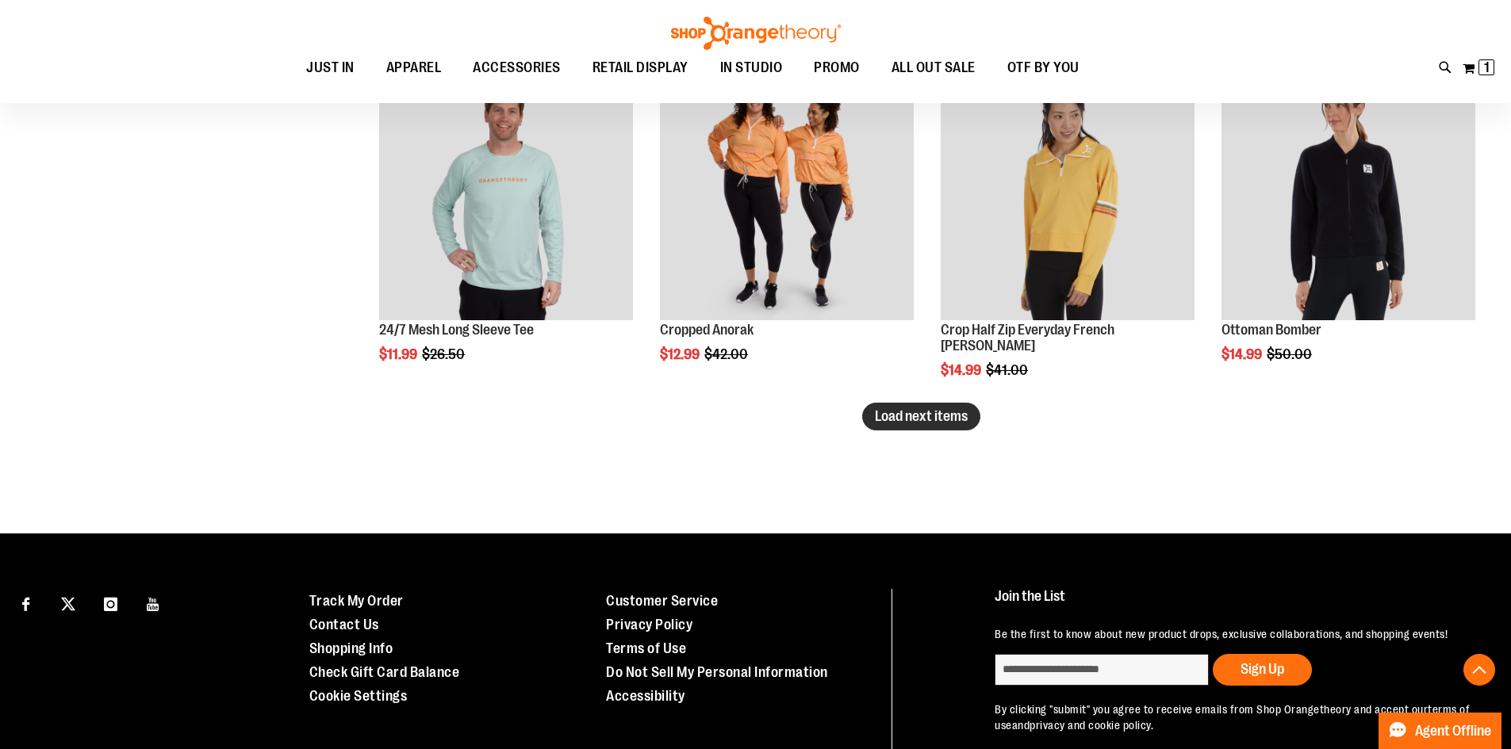
click at [930, 417] on span "Load next items" at bounding box center [921, 416] width 93 height 16
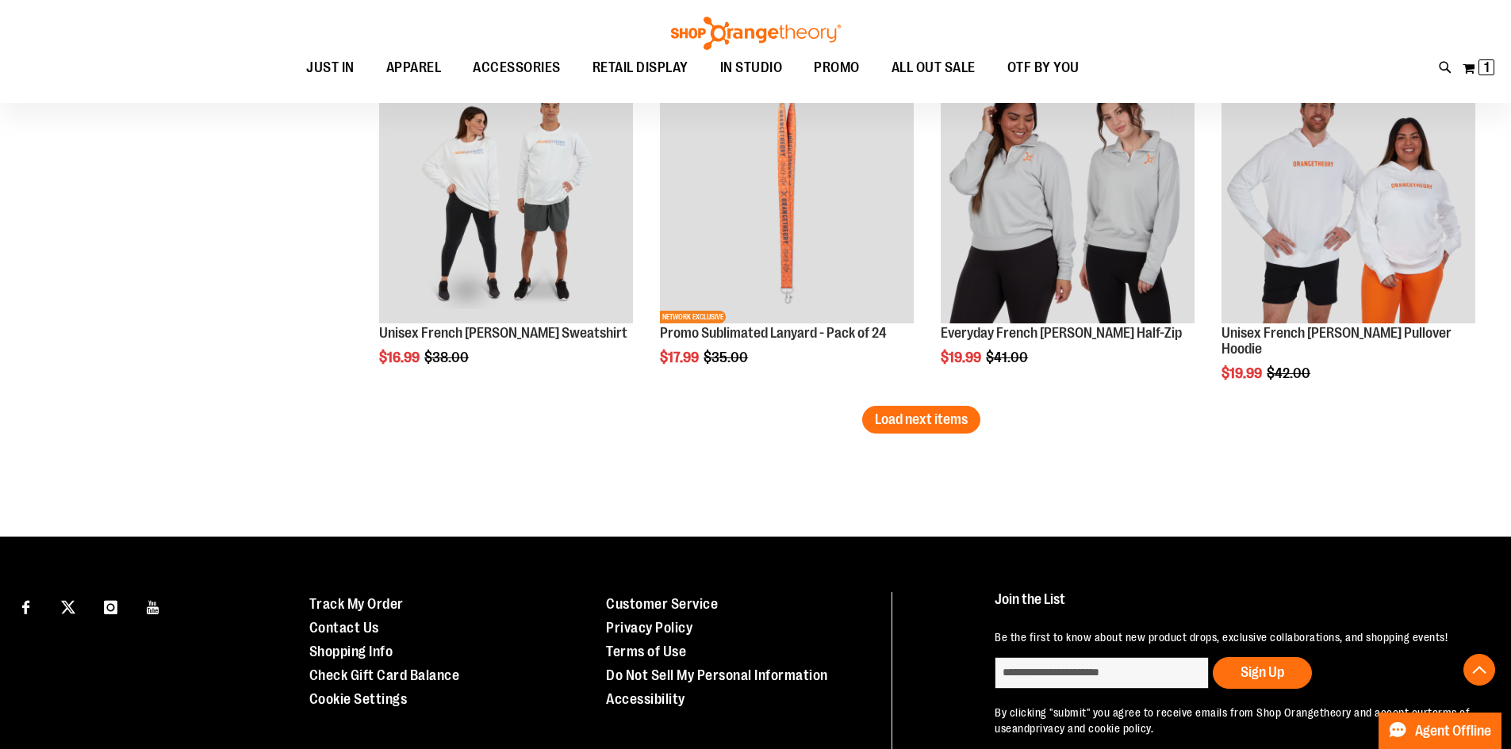
scroll to position [8165, 0]
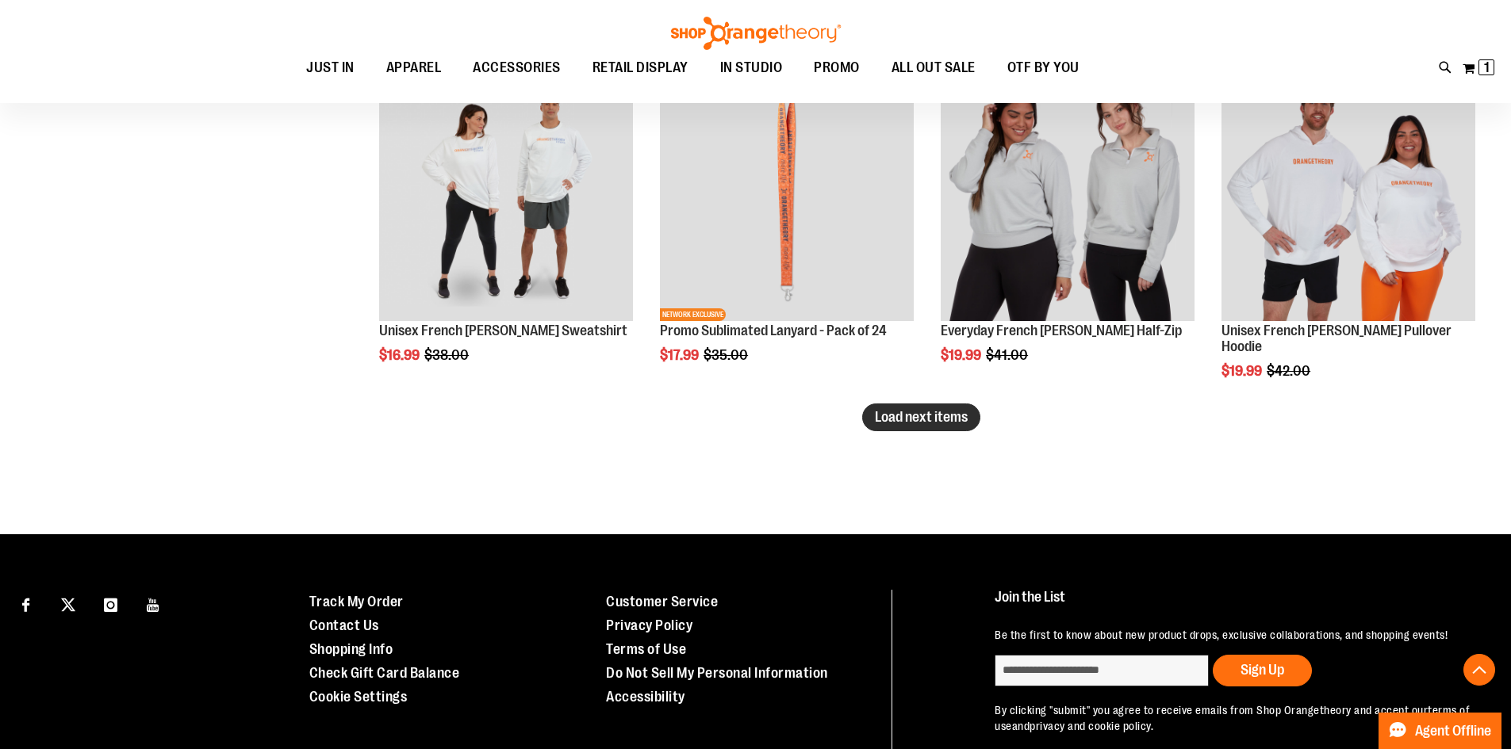
click at [908, 419] on span "Load next items" at bounding box center [921, 417] width 93 height 16
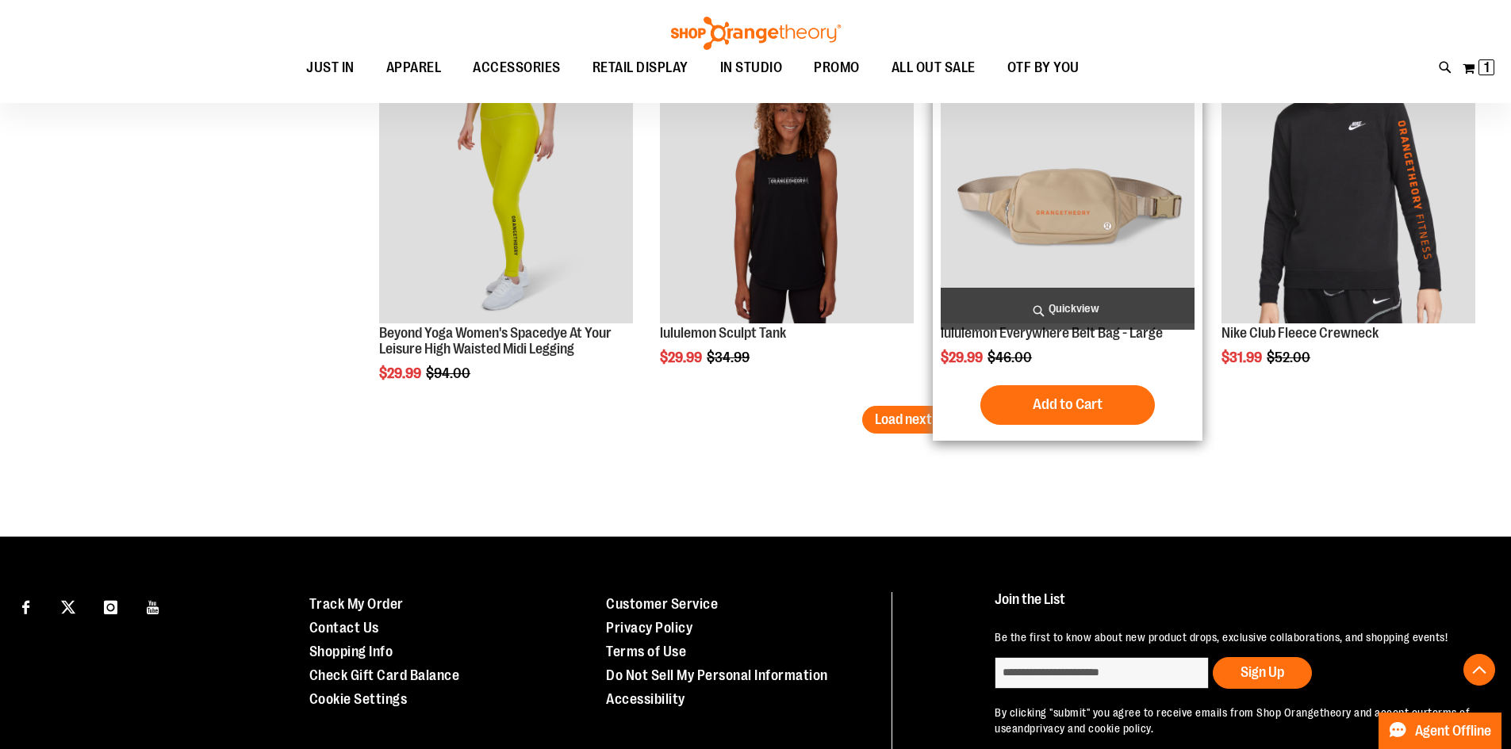
scroll to position [9196, 0]
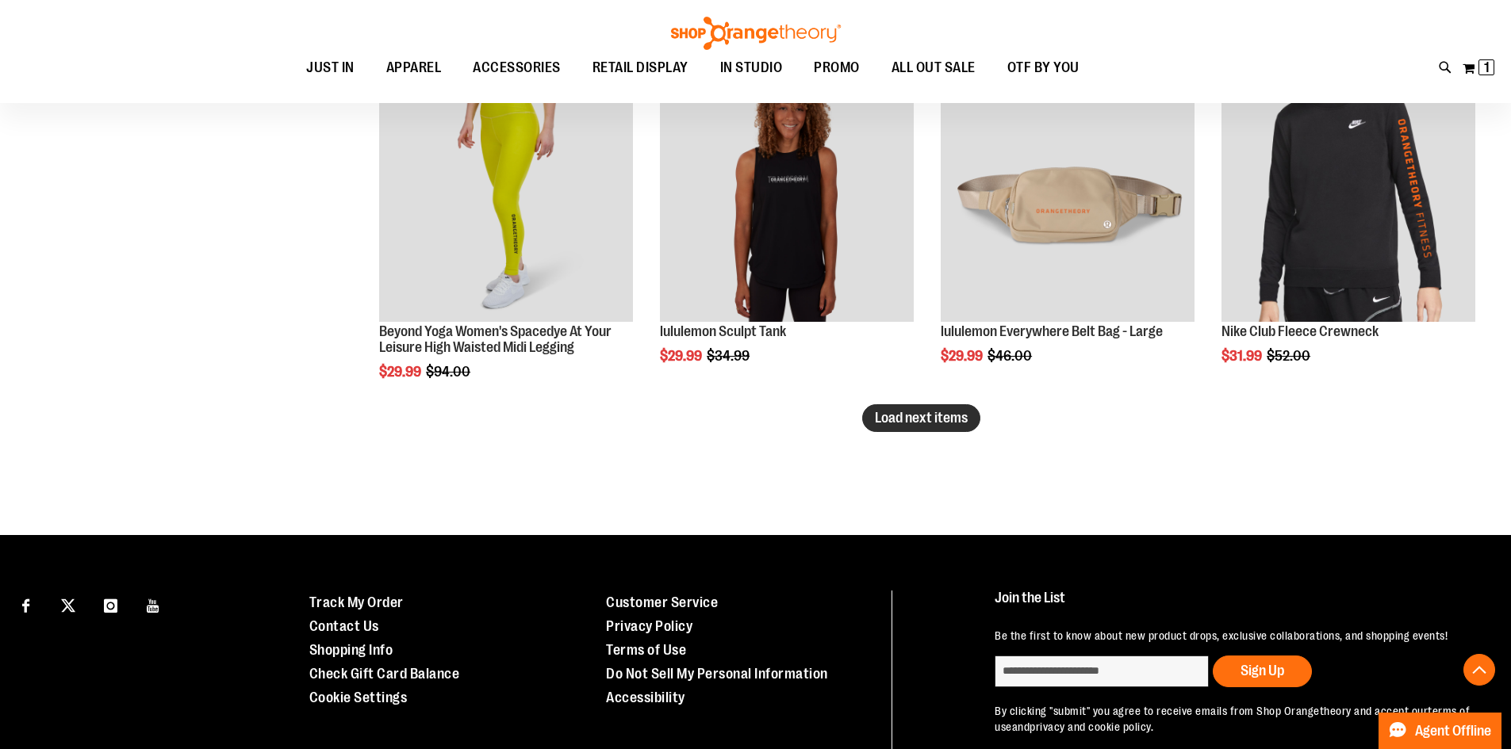
click at [925, 426] on button "Load next items" at bounding box center [921, 418] width 118 height 28
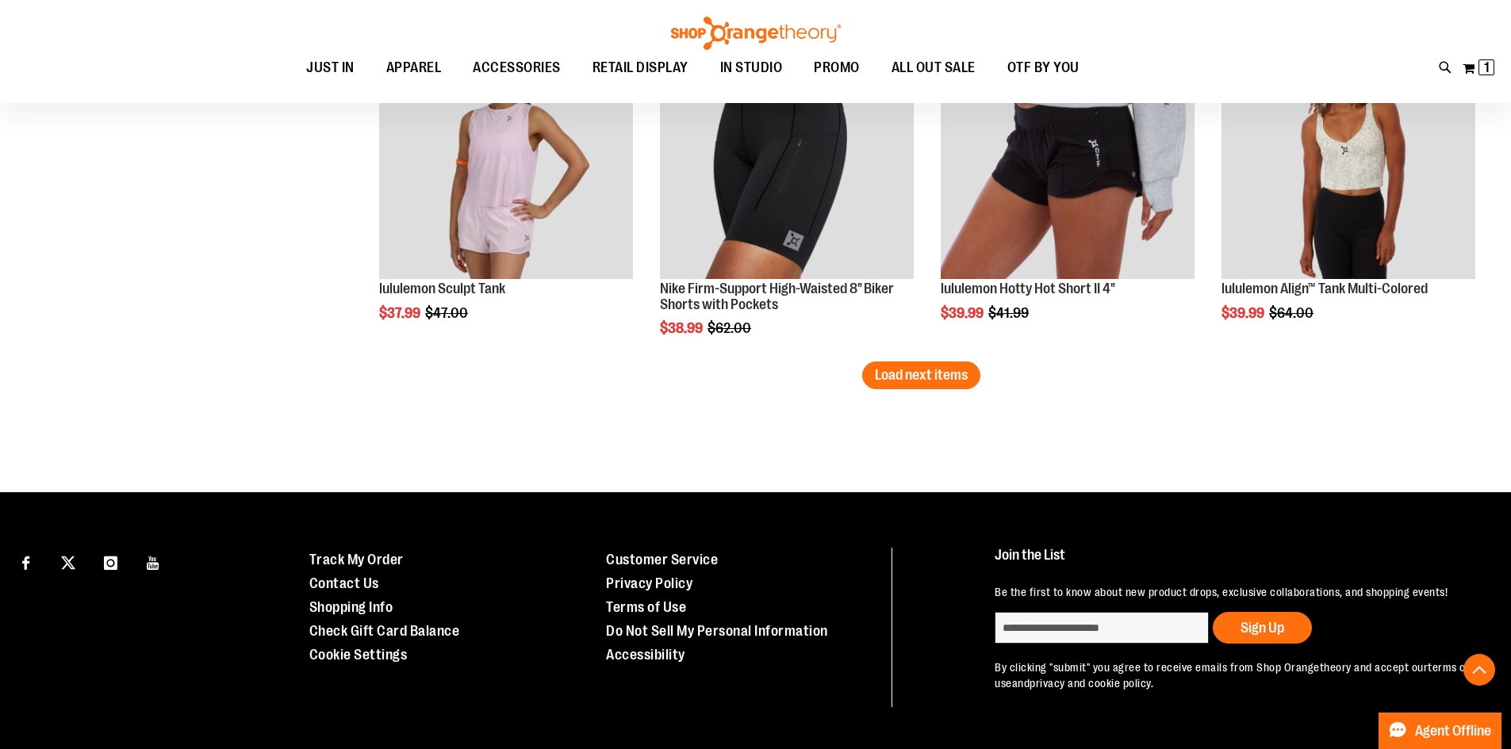
scroll to position [10246, 0]
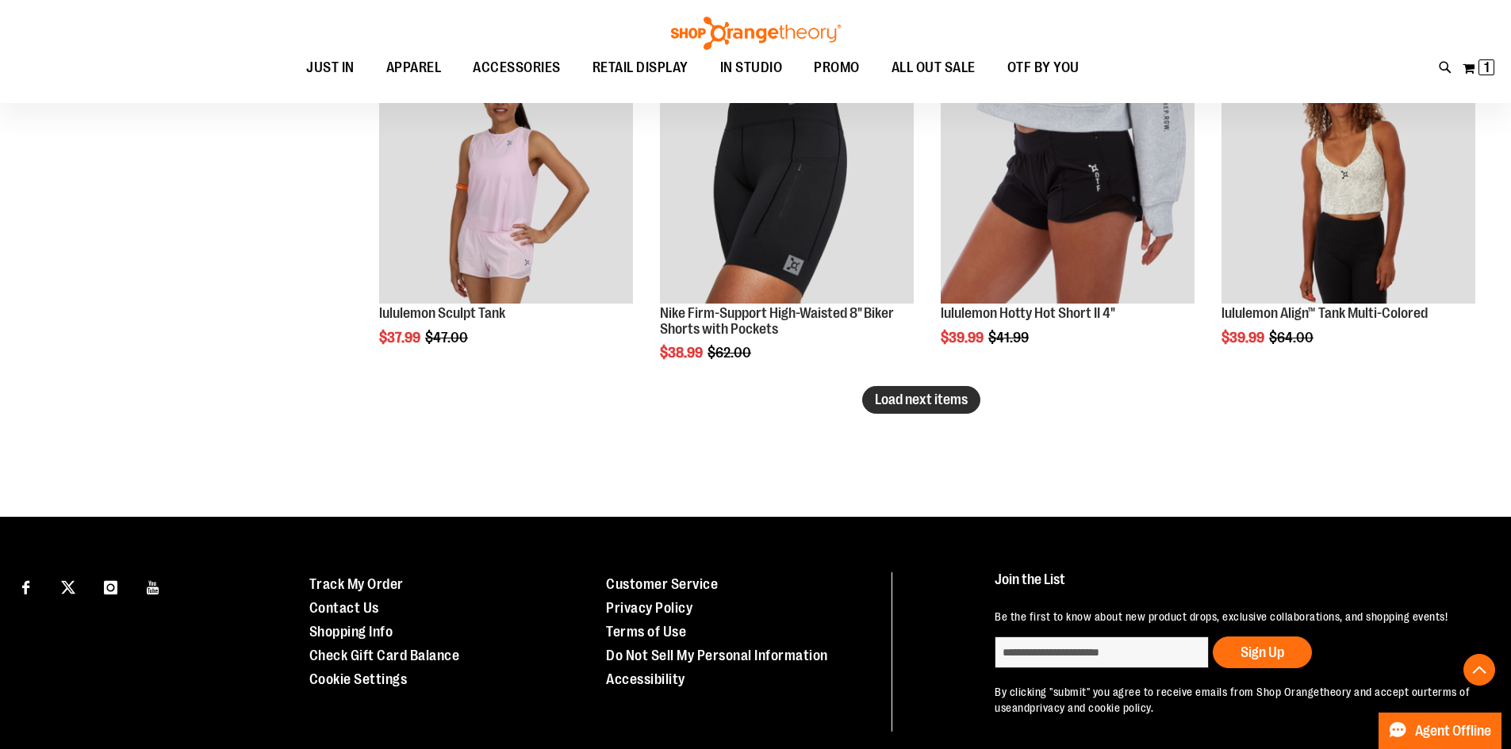
click at [918, 390] on button "Load next items" at bounding box center [921, 400] width 118 height 28
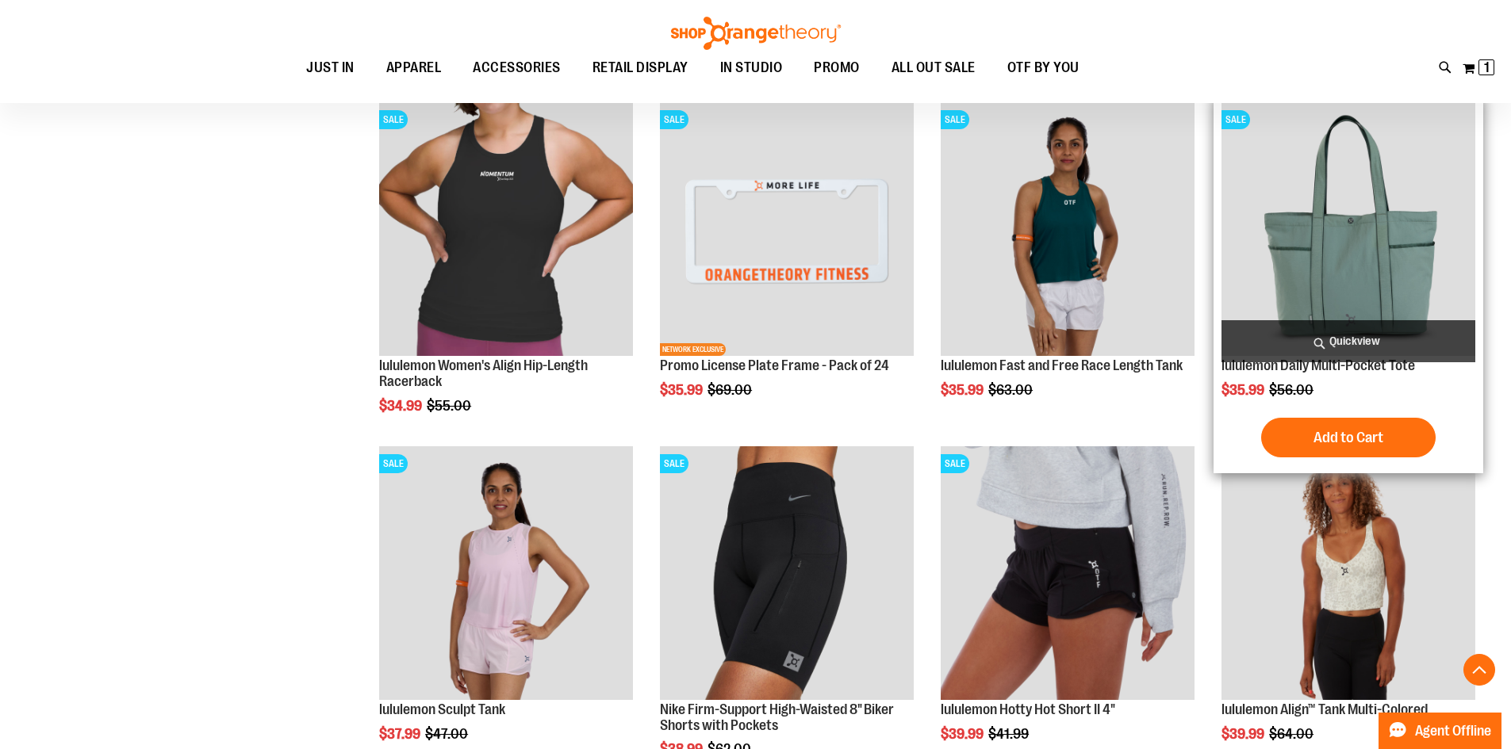
scroll to position [9373, 0]
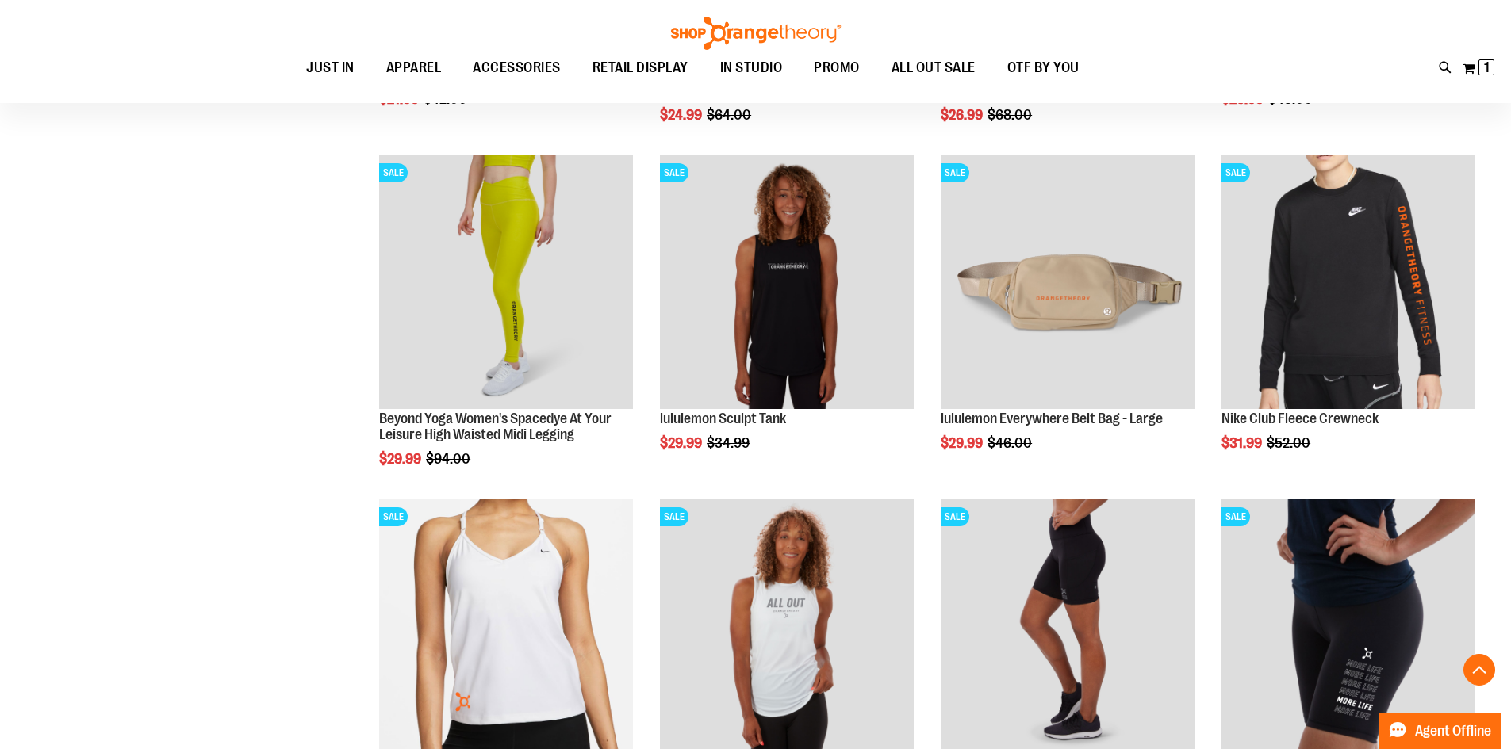
scroll to position [9294, 0]
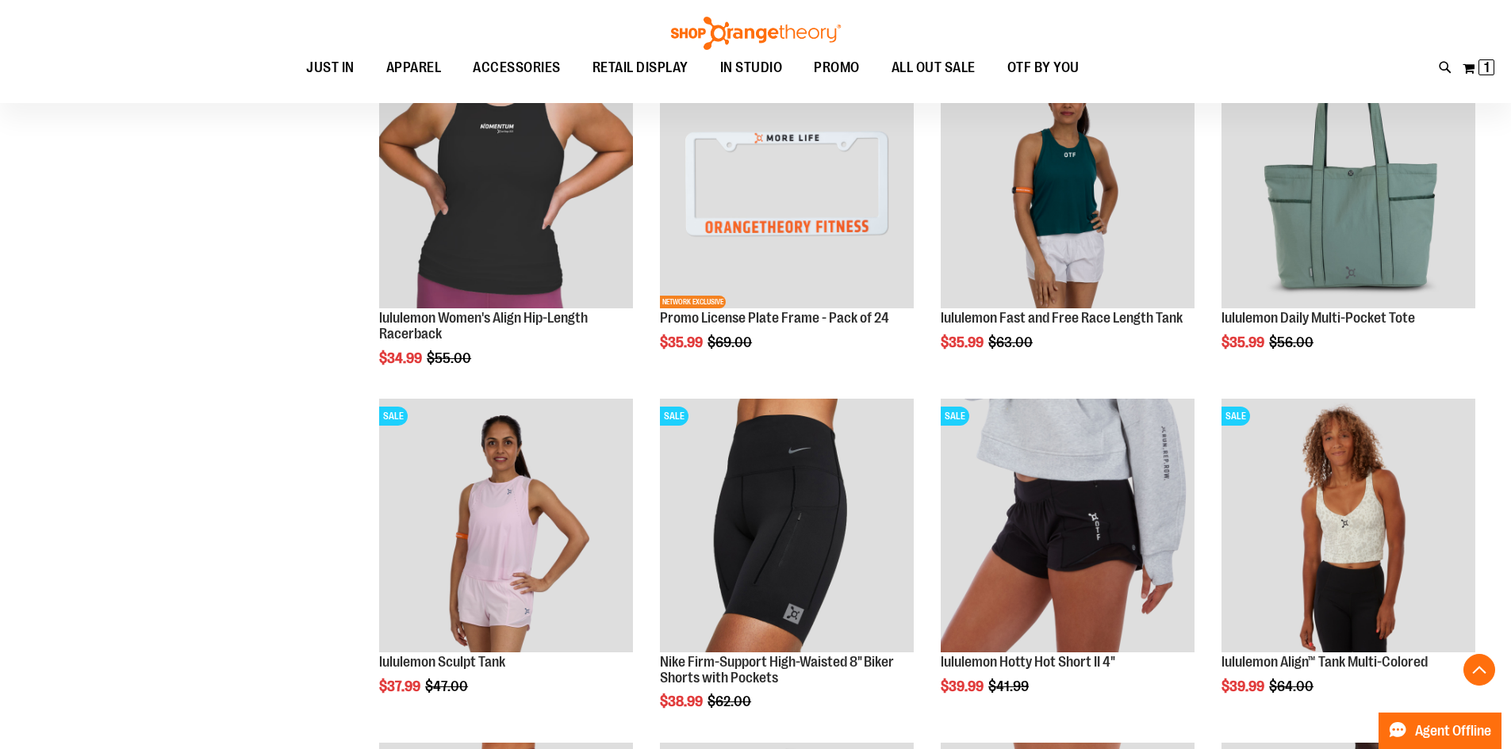
scroll to position [10087, 0]
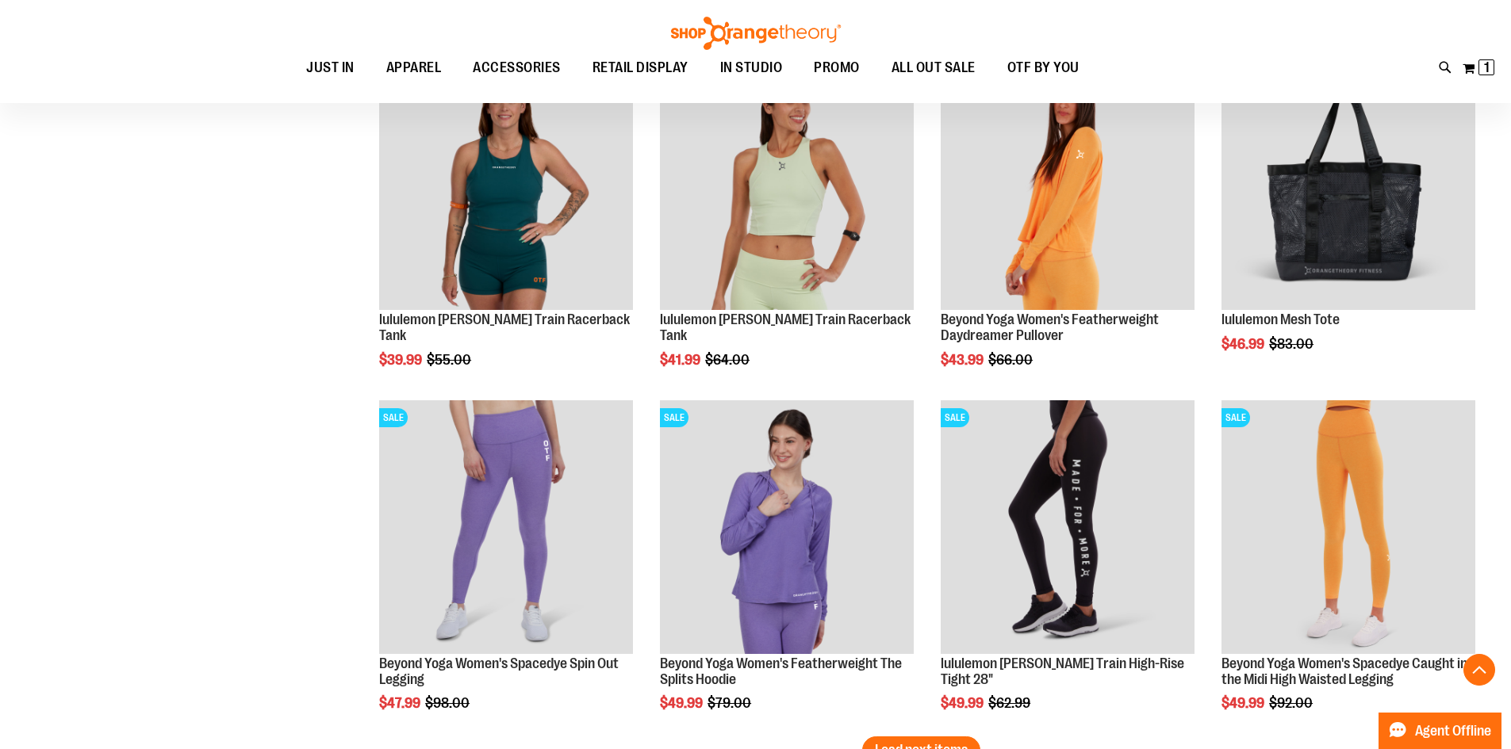
scroll to position [11118, 0]
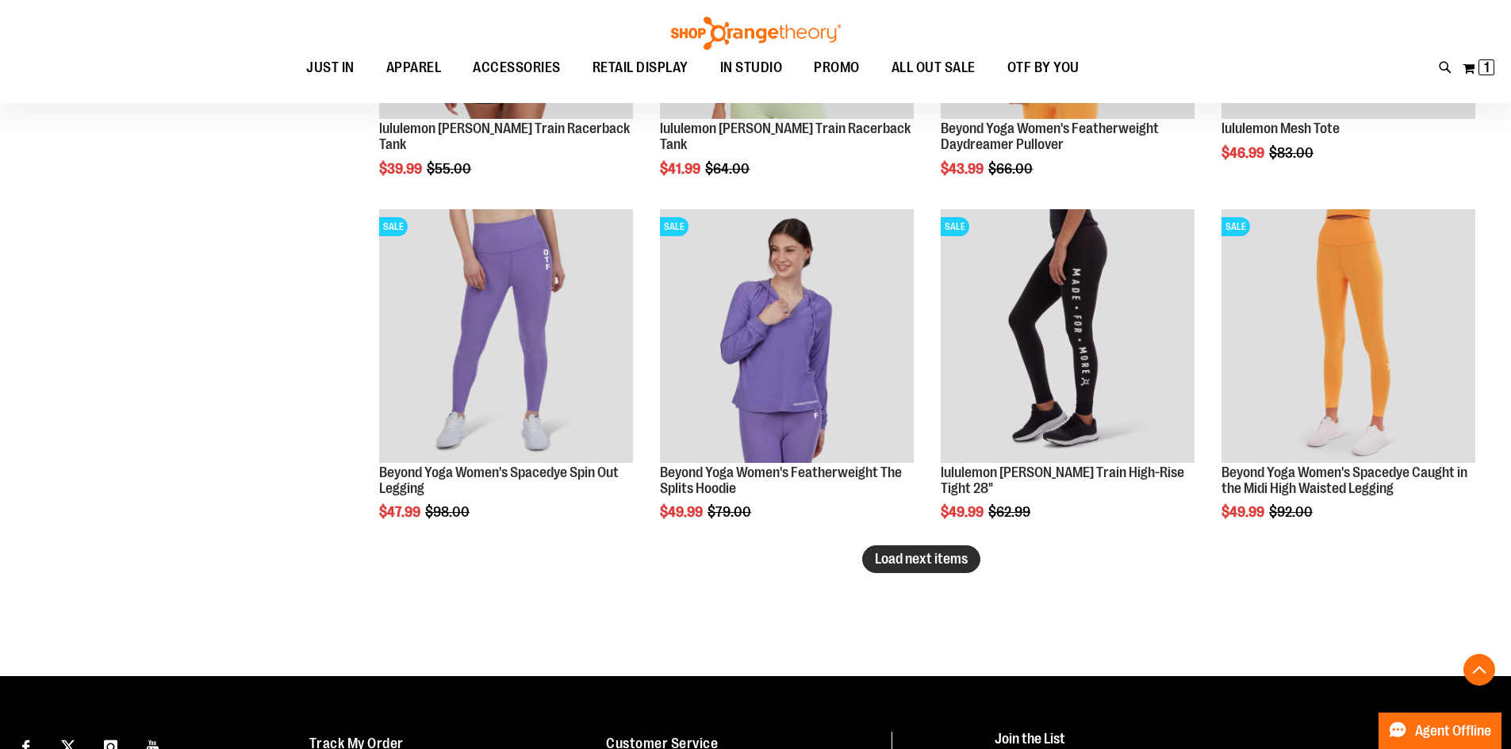
click at [953, 559] on span "Load next items" at bounding box center [921, 559] width 93 height 16
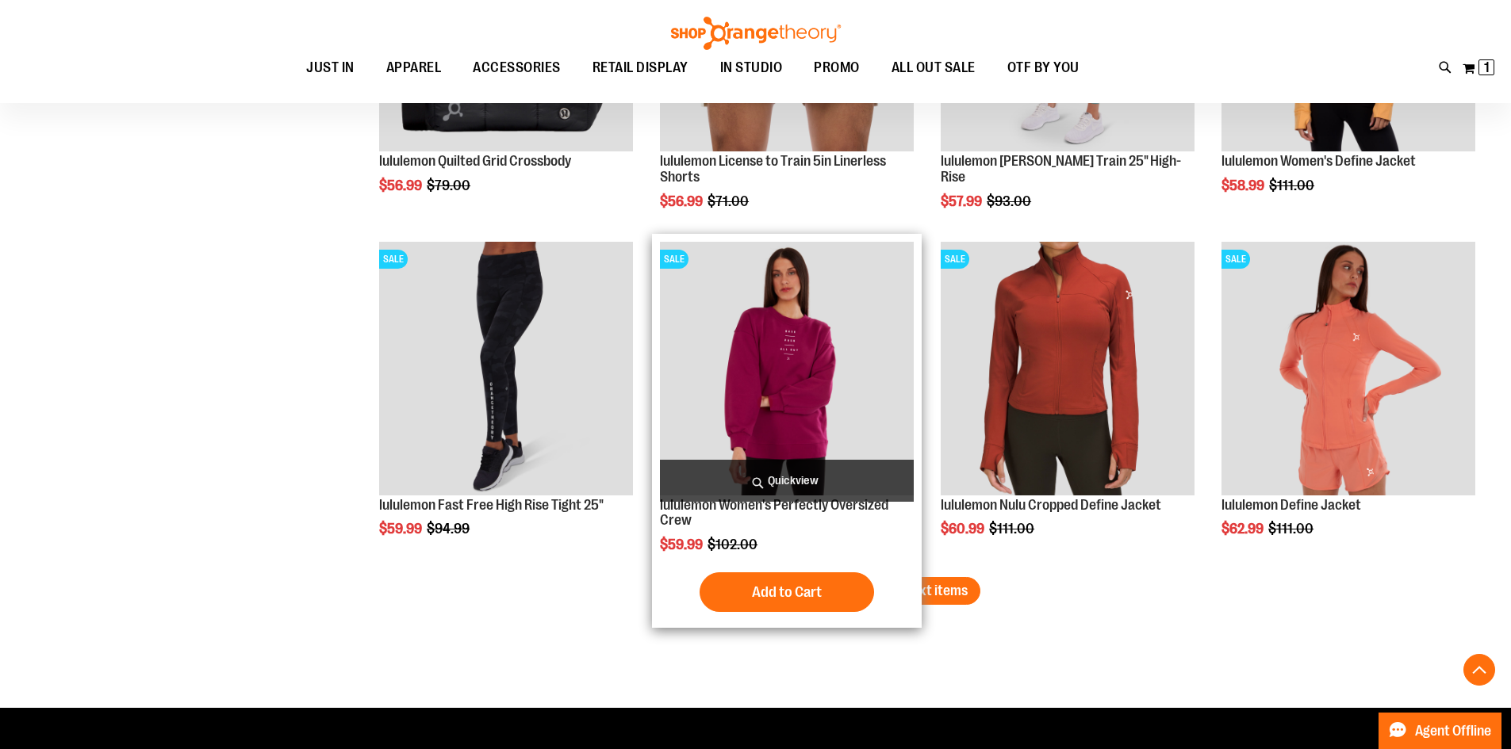
scroll to position [12149, 0]
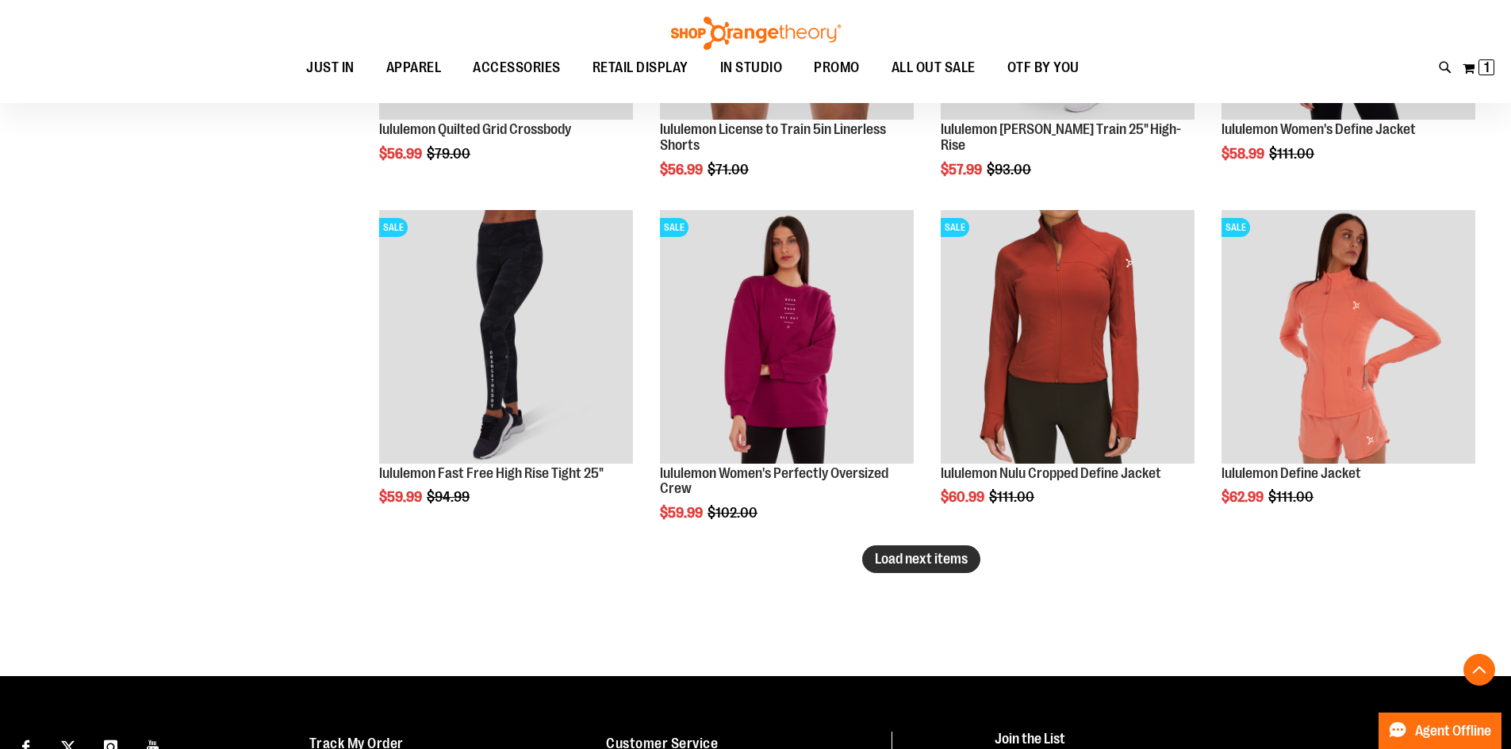
click at [928, 560] on span "Load next items" at bounding box center [921, 559] width 93 height 16
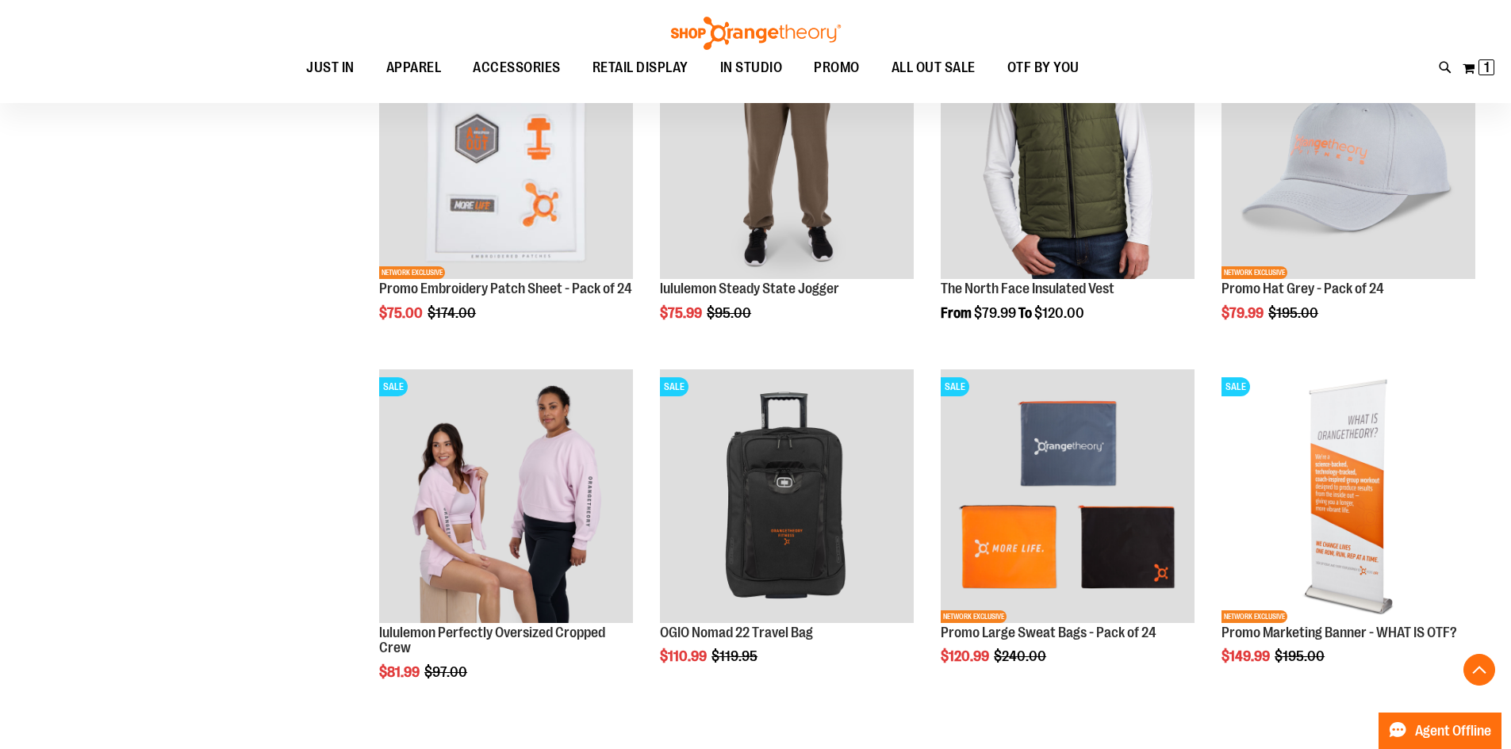
scroll to position [13338, 0]
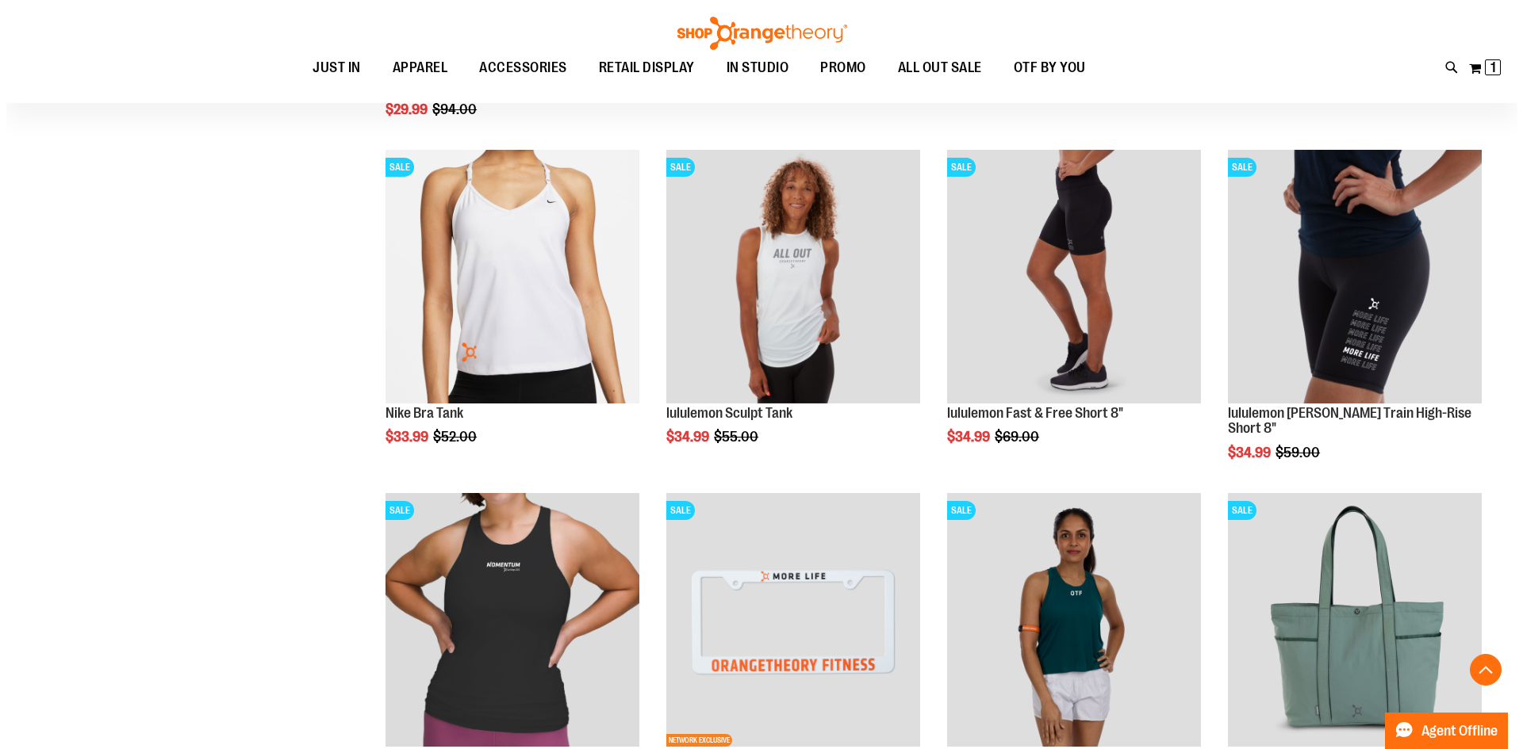
scroll to position [9453, 0]
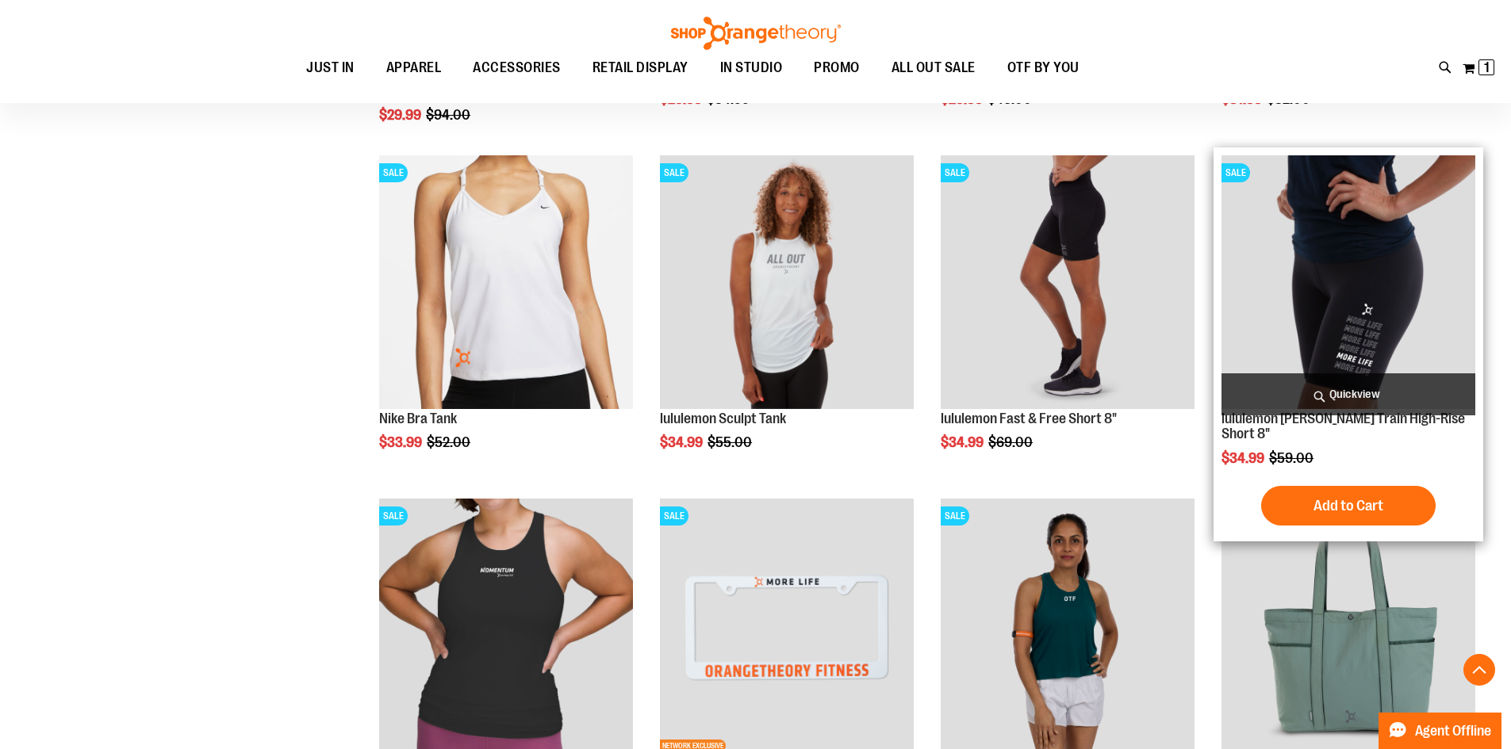
click at [1353, 398] on span "Quickview" at bounding box center [1348, 395] width 254 height 42
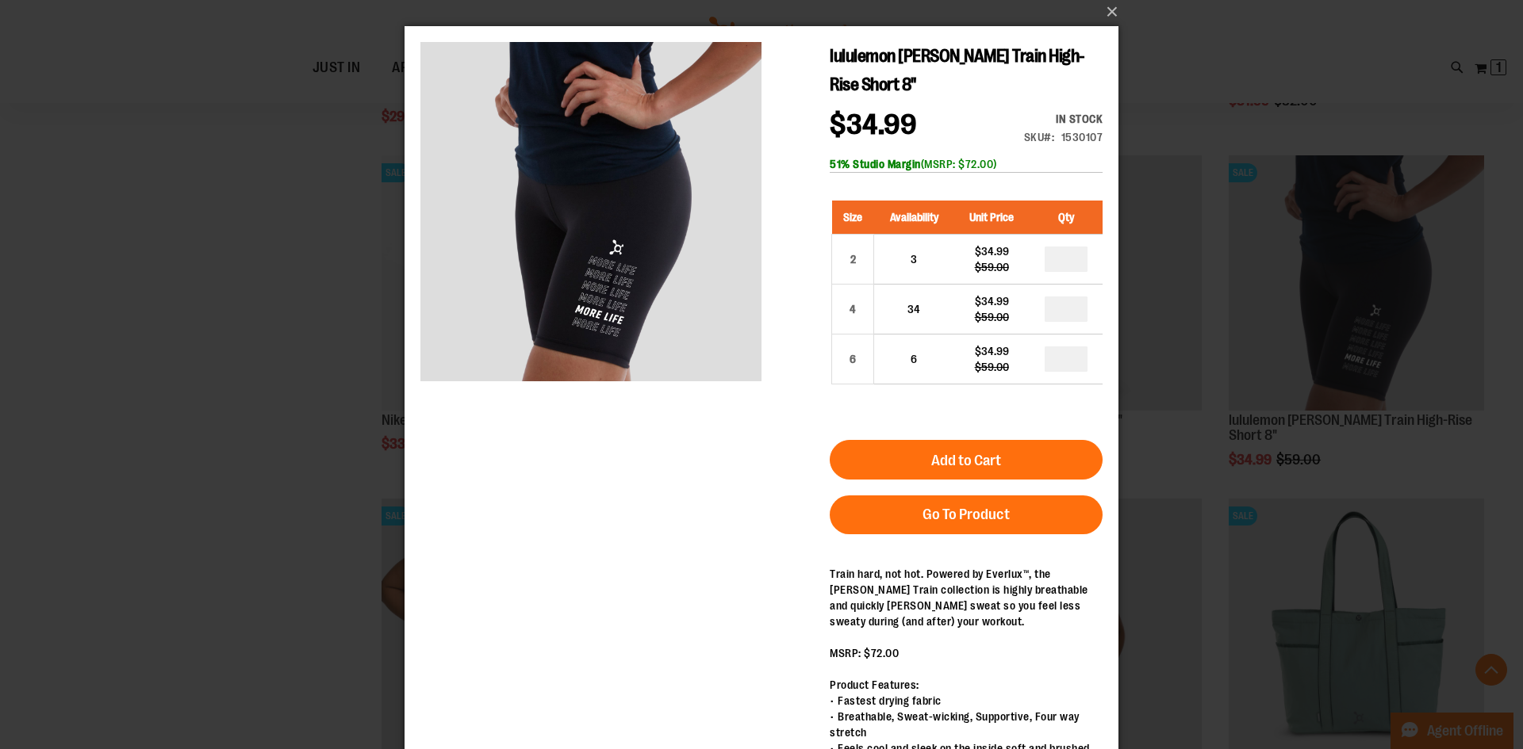
scroll to position [0, 0]
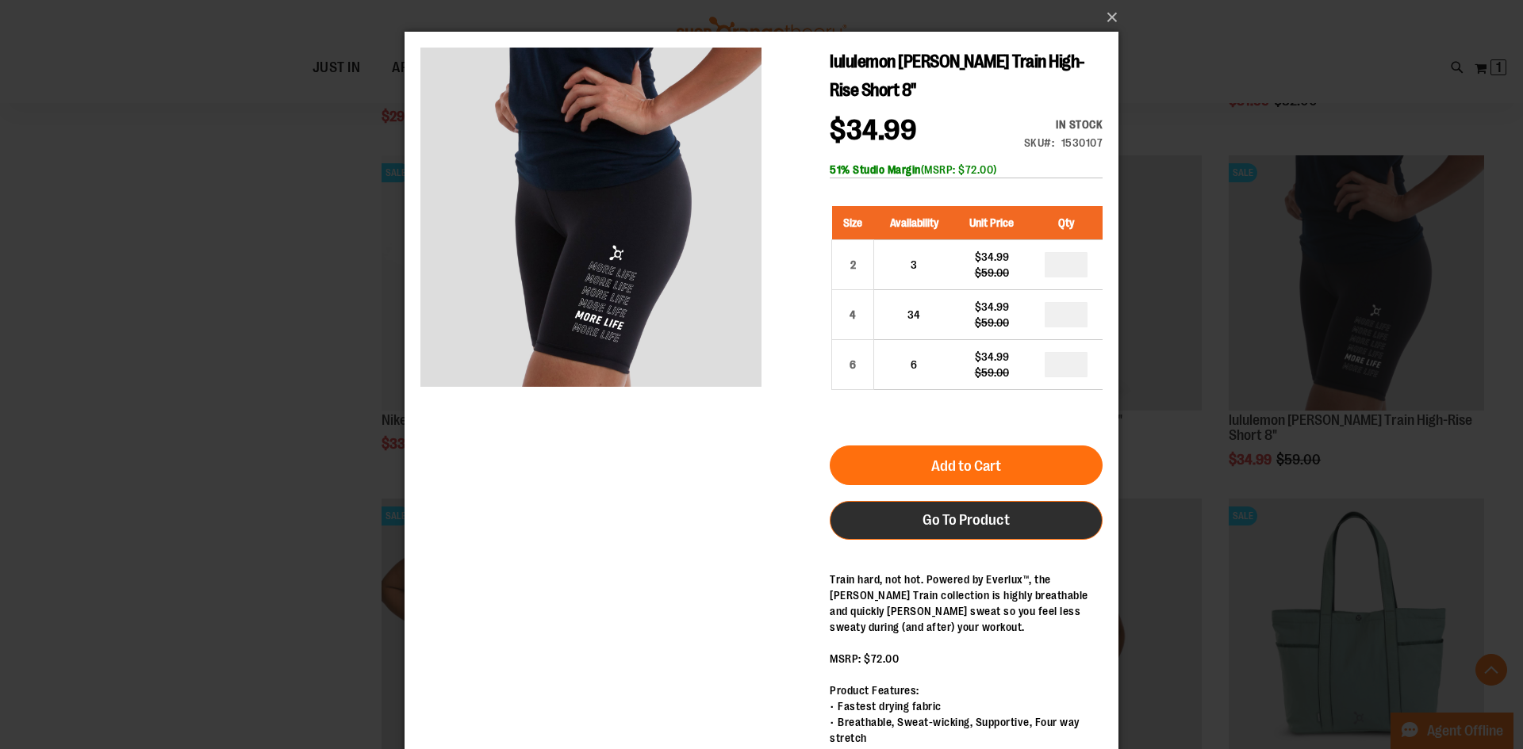
click at [978, 533] on link "Go To Product" at bounding box center [965, 520] width 273 height 39
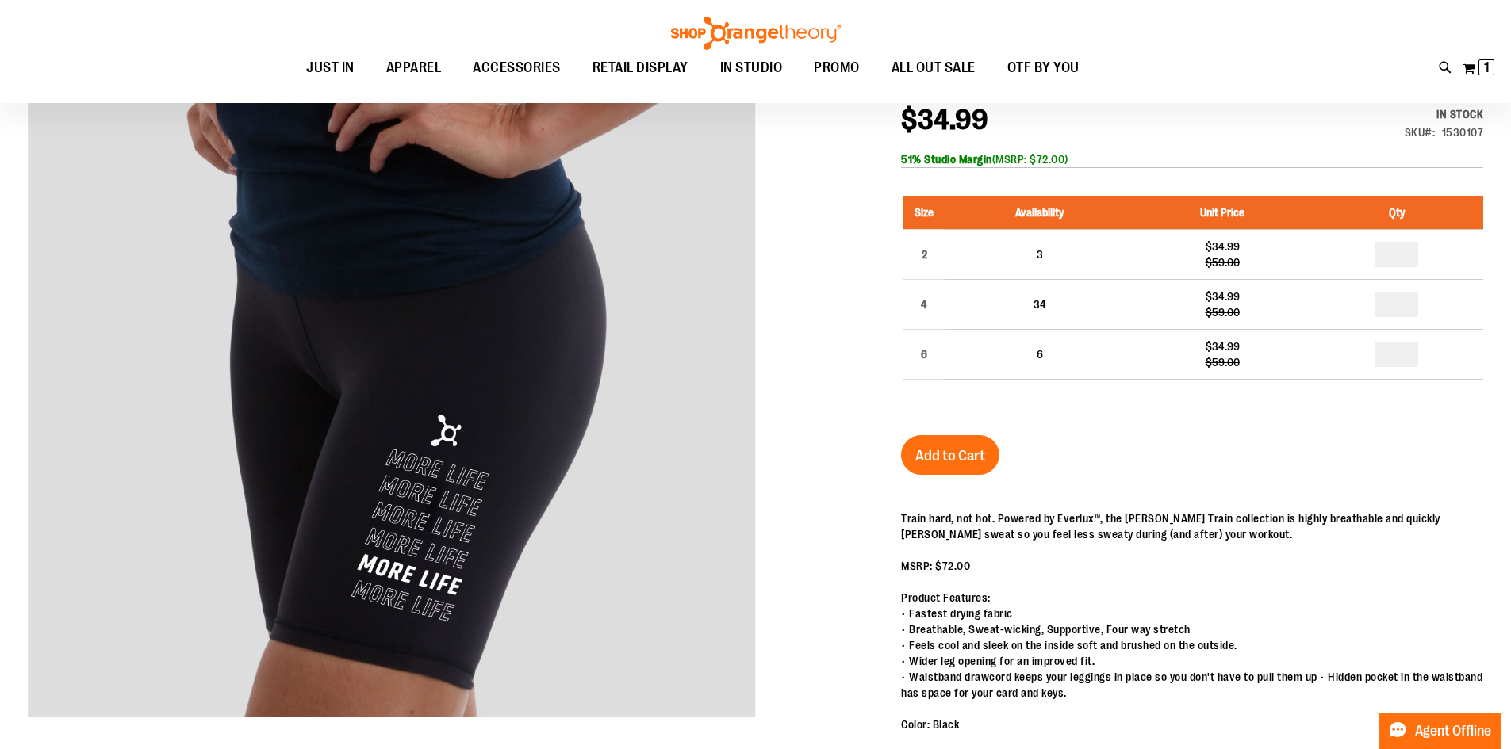
scroll to position [158, 0]
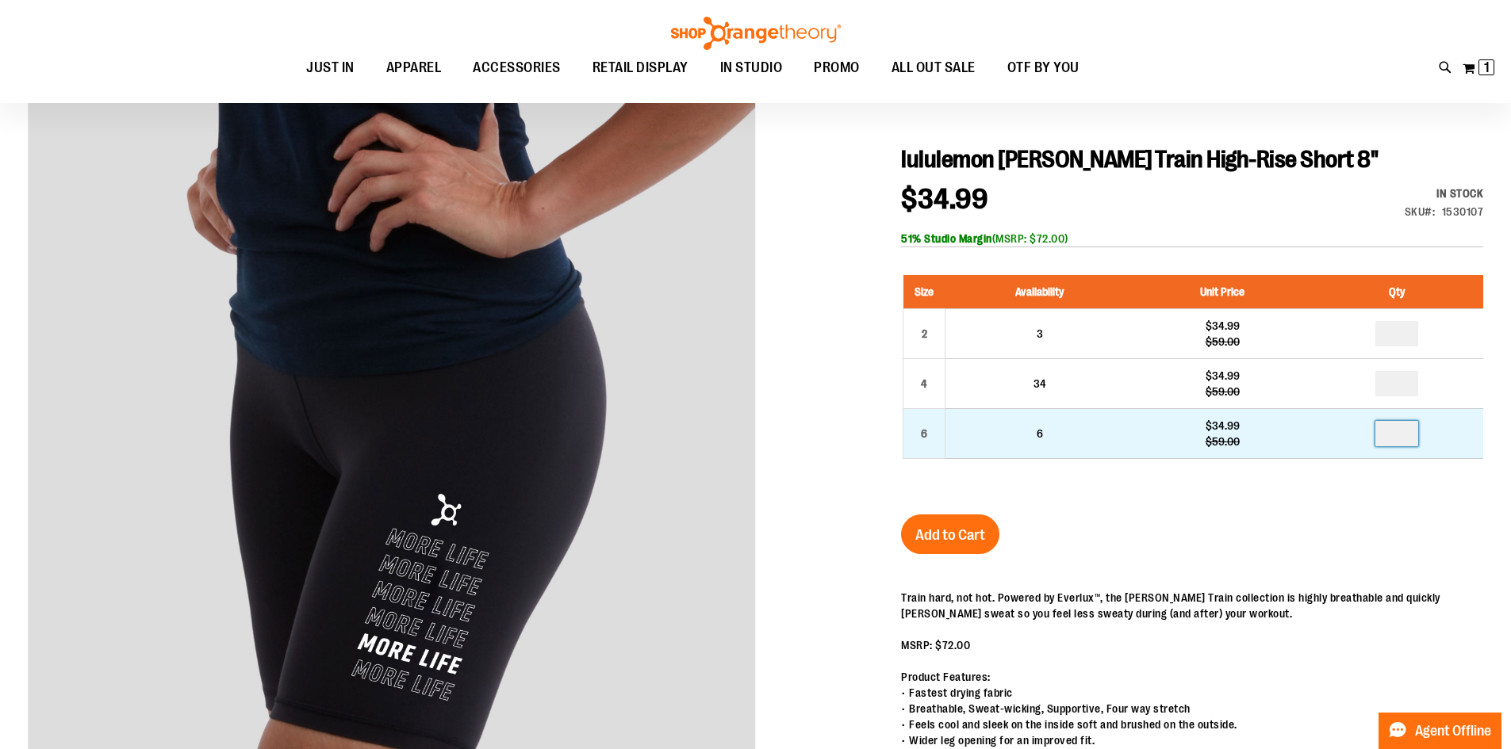
click at [1415, 437] on input "number" at bounding box center [1396, 433] width 43 height 25
type input "*"
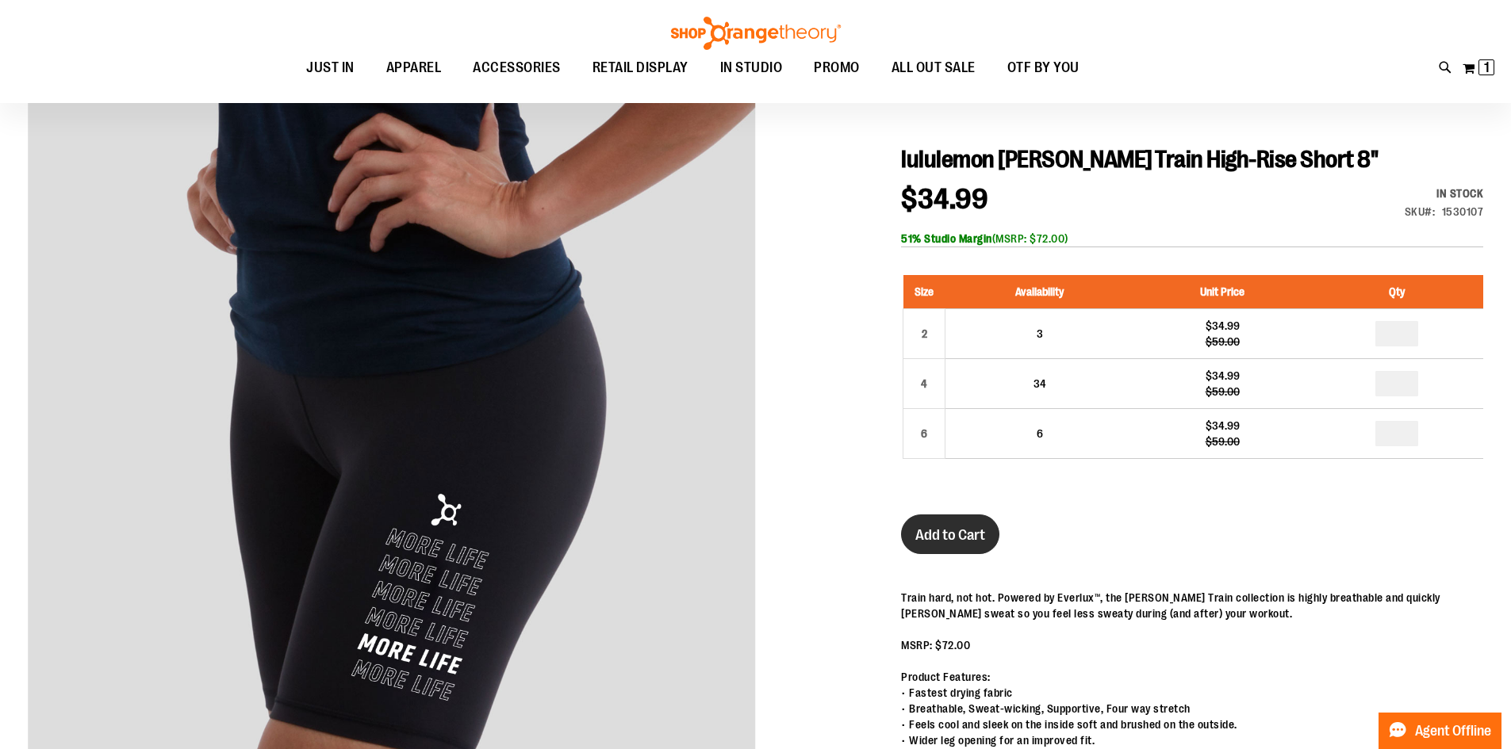
click at [935, 531] on span "Add to Cart" at bounding box center [950, 535] width 70 height 17
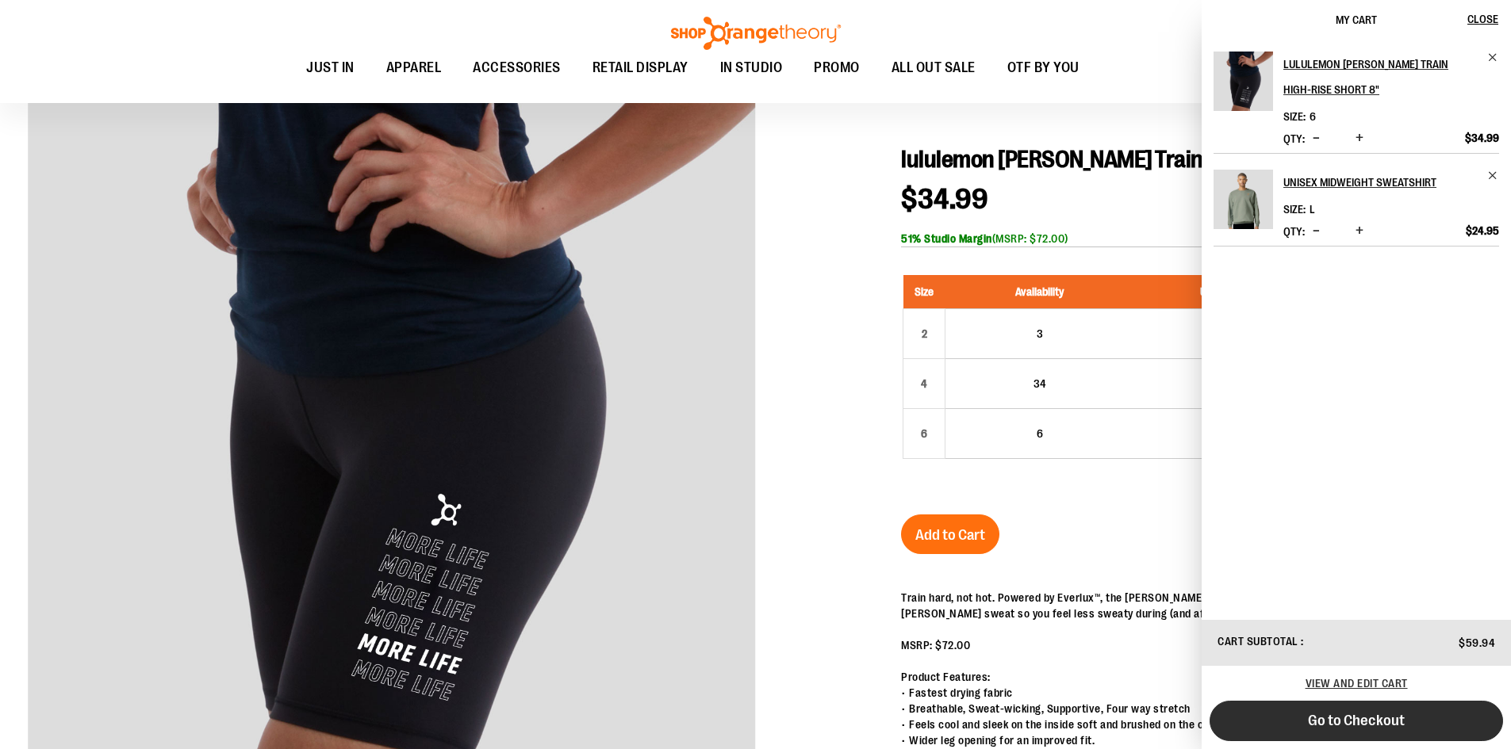
click at [1366, 724] on span "Go to Checkout" at bounding box center [1356, 720] width 97 height 17
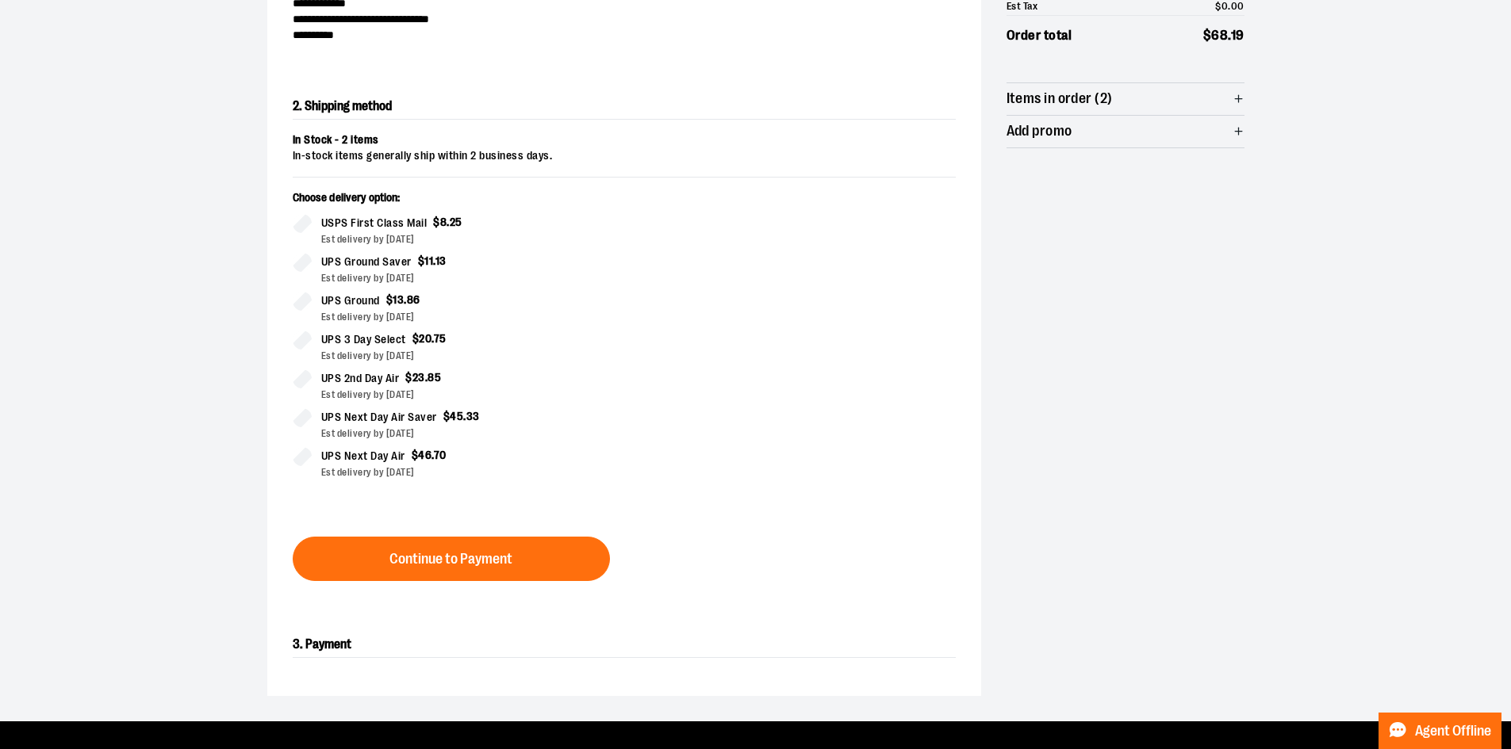
scroll to position [175, 0]
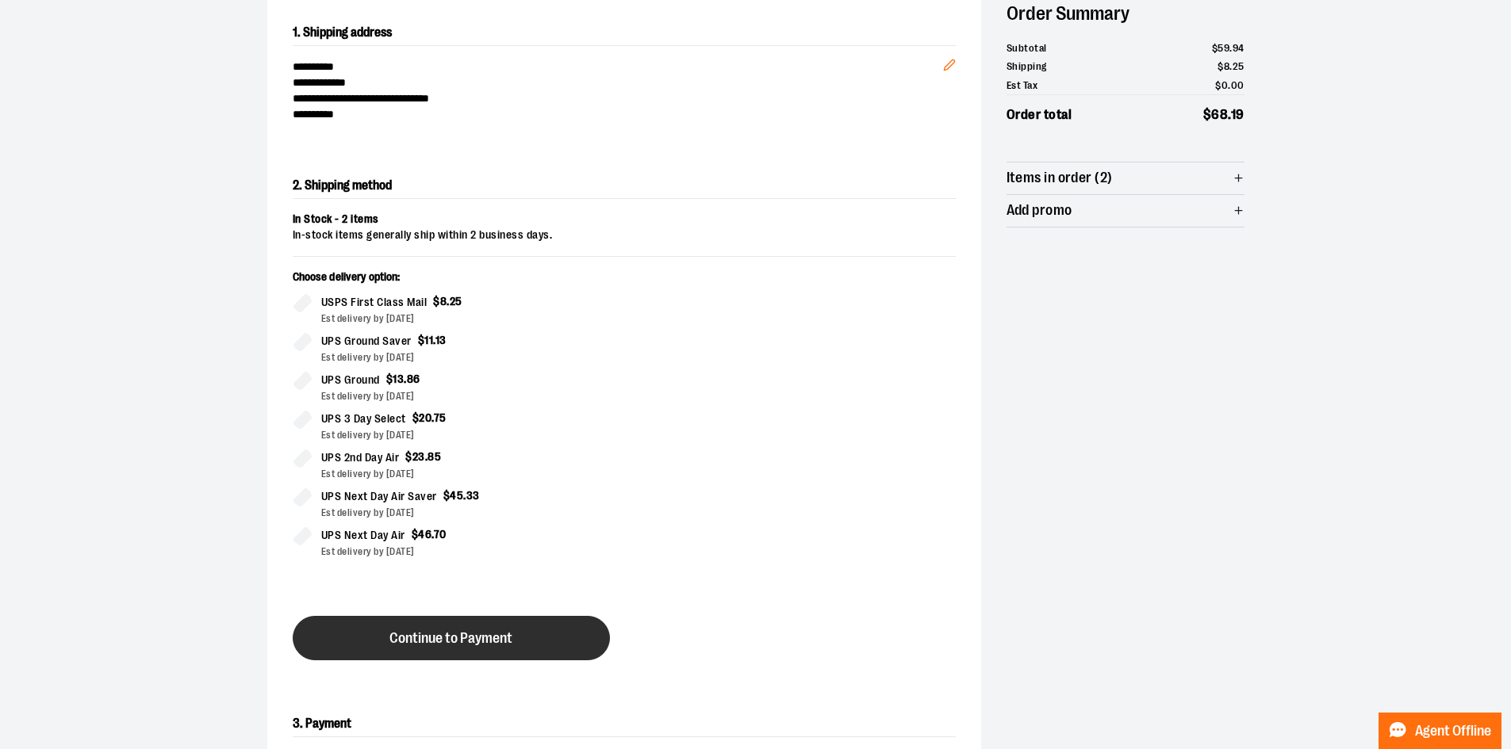
click at [449, 635] on span "Continue to Payment" at bounding box center [450, 638] width 123 height 15
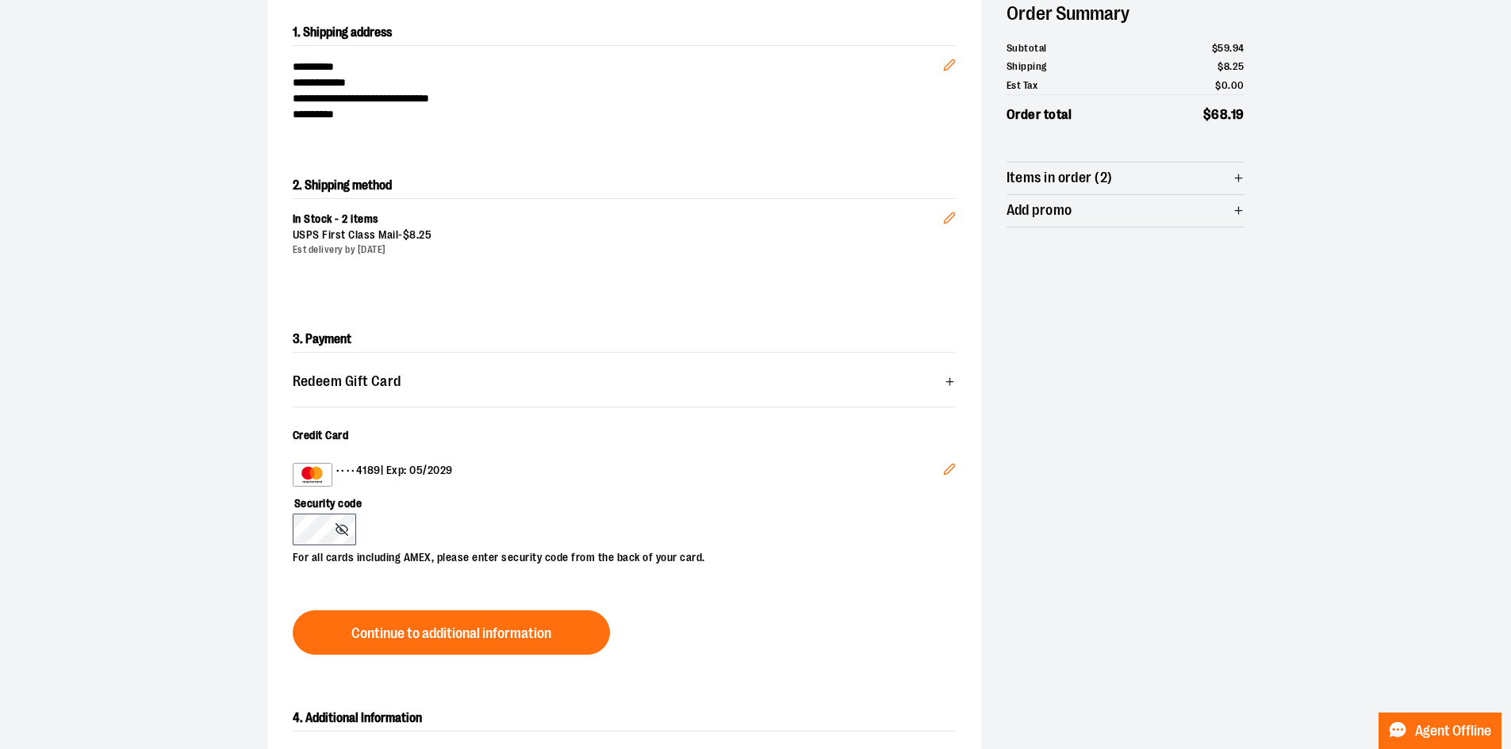
click at [439, 626] on span "Continue to additional information" at bounding box center [451, 633] width 200 height 15
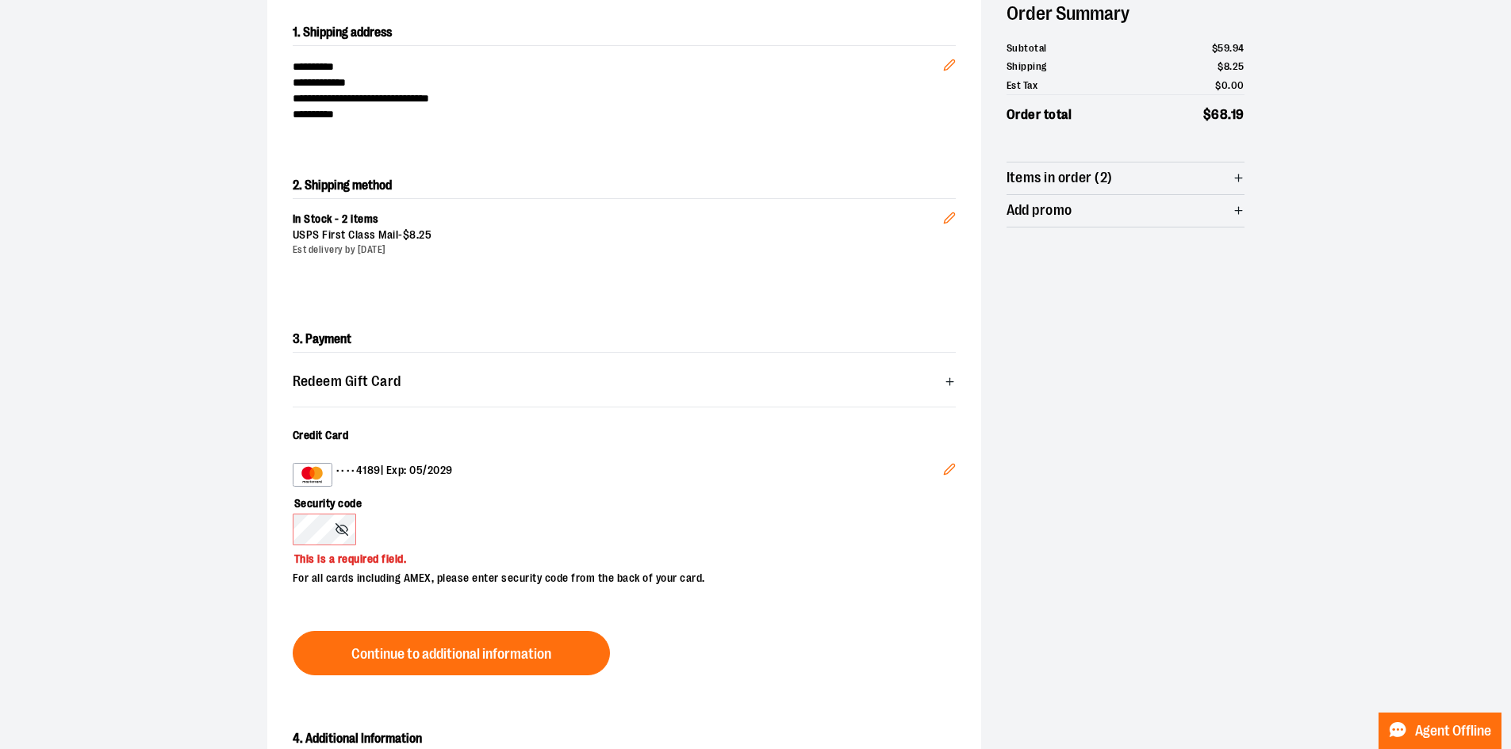
click at [943, 471] on icon "Edit" at bounding box center [949, 469] width 13 height 13
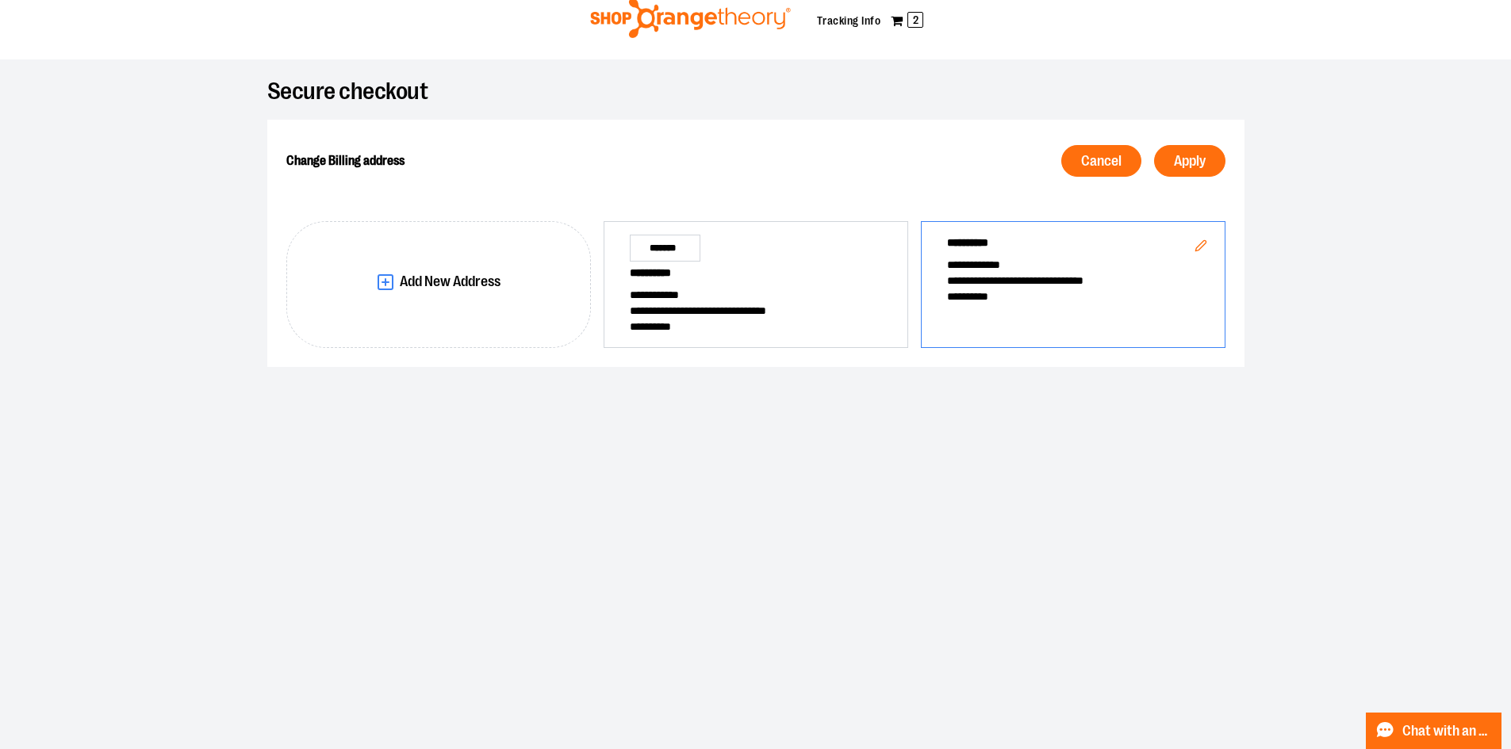
scroll to position [41, 0]
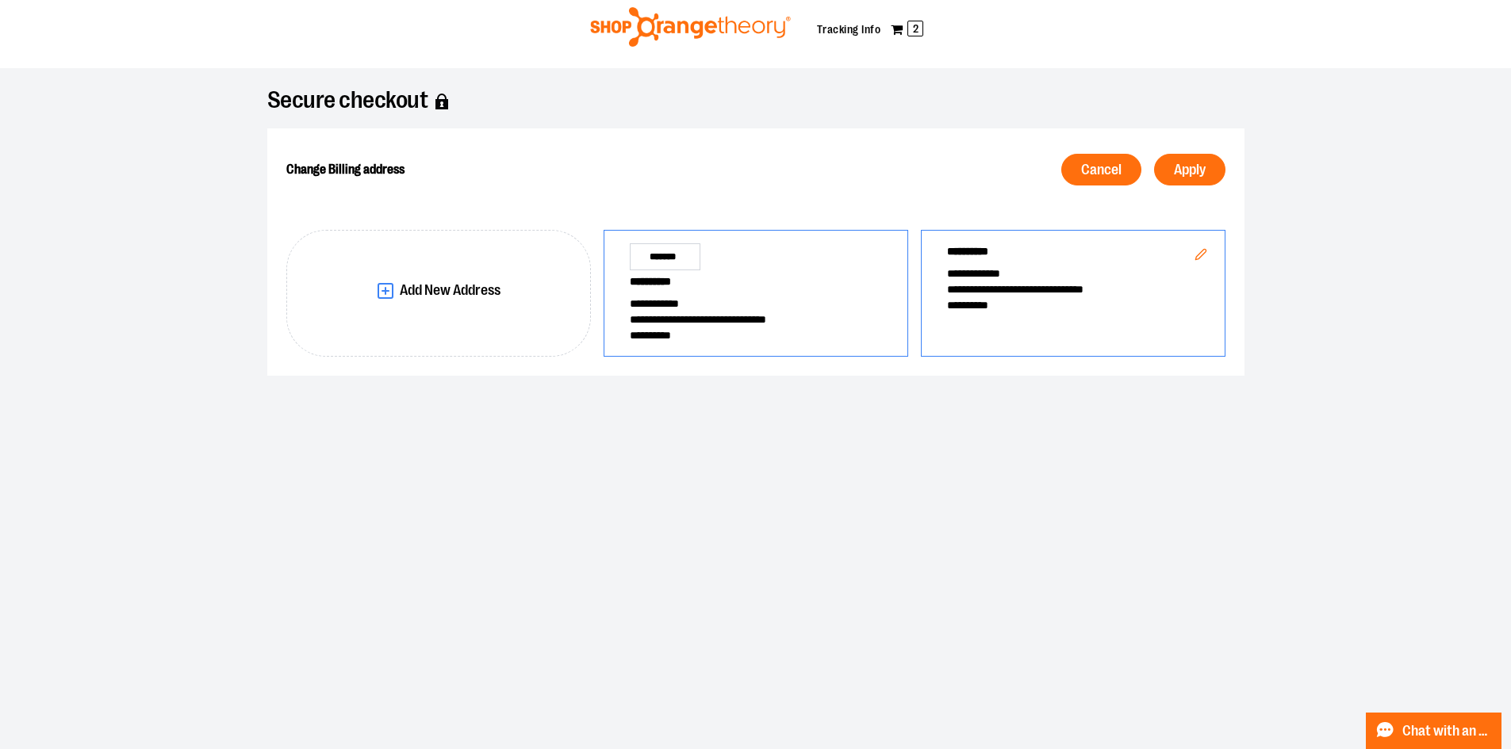
click at [741, 313] on span "**********" at bounding box center [756, 320] width 252 height 16
click at [1182, 159] on button "Apply" at bounding box center [1189, 170] width 71 height 32
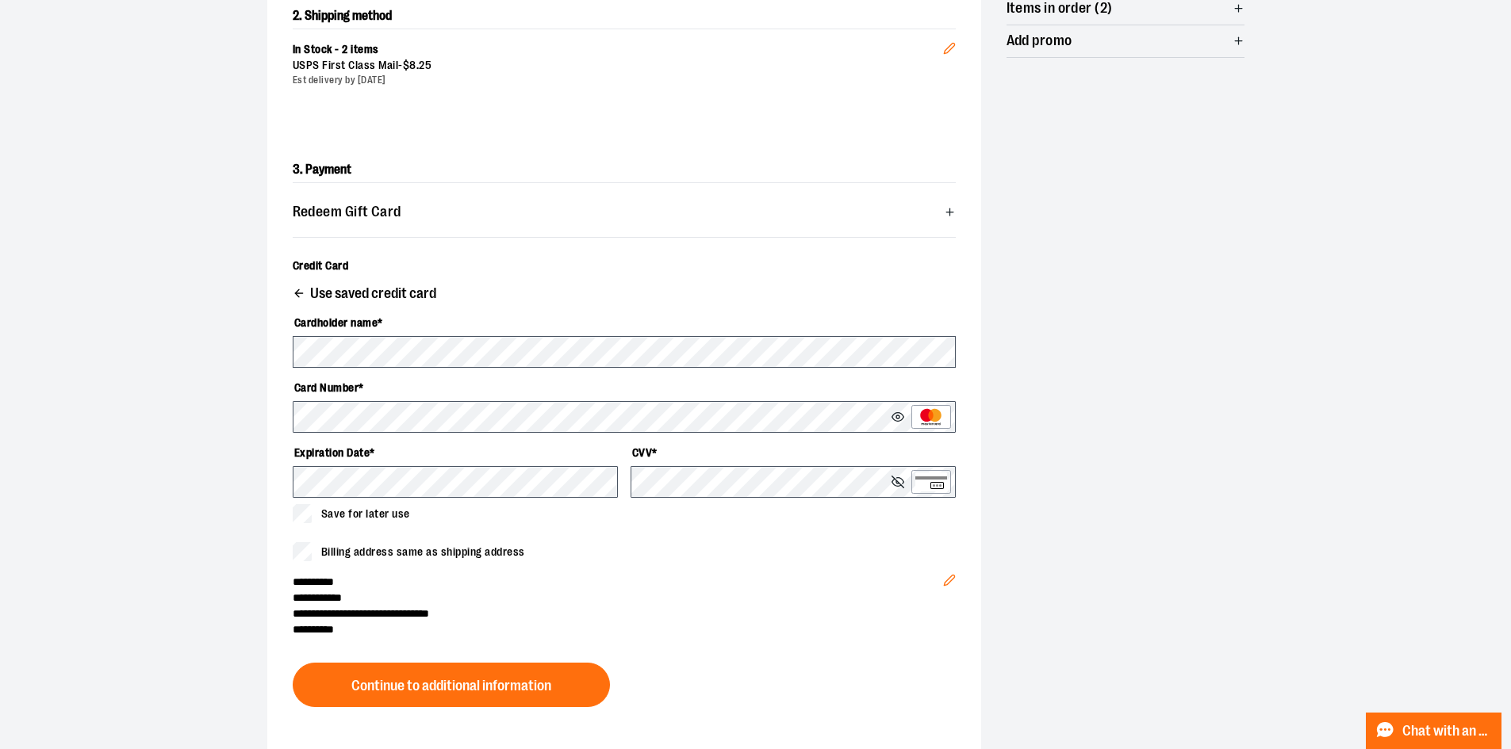
scroll to position [438, 0]
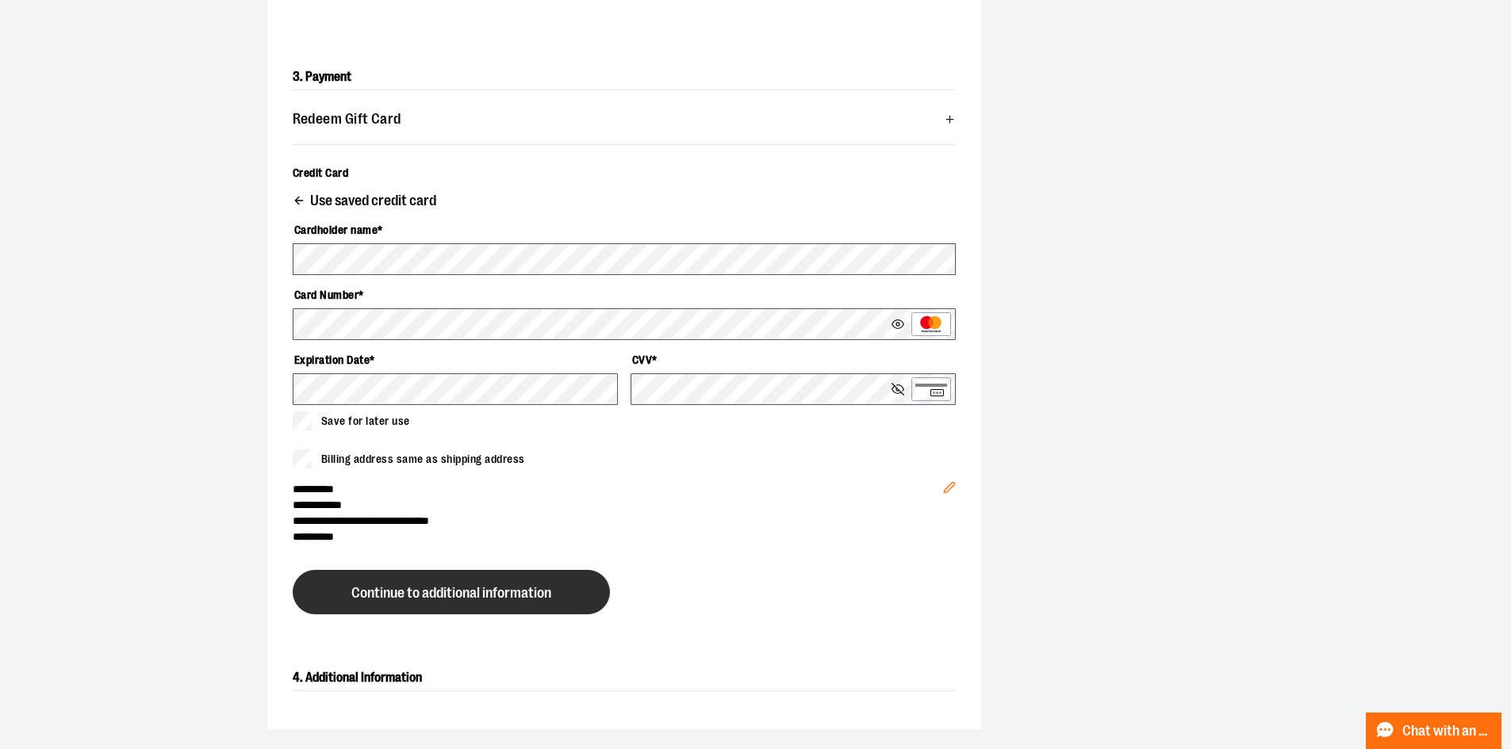
click at [472, 596] on span "Continue to additional information" at bounding box center [451, 593] width 200 height 15
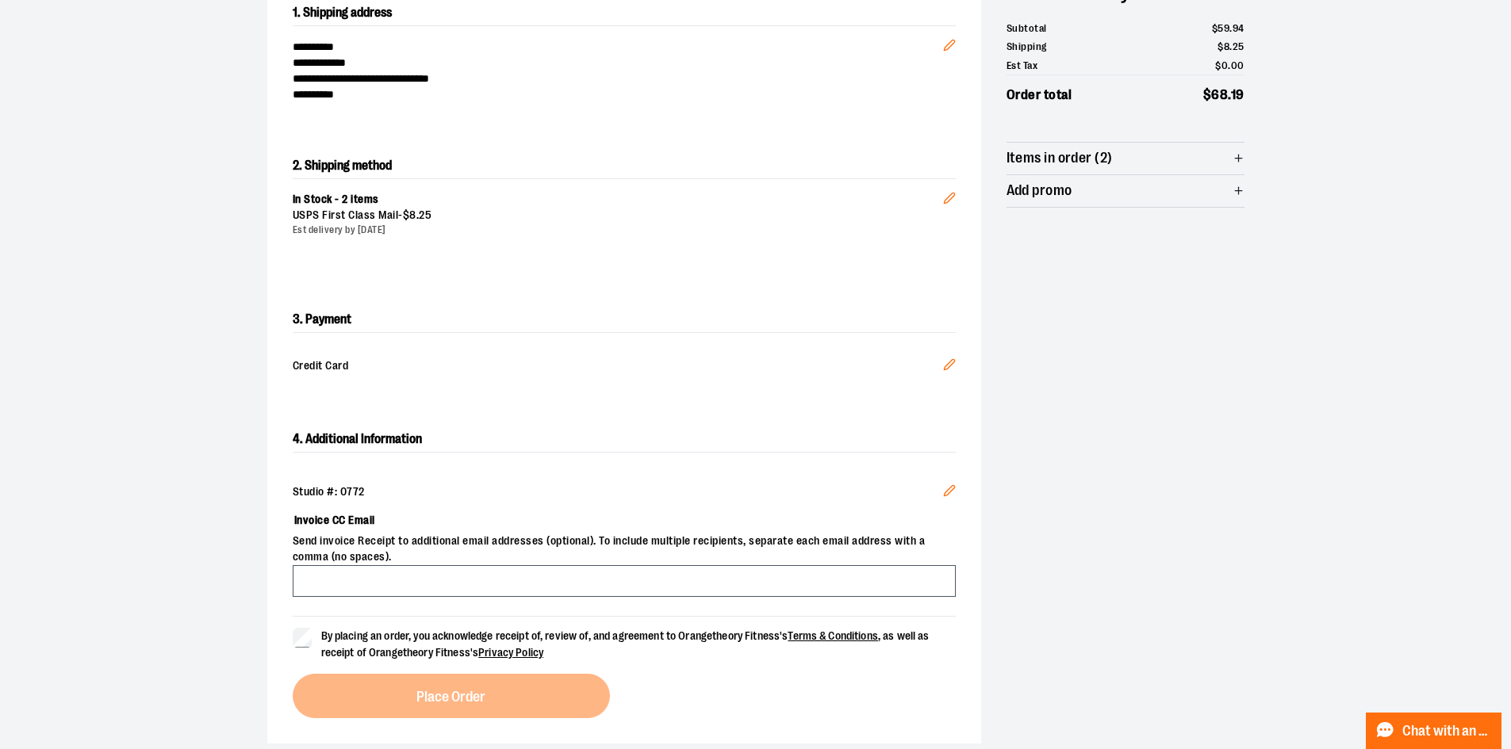
scroll to position [200, 0]
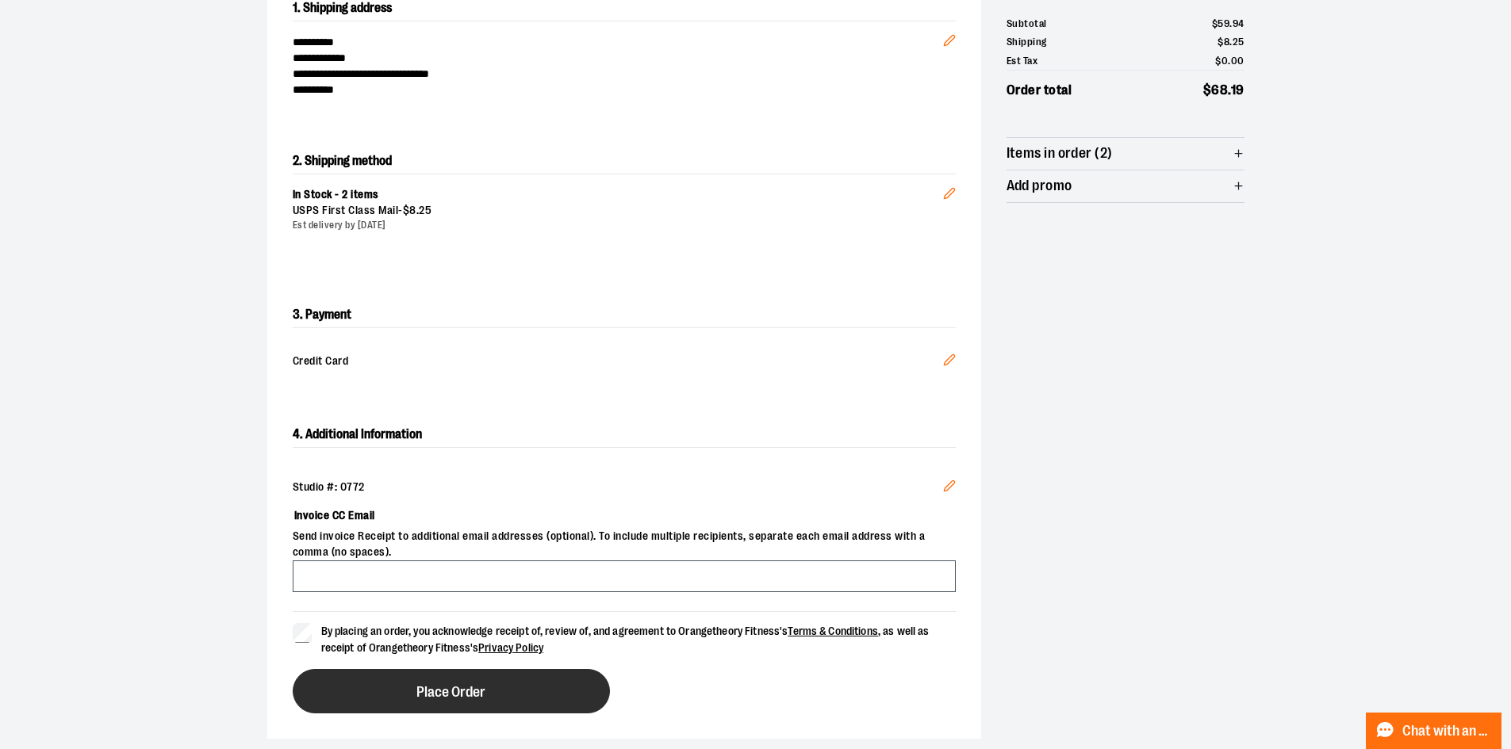
click at [448, 682] on button "Place Order" at bounding box center [451, 691] width 317 height 44
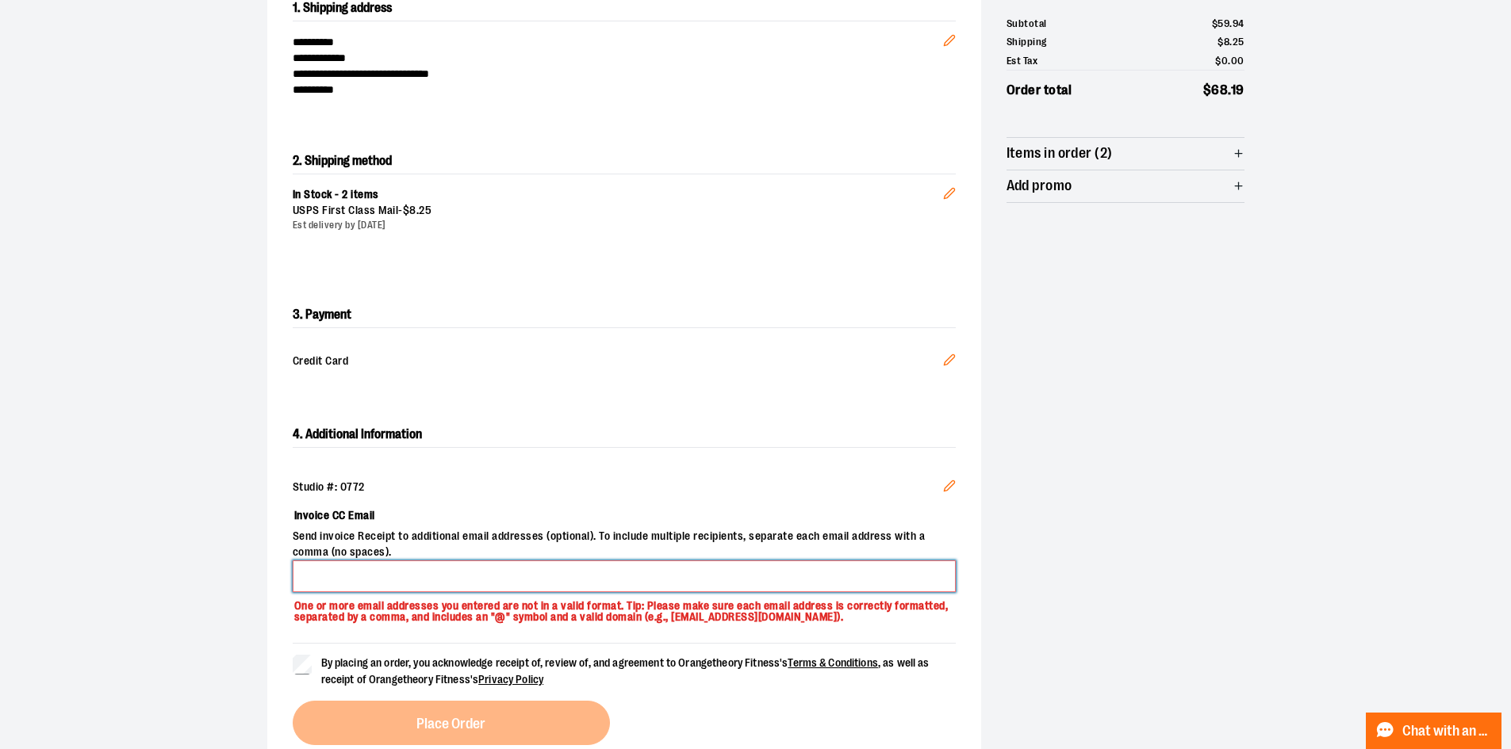
click at [457, 569] on input "Invoice CC Email" at bounding box center [624, 577] width 663 height 32
type input "*"
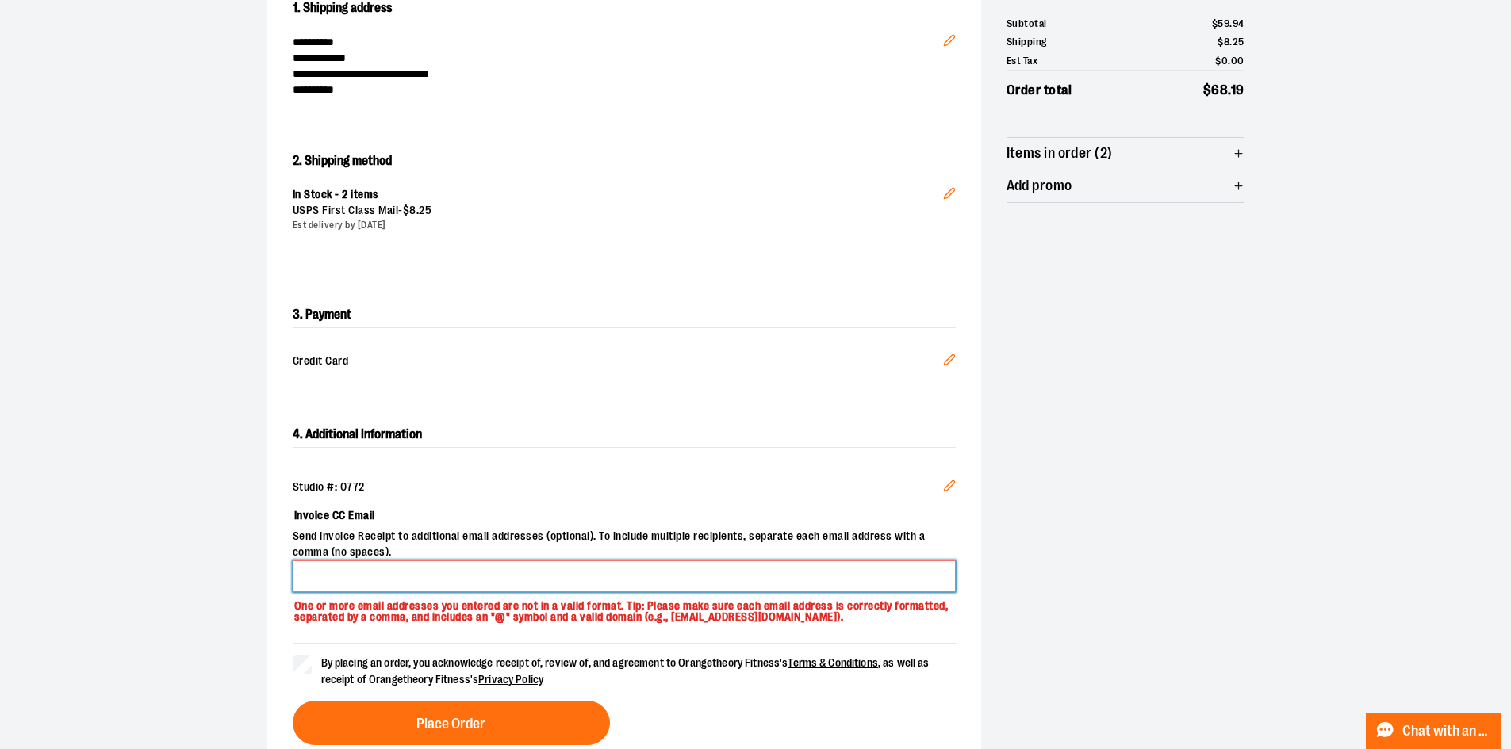
click at [405, 585] on input "Invoice CC Email" at bounding box center [624, 577] width 663 height 32
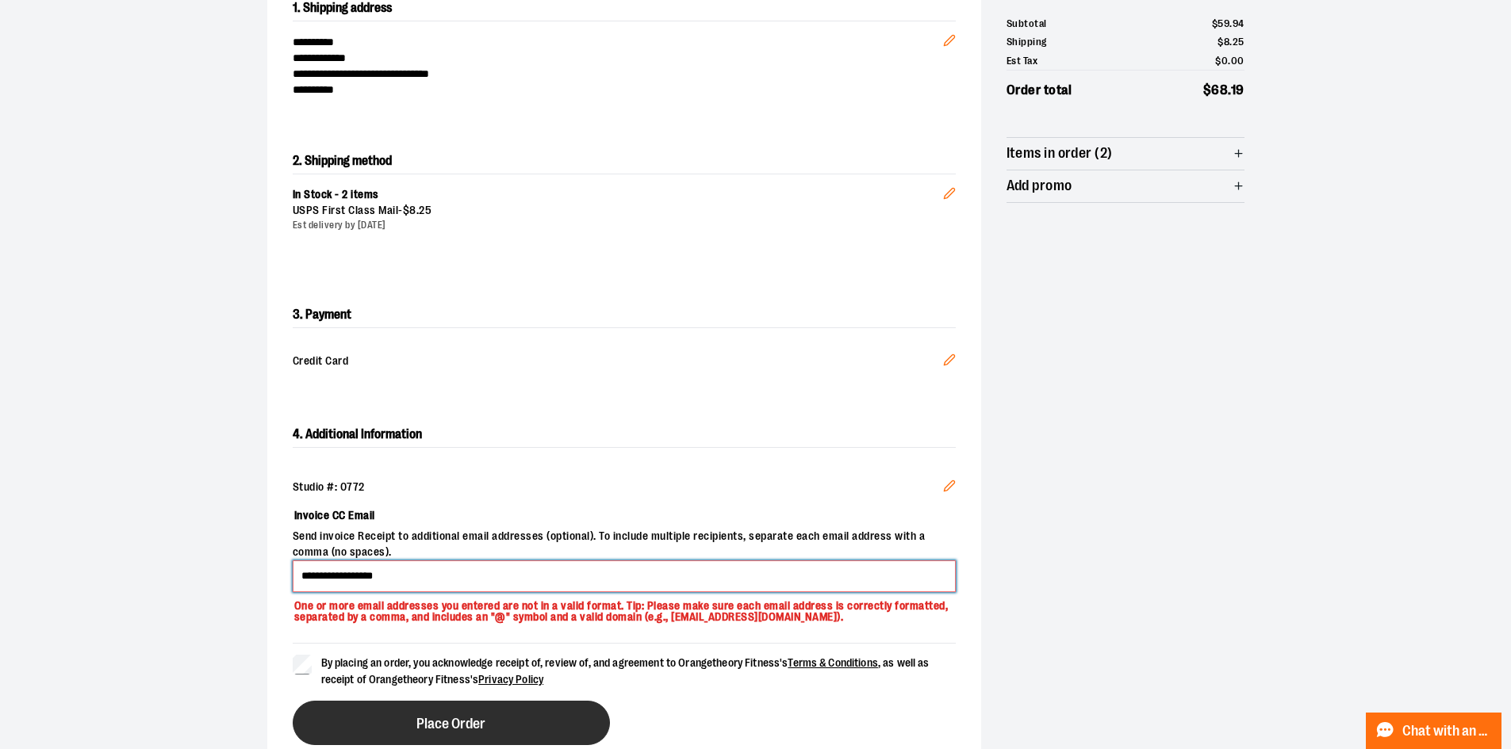
type input "**********"
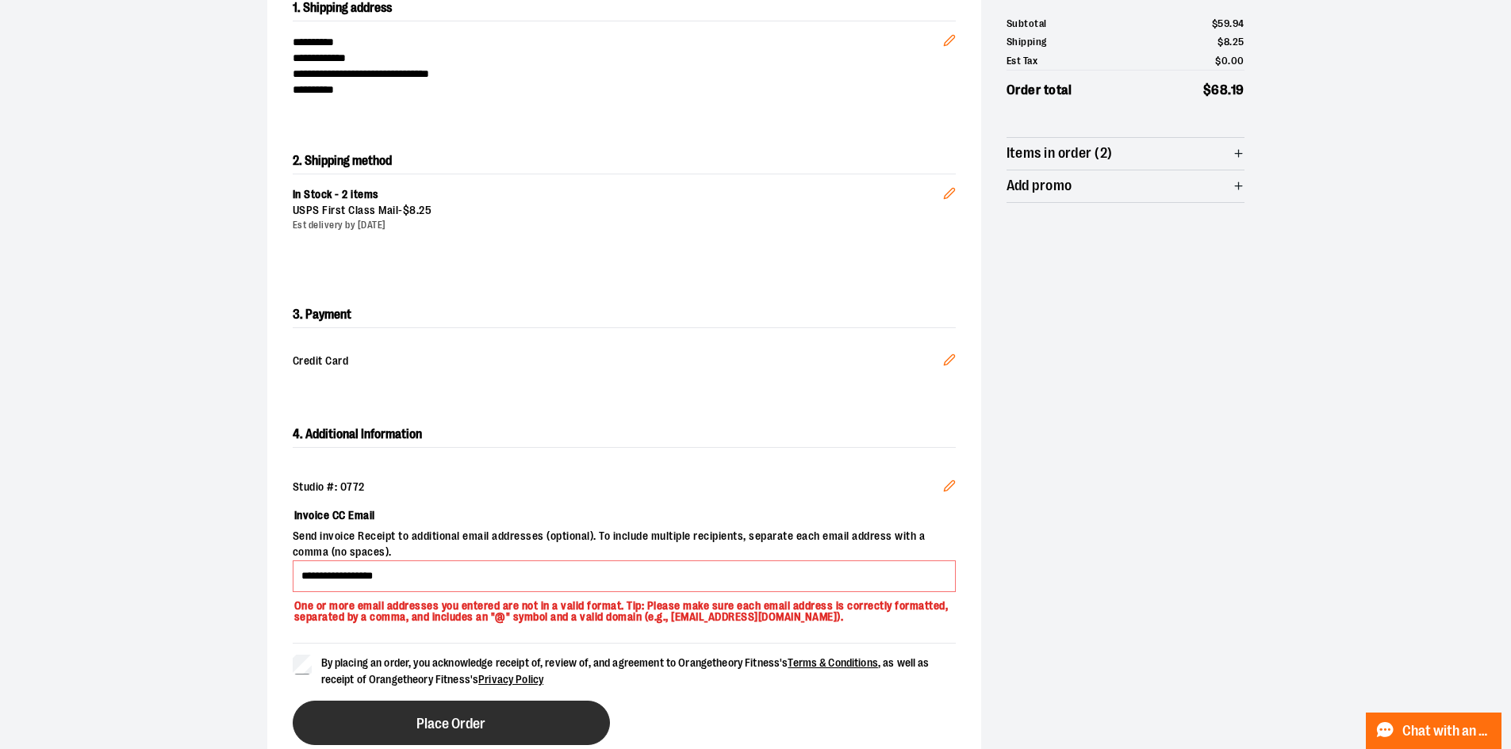
click at [428, 717] on span "Place Order" at bounding box center [450, 724] width 69 height 15
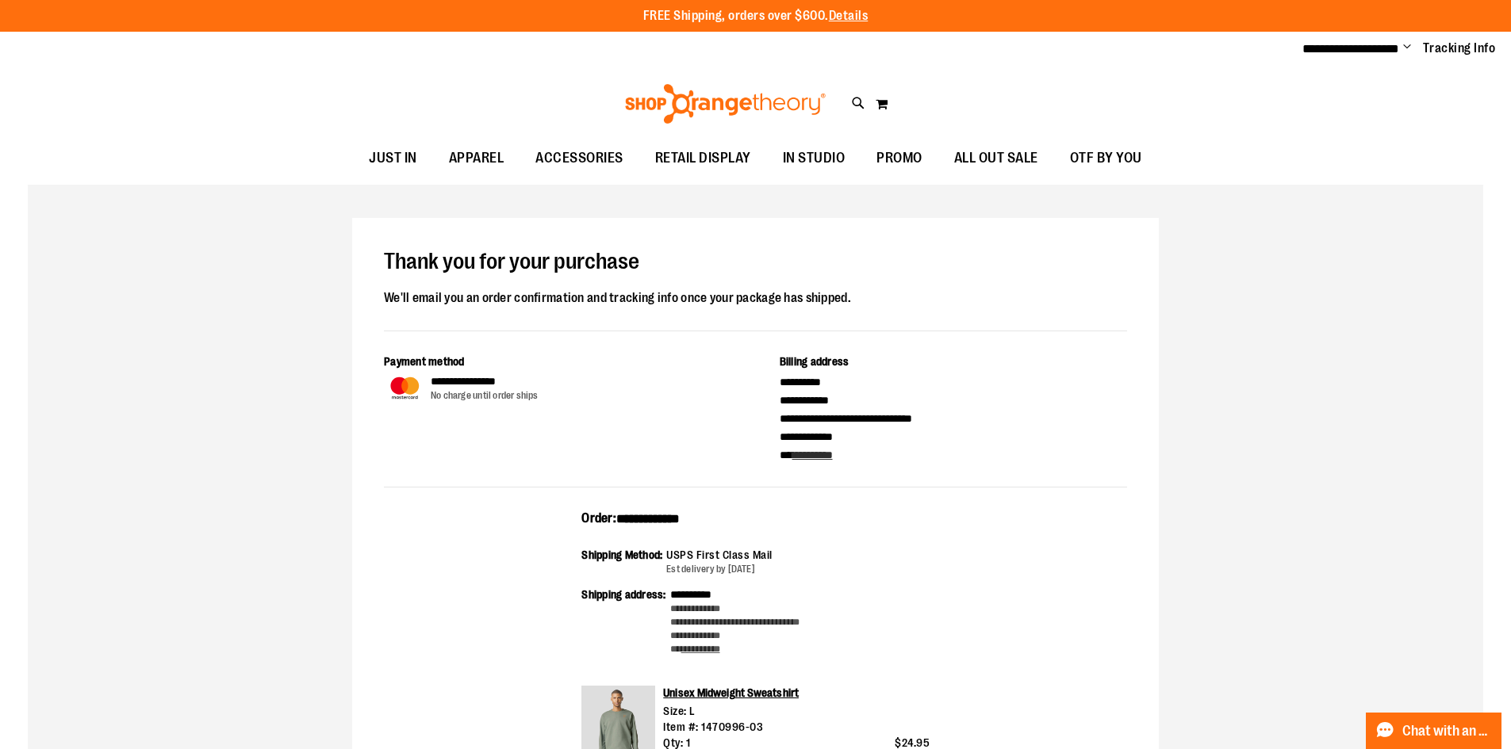
click at [1408, 52] on span "Change" at bounding box center [1407, 47] width 8 height 15
click at [1357, 94] on link "Sign Out" at bounding box center [1350, 107] width 139 height 30
